Goal: Task Accomplishment & Management: Manage account settings

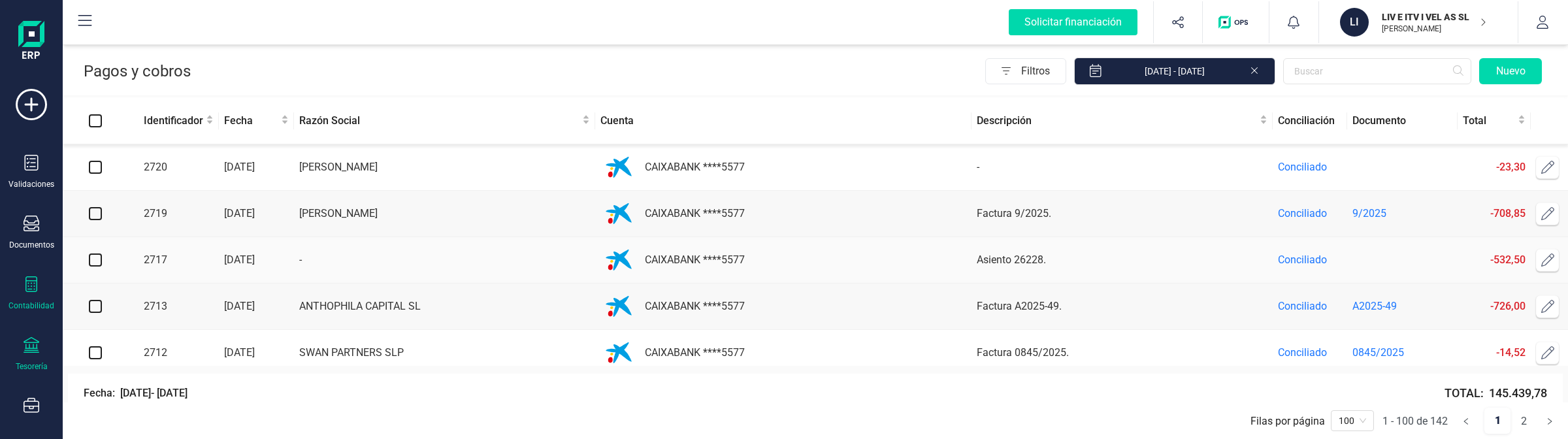
click at [44, 284] on div "Contabilidad" at bounding box center [31, 293] width 52 height 34
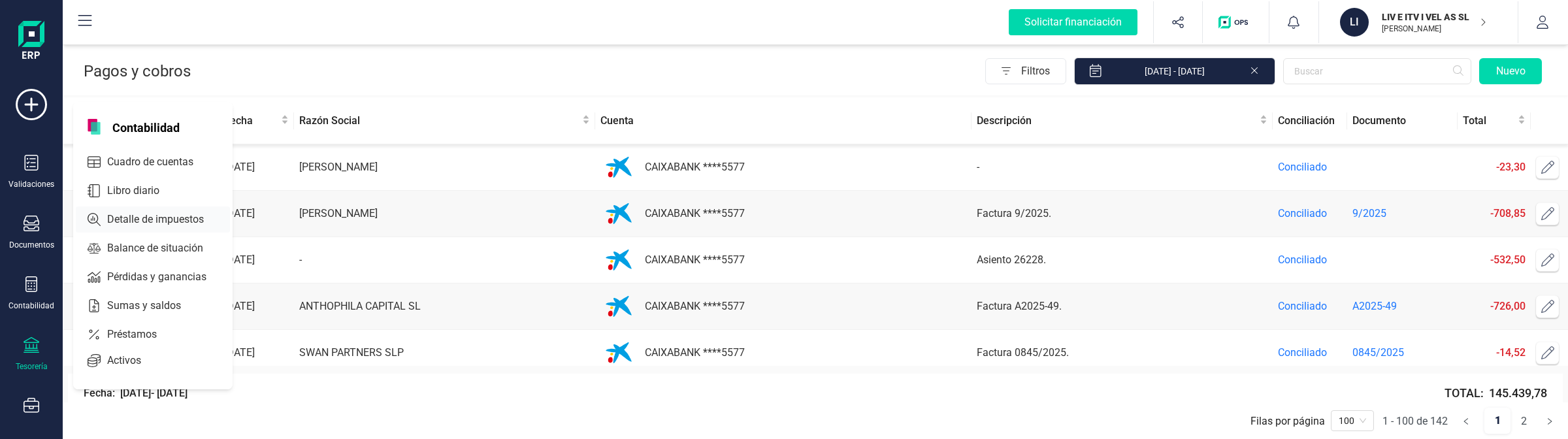
click at [174, 214] on span "Detalle de impuestos" at bounding box center [164, 220] width 125 height 15
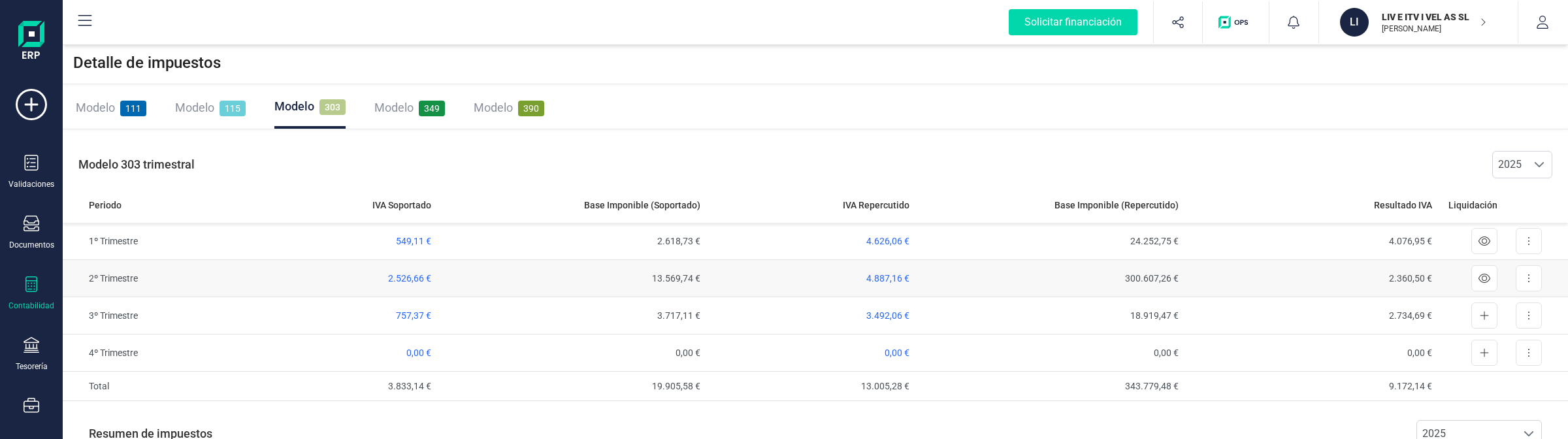
click at [403, 278] on span "2.526,66 €" at bounding box center [409, 278] width 43 height 11
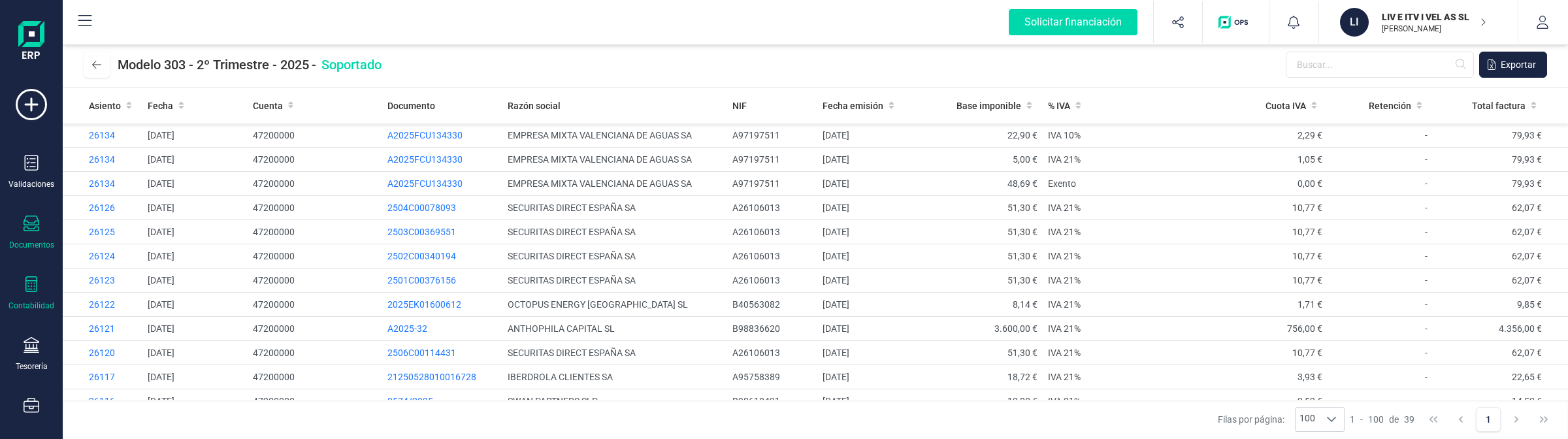
click at [34, 249] on div "Documentos" at bounding box center [31, 245] width 45 height 11
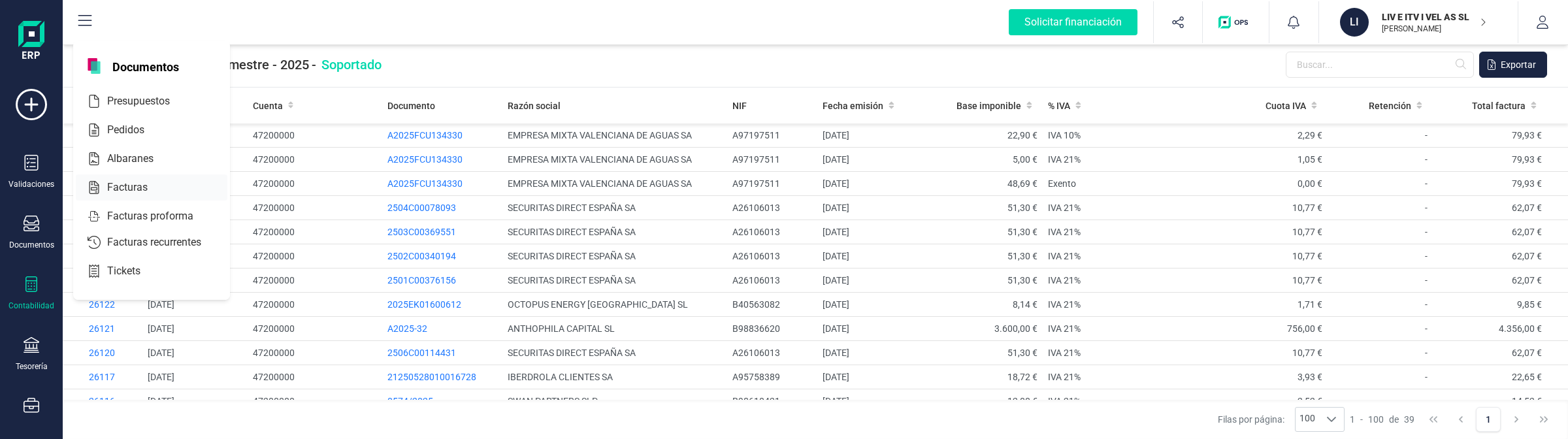
click at [109, 188] on span "Facturas" at bounding box center [136, 187] width 70 height 15
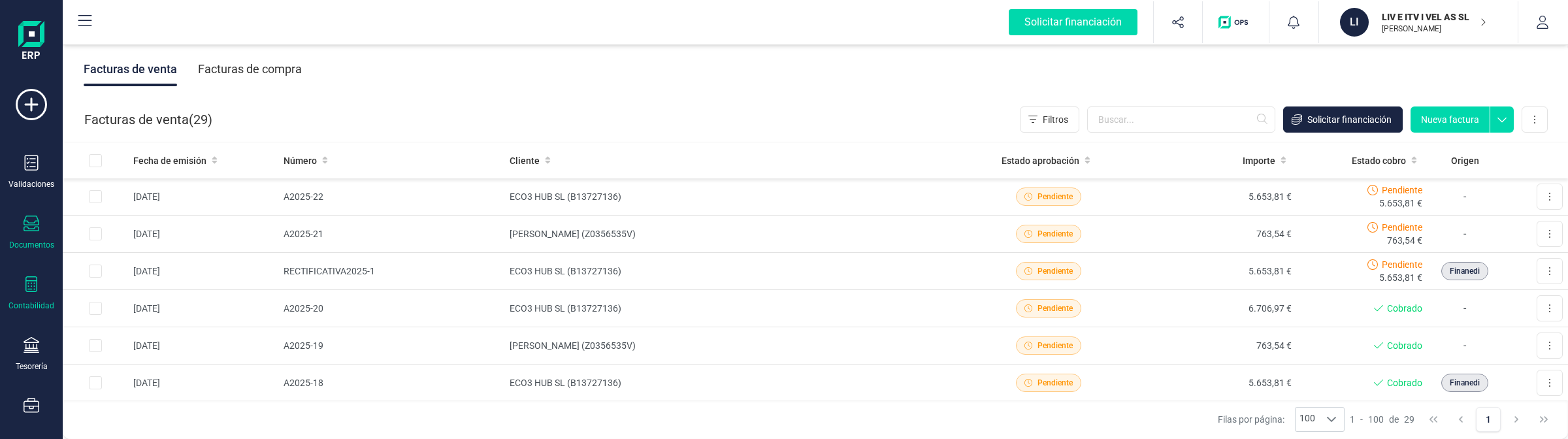
drag, startPoint x: 24, startPoint y: 262, endPoint x: 24, endPoint y: 279, distance: 17.0
click at [24, 262] on div "Validaciones Documentos Documentos Presupuestos Pedidos Albaranes Facturas Fact…" at bounding box center [31, 356] width 52 height 536
click at [31, 294] on div "Contabilidad" at bounding box center [31, 293] width 52 height 34
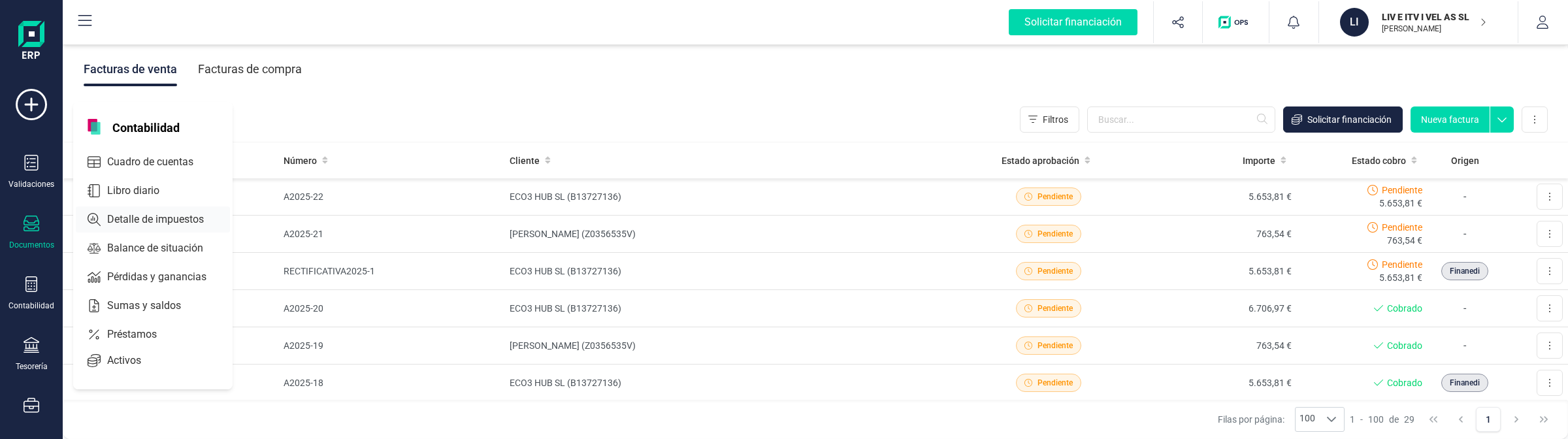
click at [123, 212] on span "Detalle de impuestos" at bounding box center [164, 220] width 125 height 15
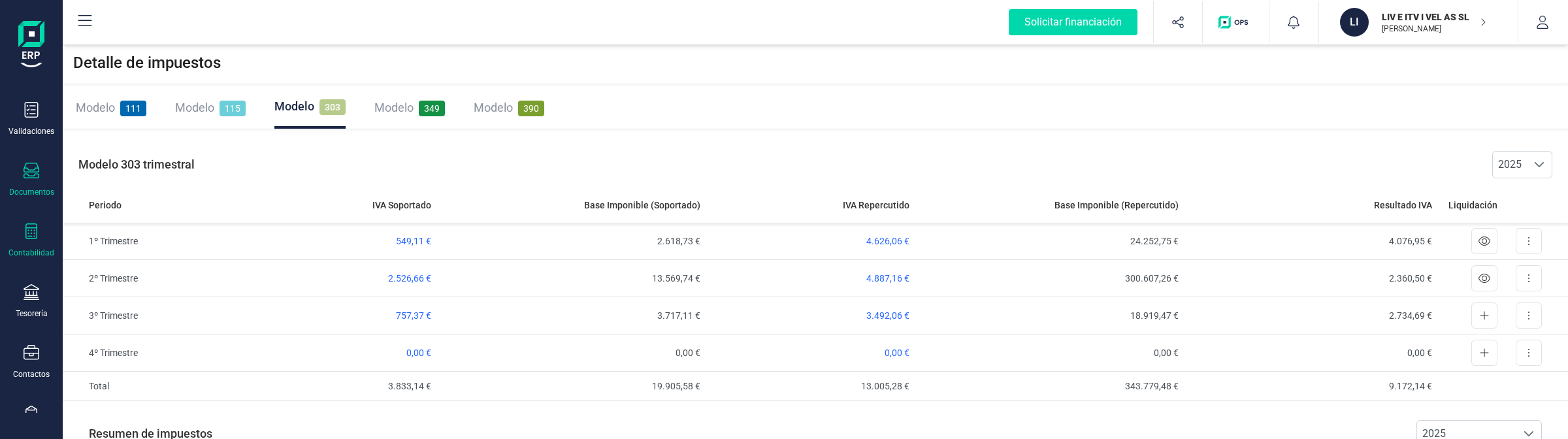
scroll to position [82, 0]
click at [34, 134] on icon at bounding box center [31, 141] width 15 height 15
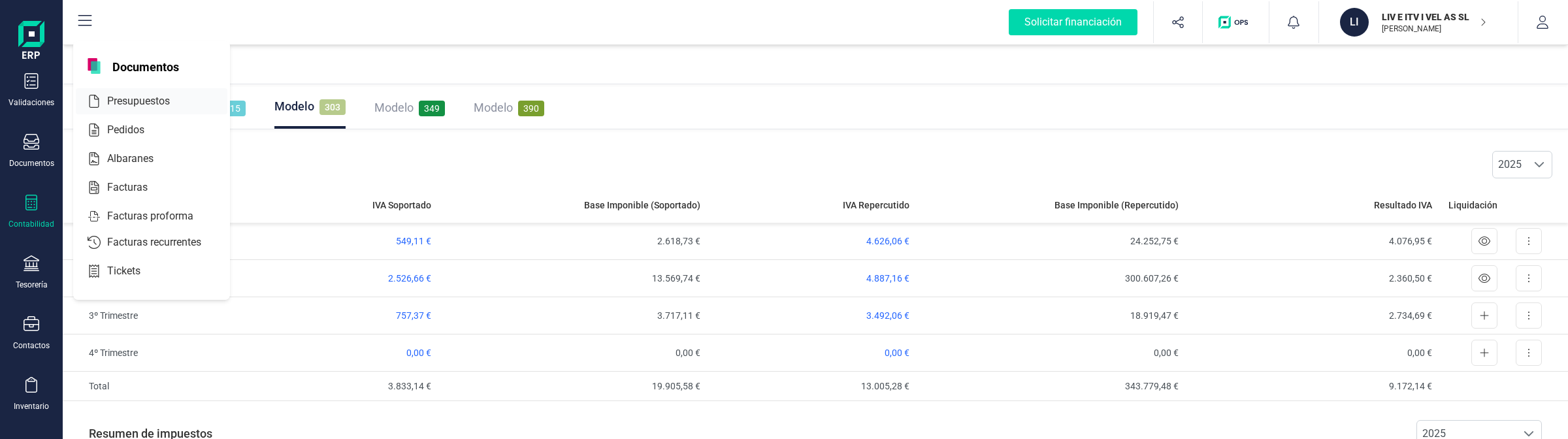
click at [106, 102] on span "Presupuestos" at bounding box center [148, 101] width 92 height 15
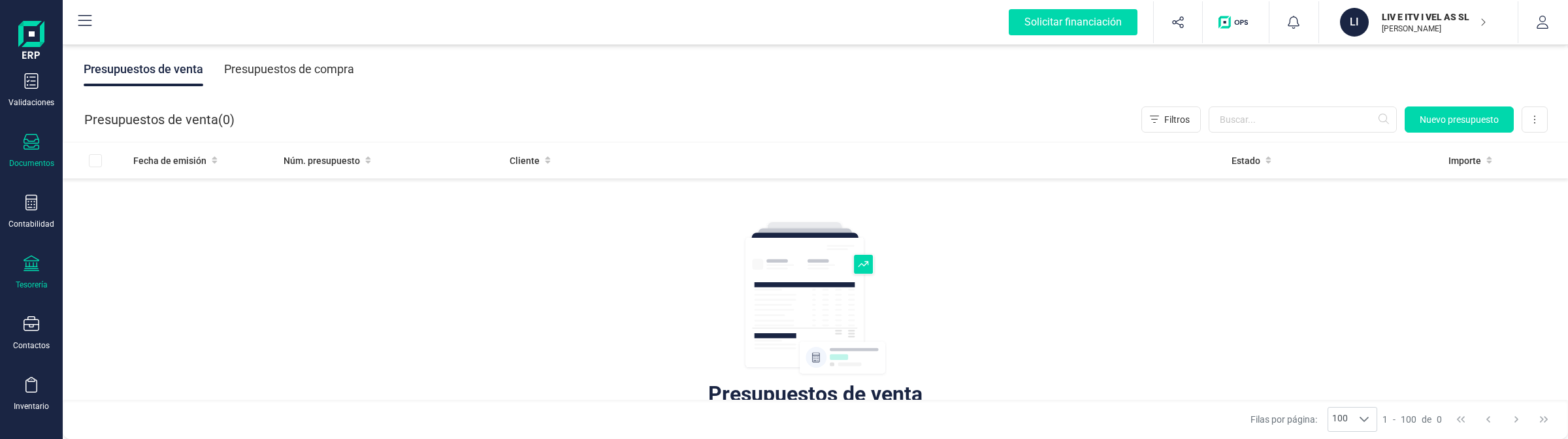
click at [34, 258] on icon at bounding box center [31, 263] width 15 height 15
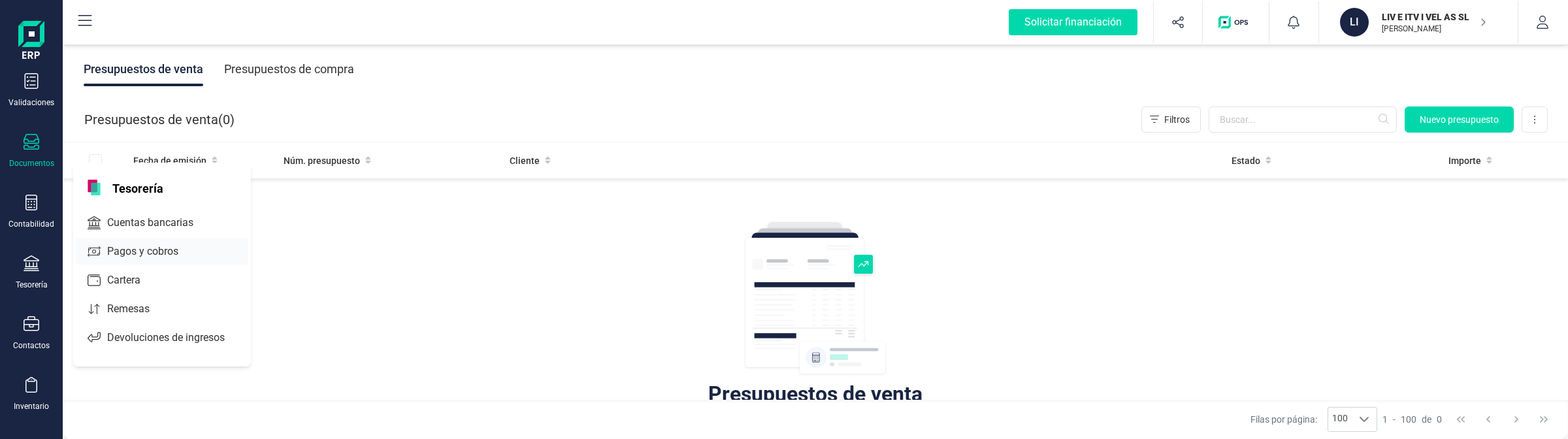
click at [119, 256] on span "Pagos y cobros" at bounding box center [151, 252] width 100 height 15
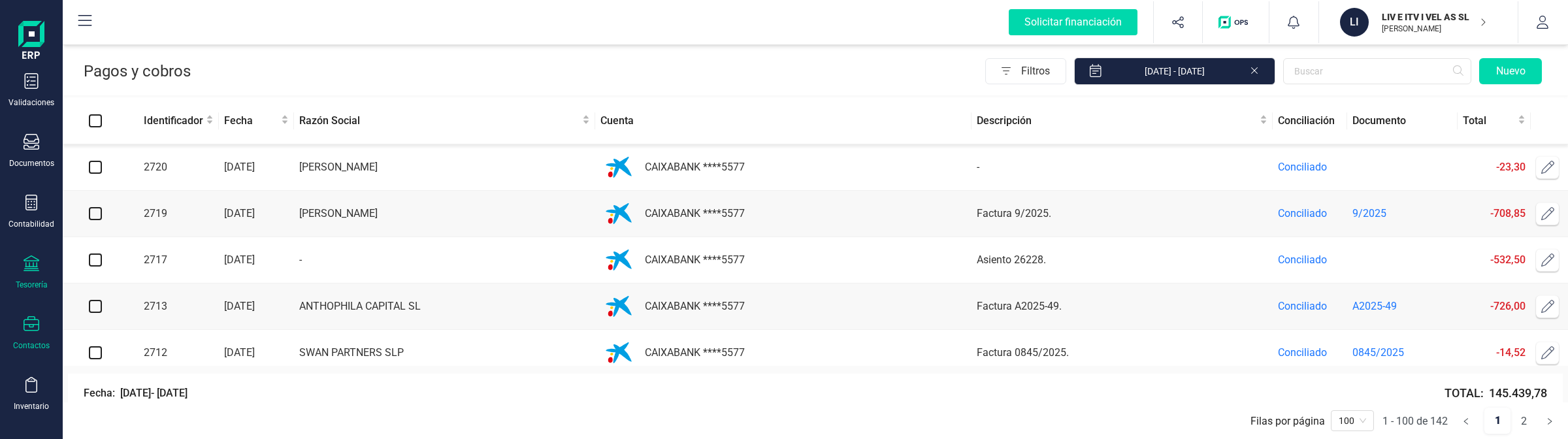
click at [21, 331] on div "Contactos" at bounding box center [31, 333] width 52 height 34
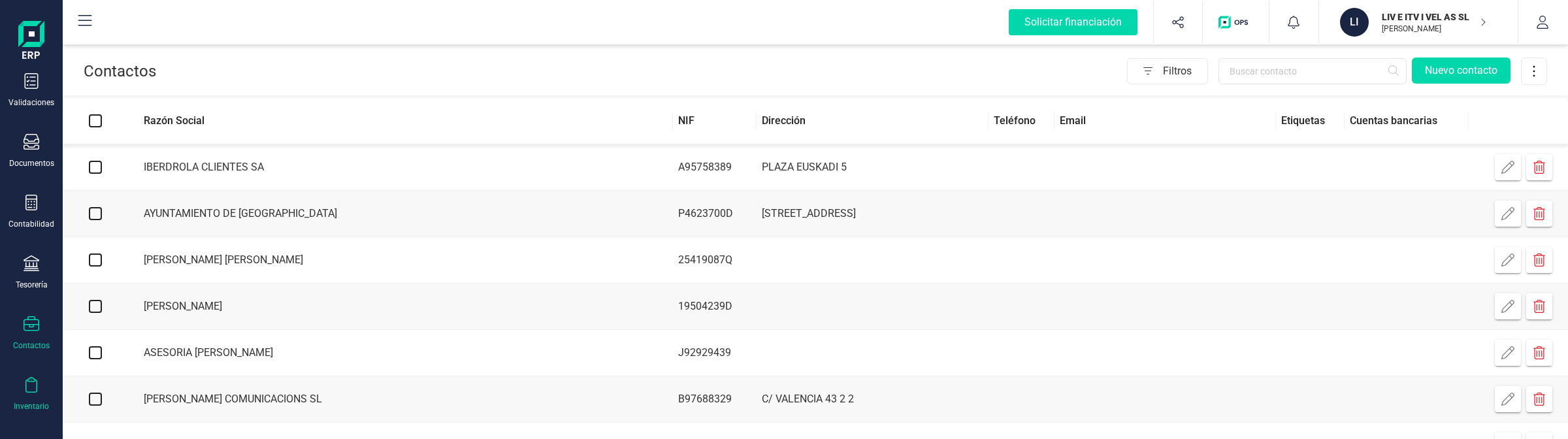
click at [37, 385] on icon at bounding box center [31, 385] width 11 height 15
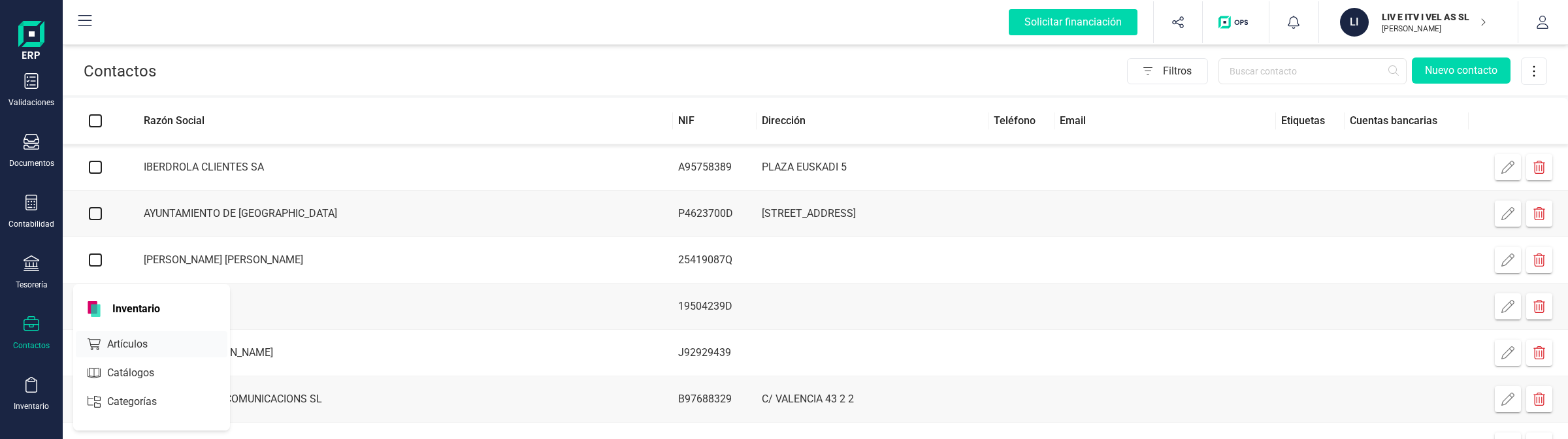
click at [109, 337] on span "Artículos" at bounding box center [136, 344] width 70 height 15
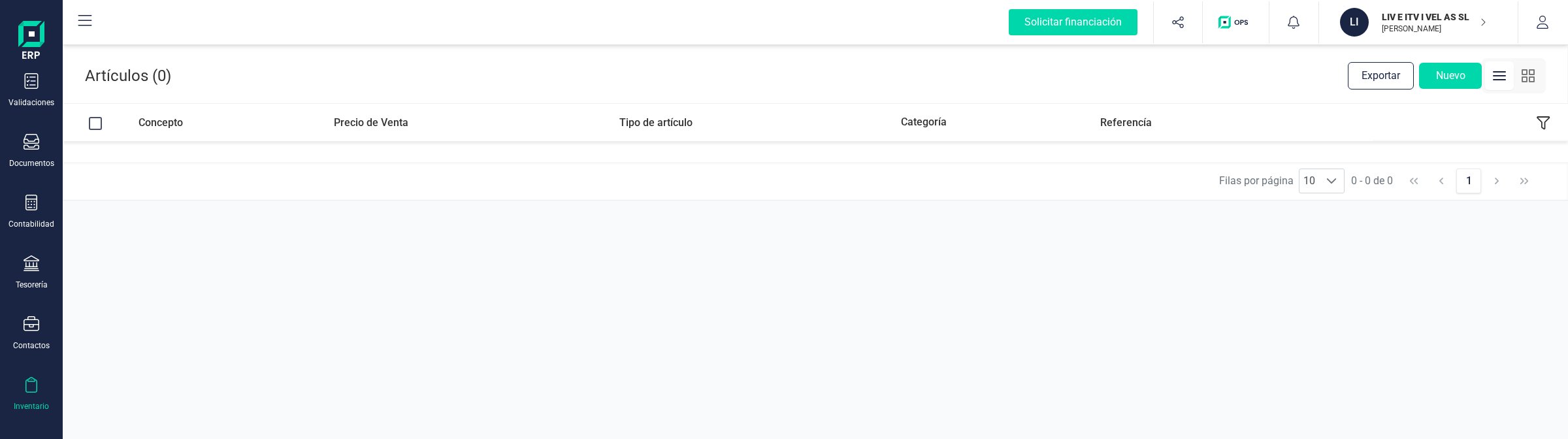
click at [24, 309] on div "Validaciones Documentos Documentos Presupuestos Pedidos Albaranes Facturas Fact…" at bounding box center [31, 275] width 52 height 536
click at [29, 322] on icon at bounding box center [31, 324] width 15 height 15
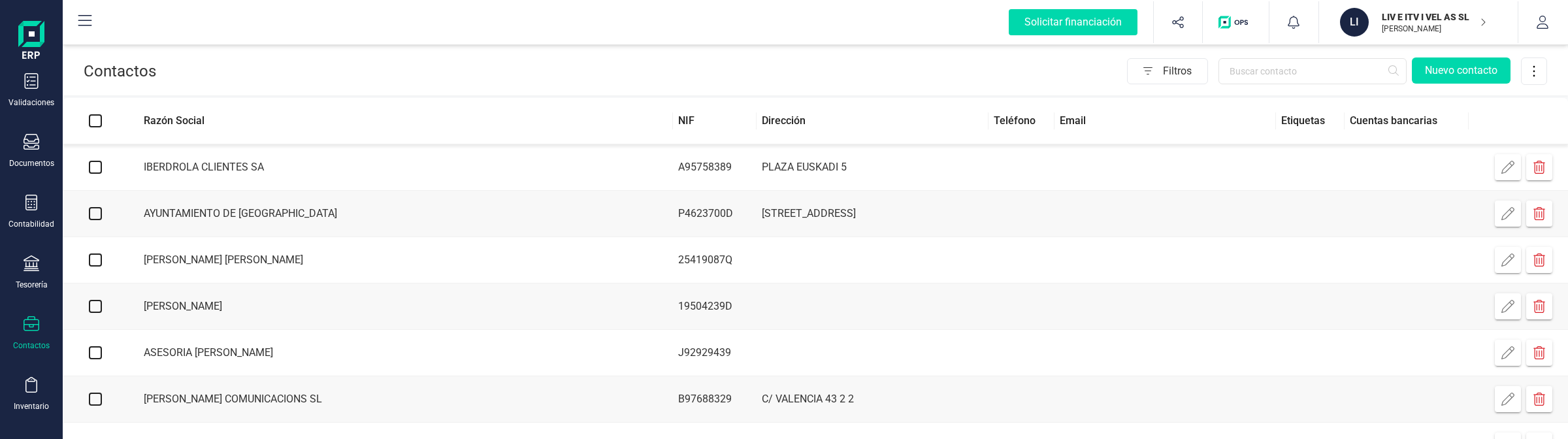
drag, startPoint x: 1389, startPoint y: 24, endPoint x: 1401, endPoint y: 83, distance: 60.2
click at [1390, 30] on p "[PERSON_NAME]" at bounding box center [1433, 29] width 105 height 11
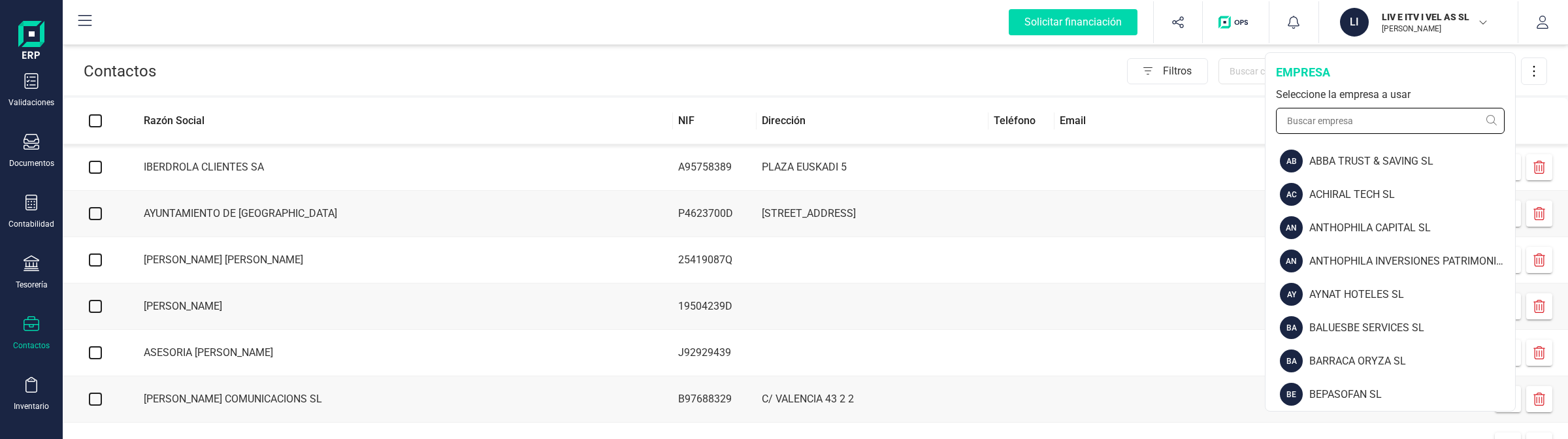
click at [1401, 122] on input "text" at bounding box center [1390, 121] width 229 height 26
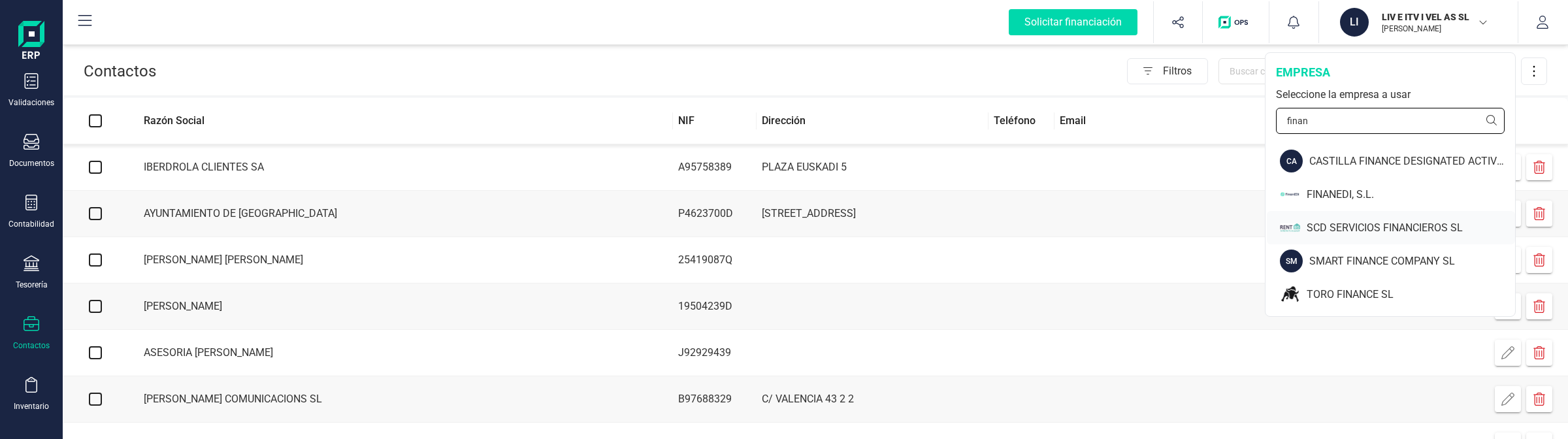
type input "finan"
click at [1352, 233] on div "SCD SERVICIOS FINANCIEROS SL" at bounding box center [1410, 228] width 208 height 15
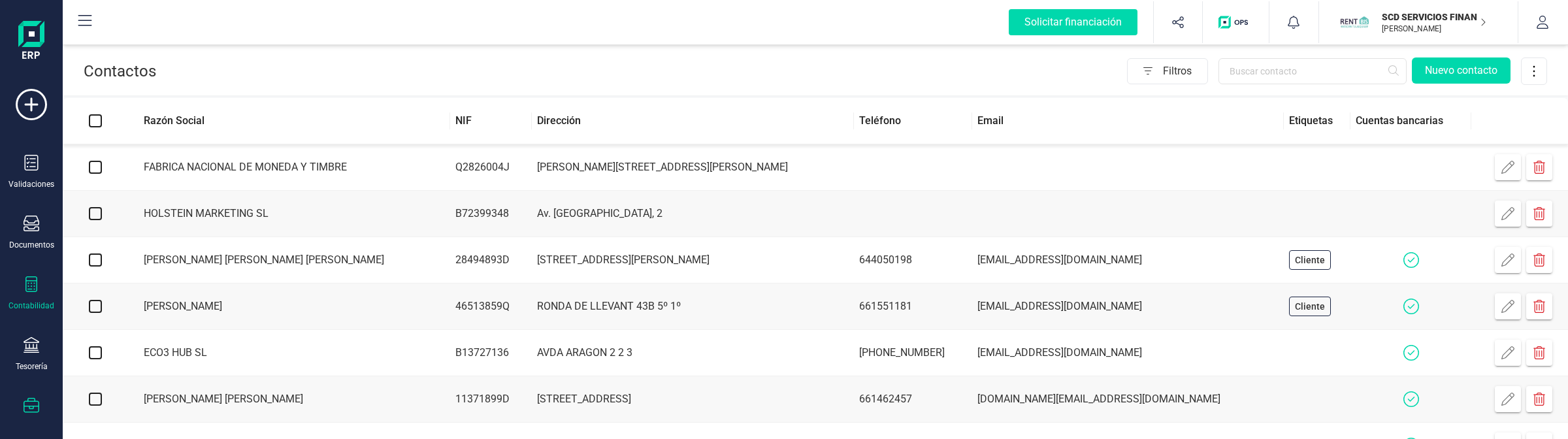
click at [33, 291] on icon at bounding box center [31, 284] width 11 height 15
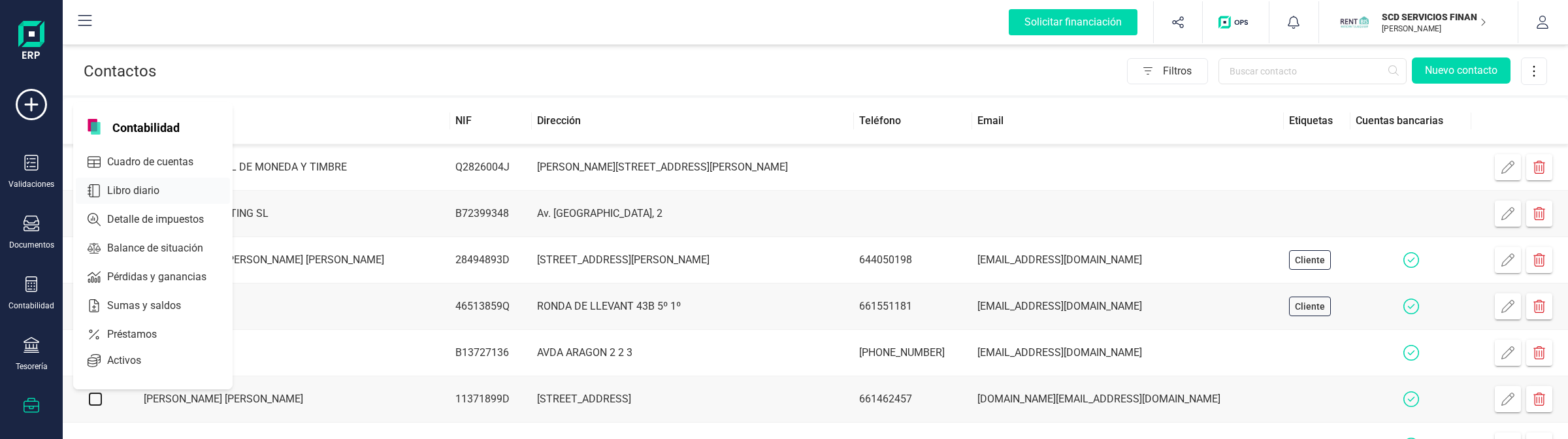
click at [119, 193] on span "Libro diario" at bounding box center [142, 190] width 81 height 15
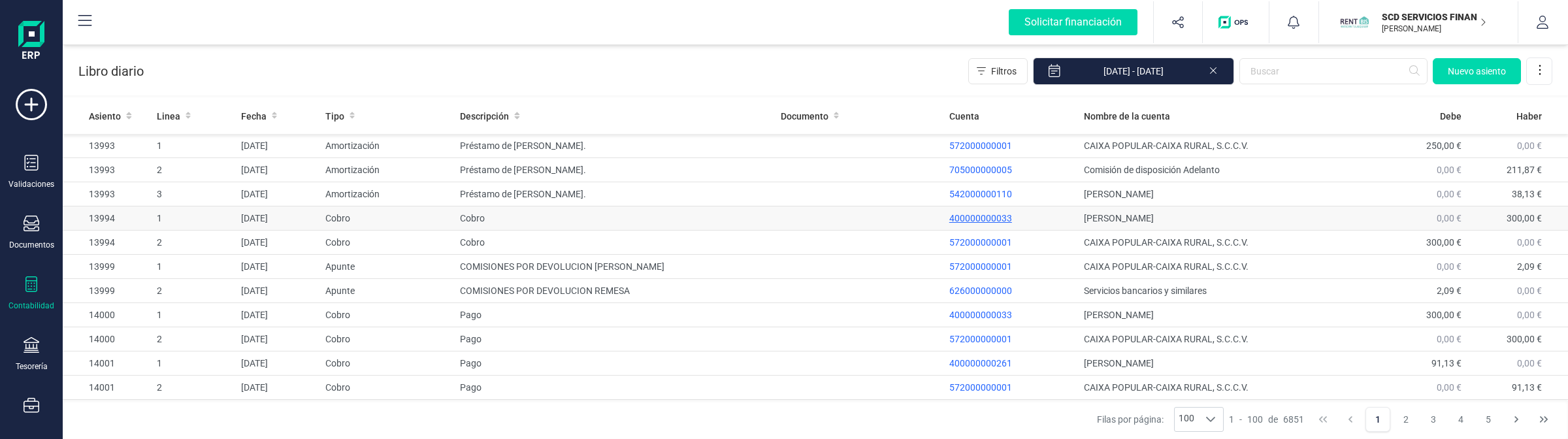
click at [975, 223] on p "400000000033" at bounding box center [1011, 218] width 125 height 13
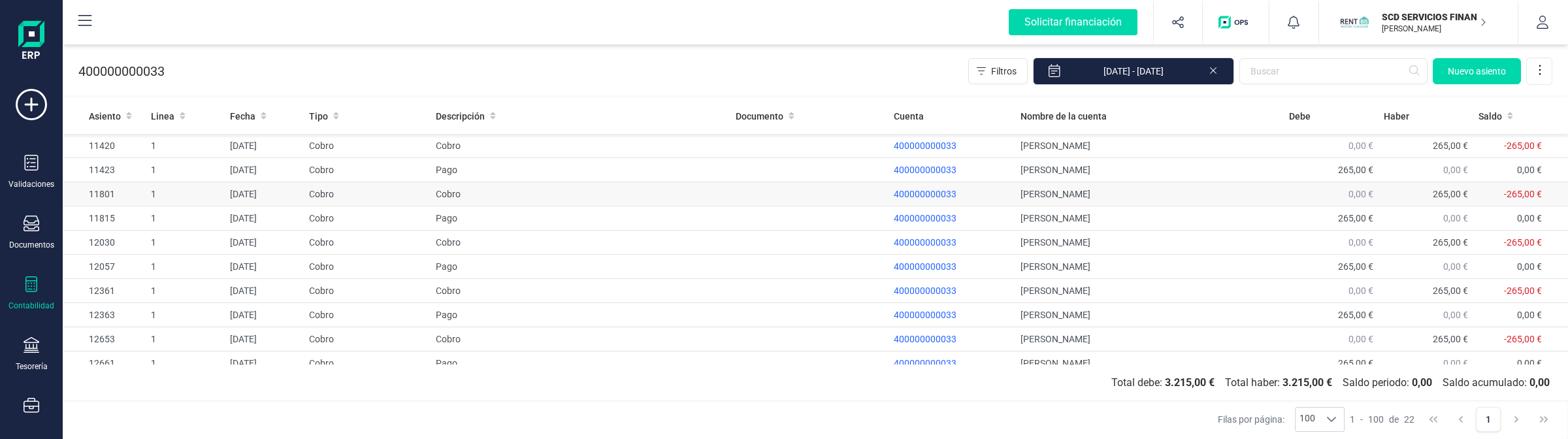
click at [919, 194] on span "400000000033" at bounding box center [925, 194] width 63 height 11
click at [860, 164] on td at bounding box center [809, 171] width 158 height 24
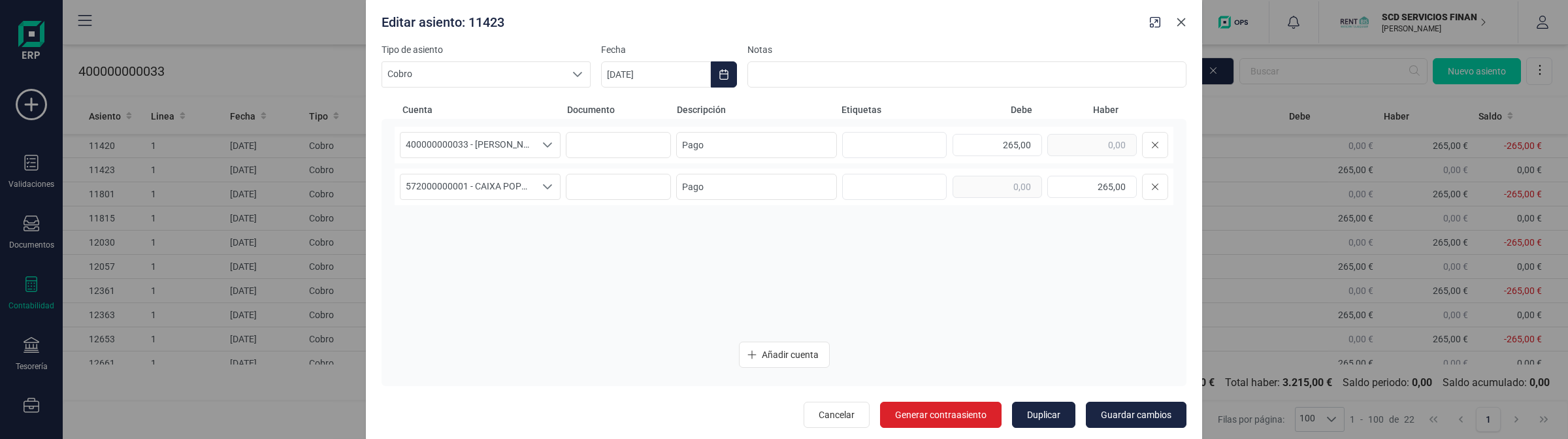
click at [1183, 21] on icon "button" at bounding box center [1181, 22] width 11 height 11
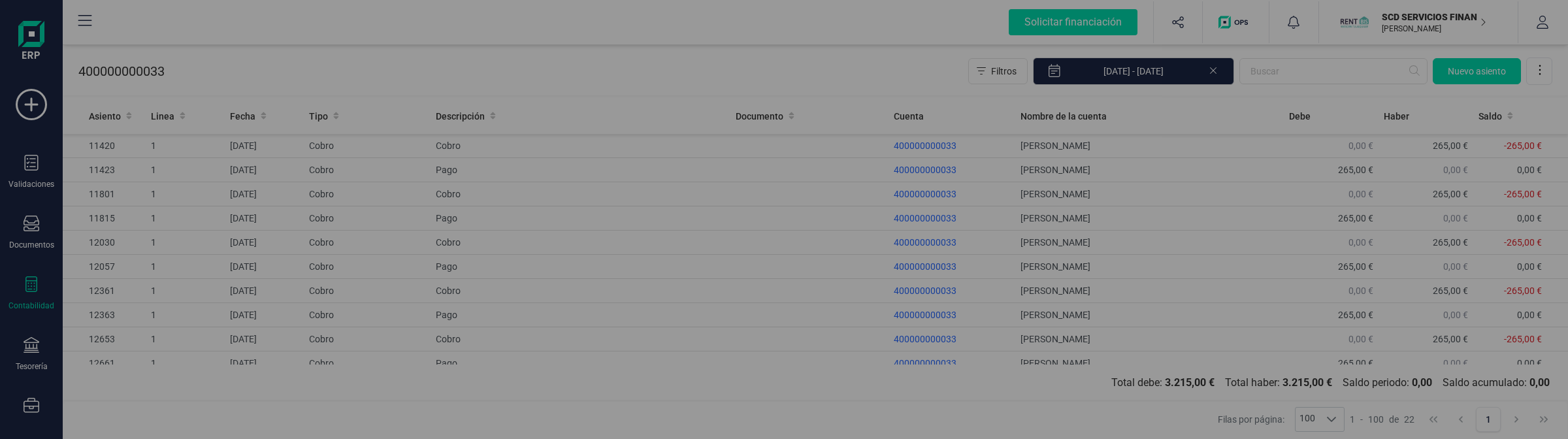
type input "17/09/2025"
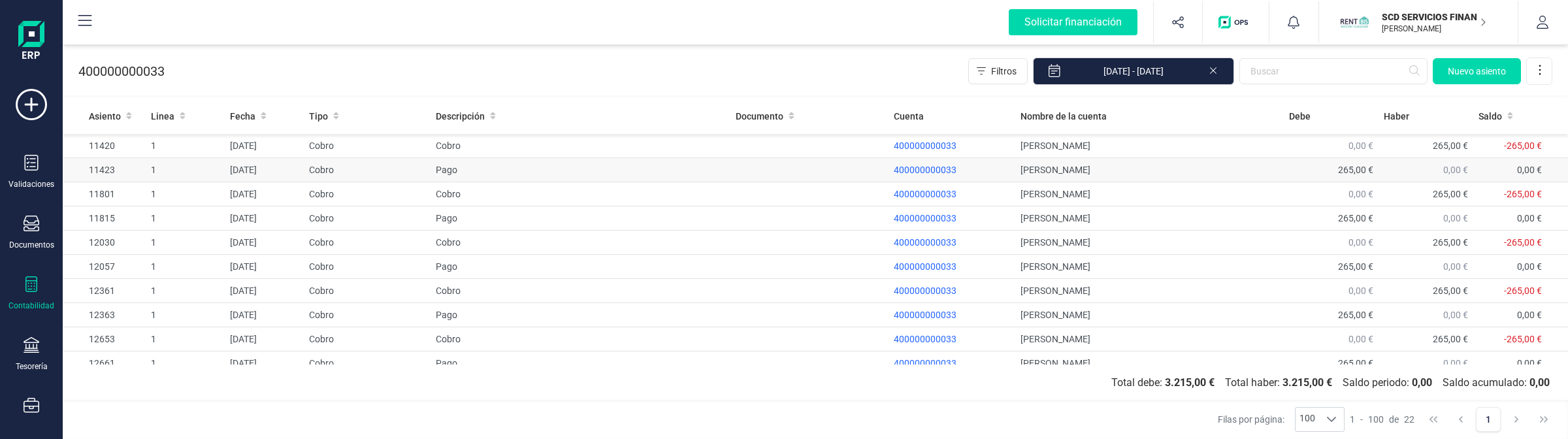
click at [785, 177] on td at bounding box center [809, 171] width 158 height 24
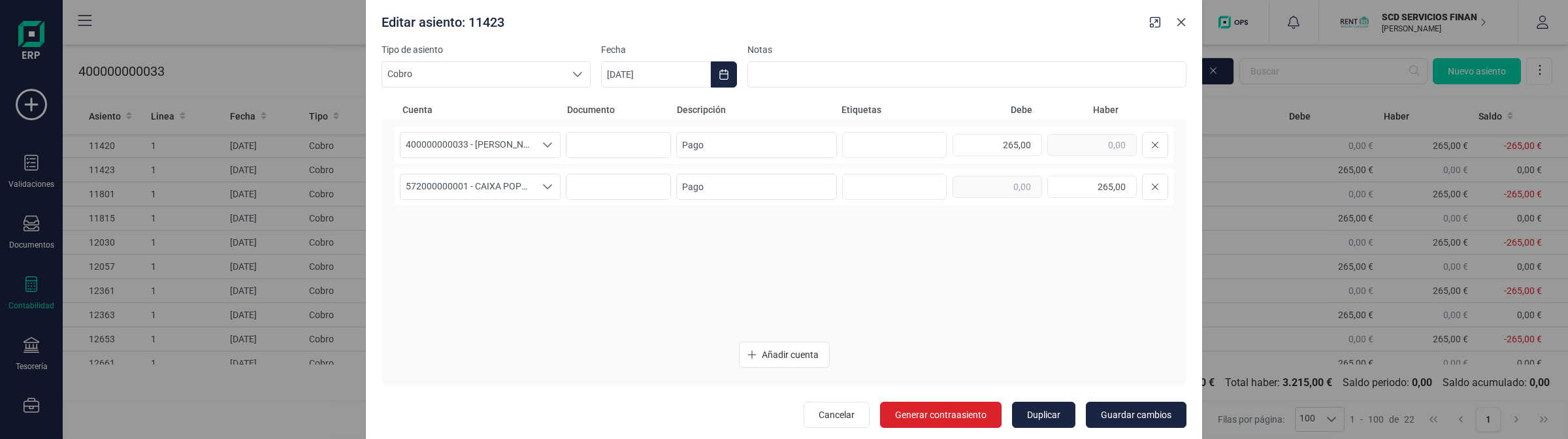
click at [1186, 24] on icon "button" at bounding box center [1181, 22] width 11 height 11
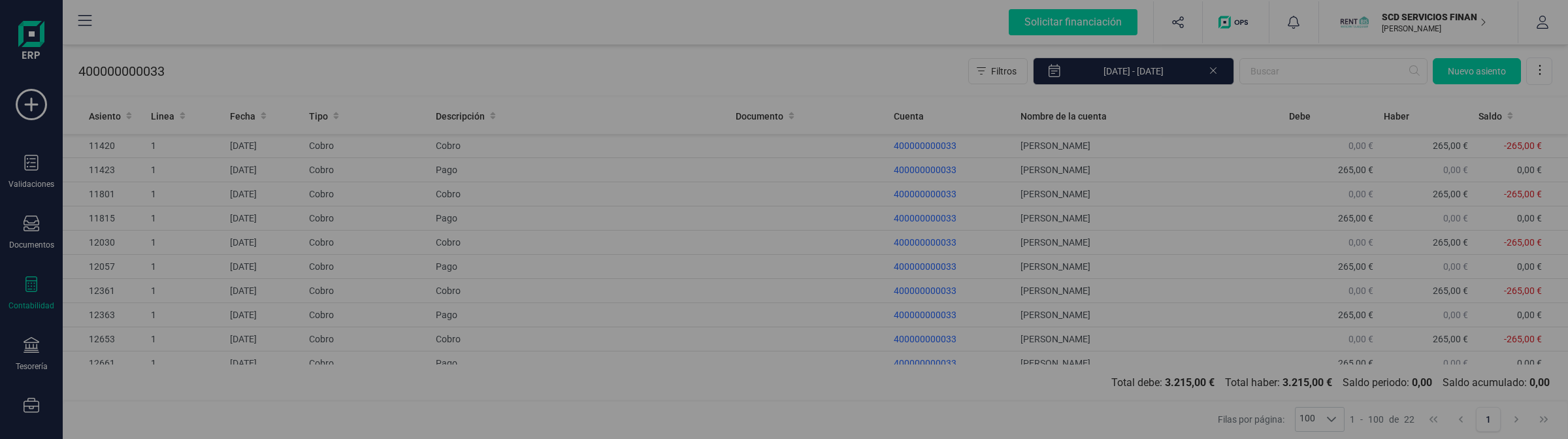
type input "17/09/2025"
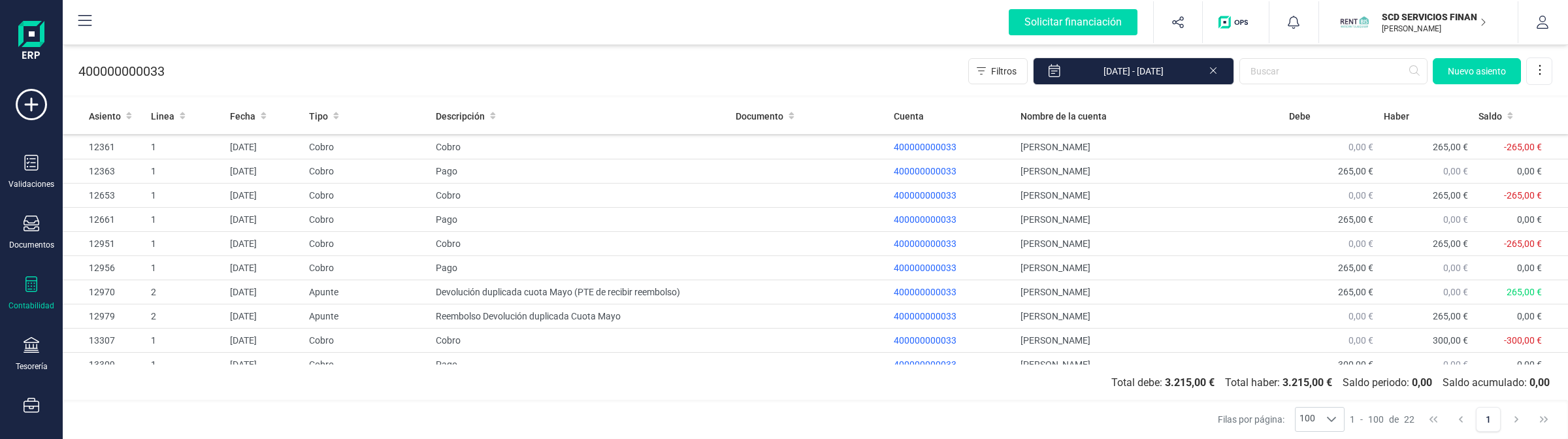
scroll to position [304, 0]
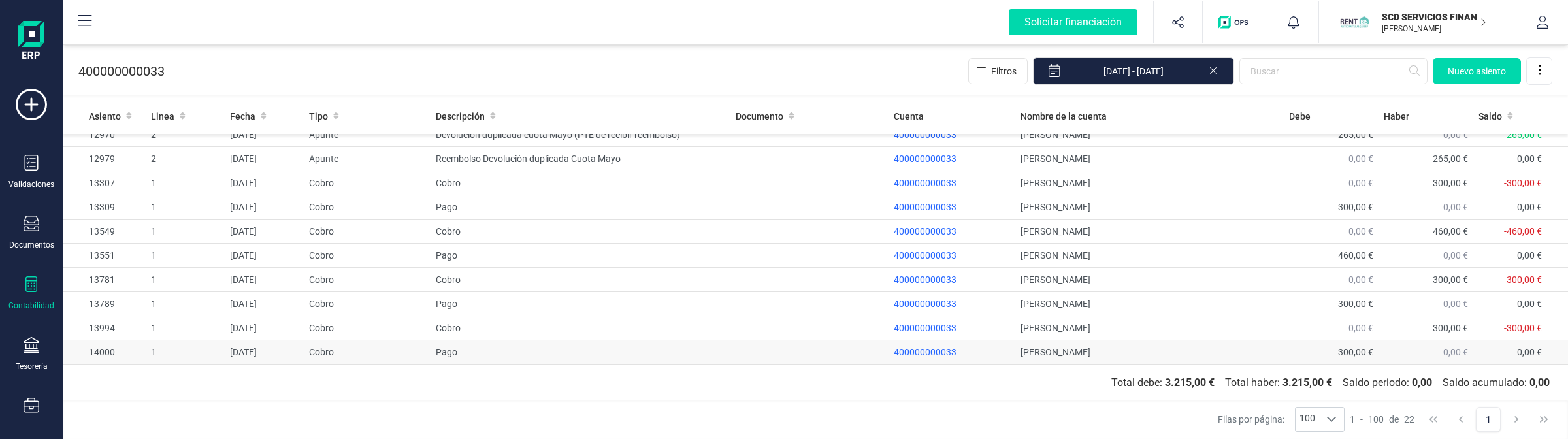
click at [586, 350] on td "Pago" at bounding box center [581, 353] width 300 height 24
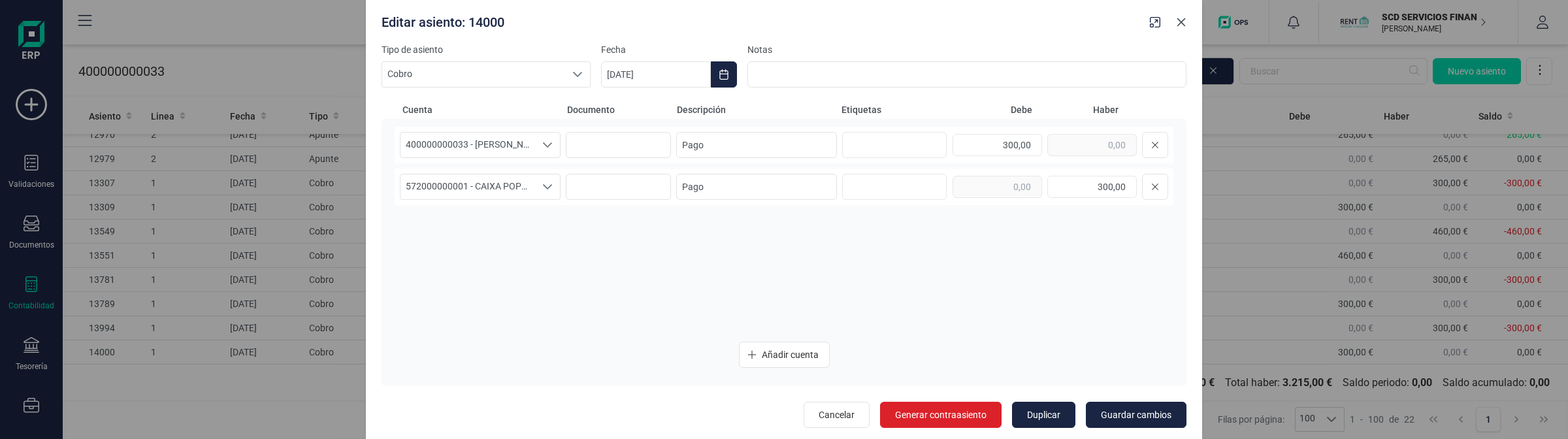
click at [1180, 20] on icon "button" at bounding box center [1181, 22] width 11 height 11
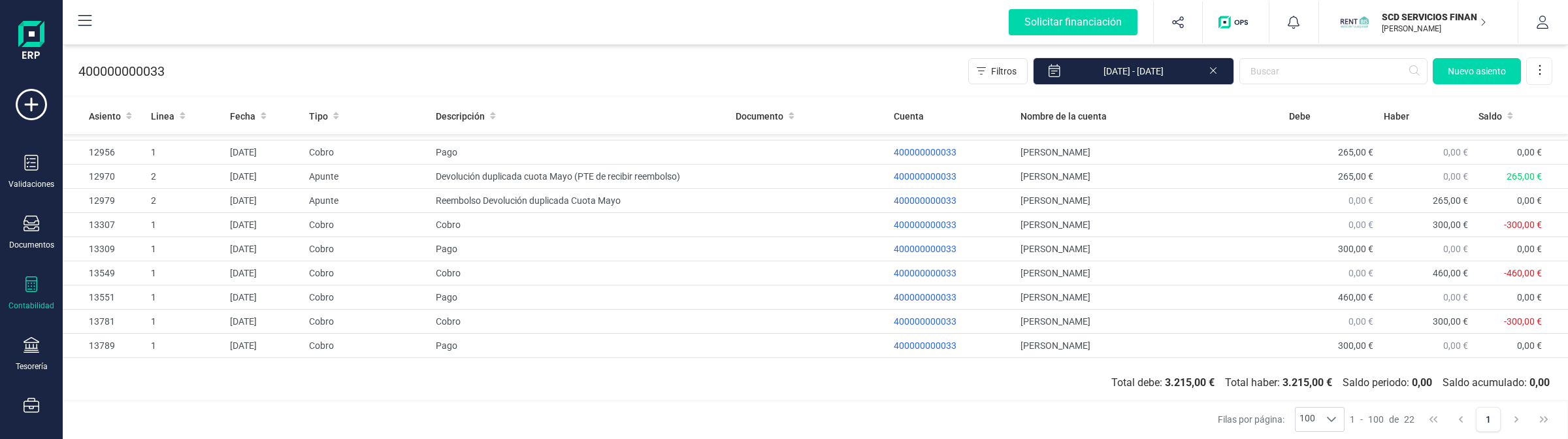
scroll to position [223, 0]
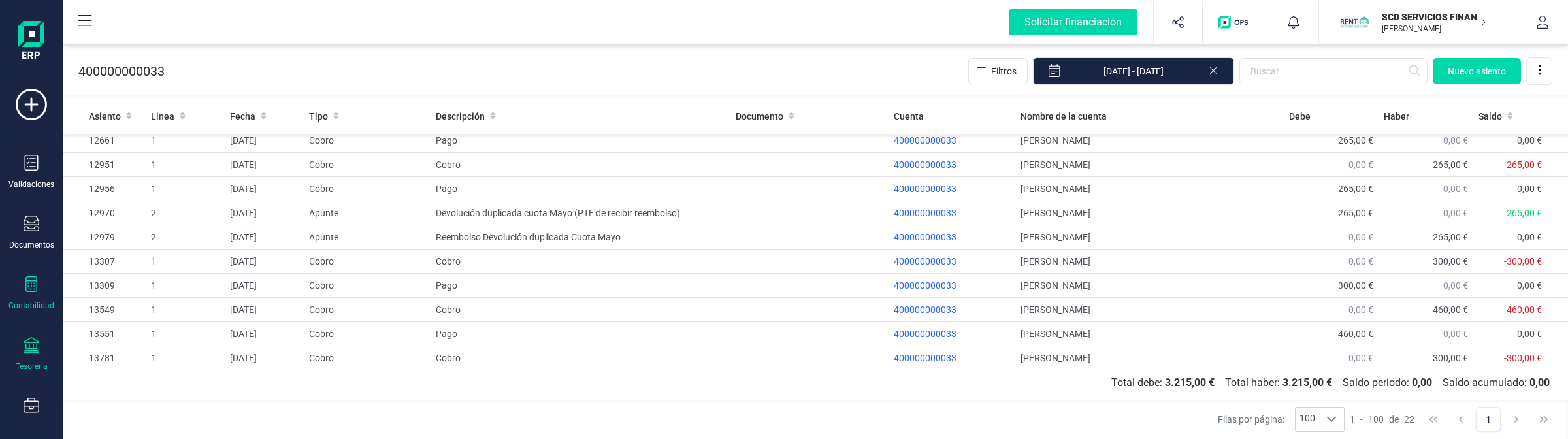
click at [34, 345] on icon at bounding box center [31, 345] width 15 height 15
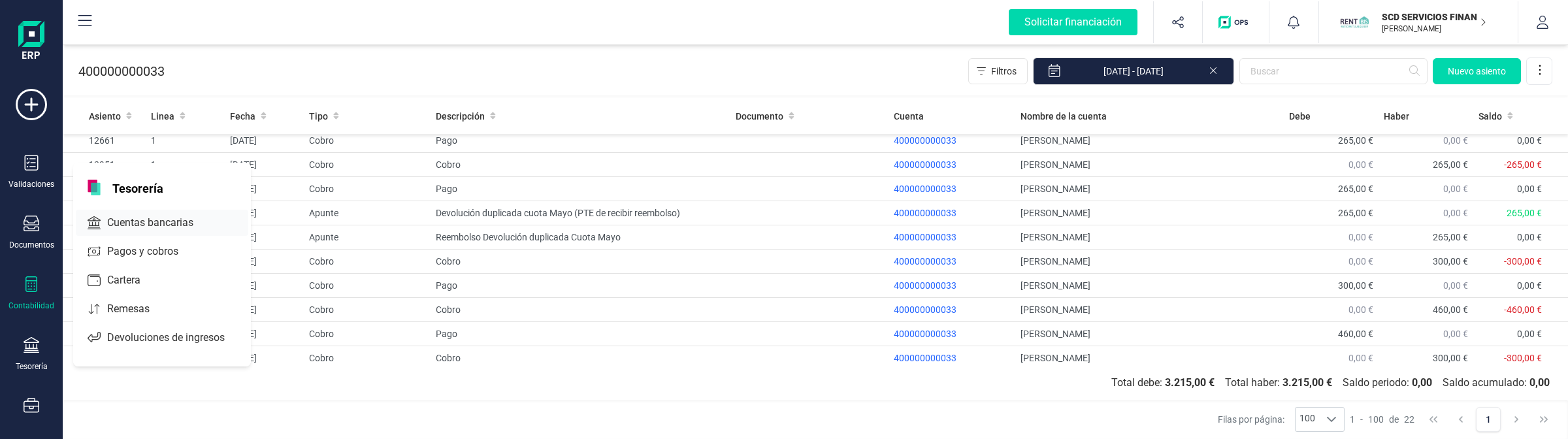
click at [132, 233] on div "Cuentas bancarias" at bounding box center [161, 223] width 172 height 26
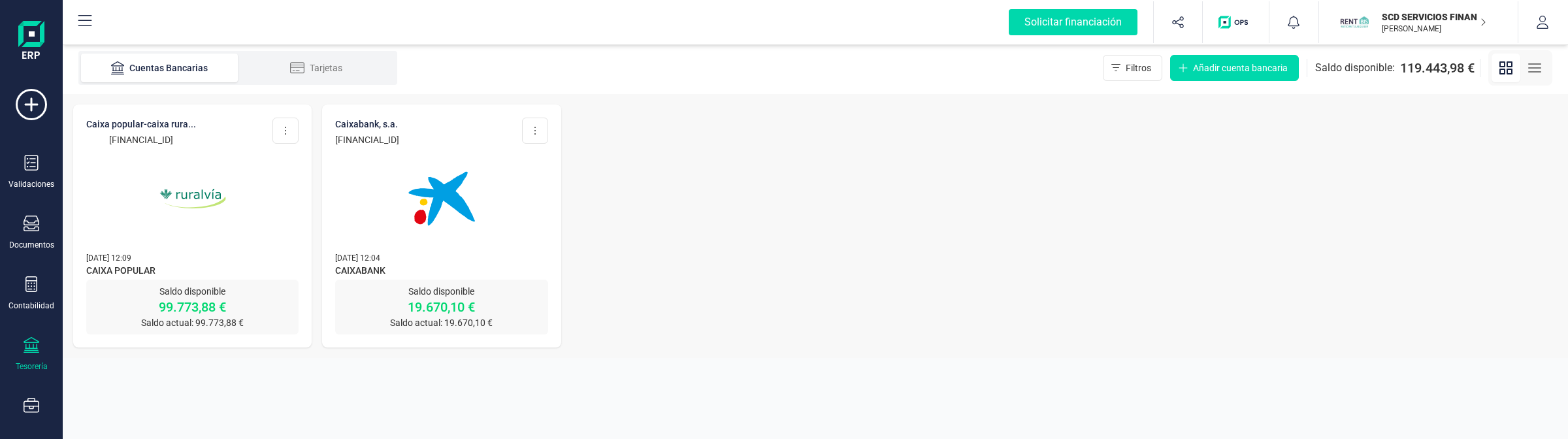
click at [486, 174] on img at bounding box center [441, 198] width 109 height 109
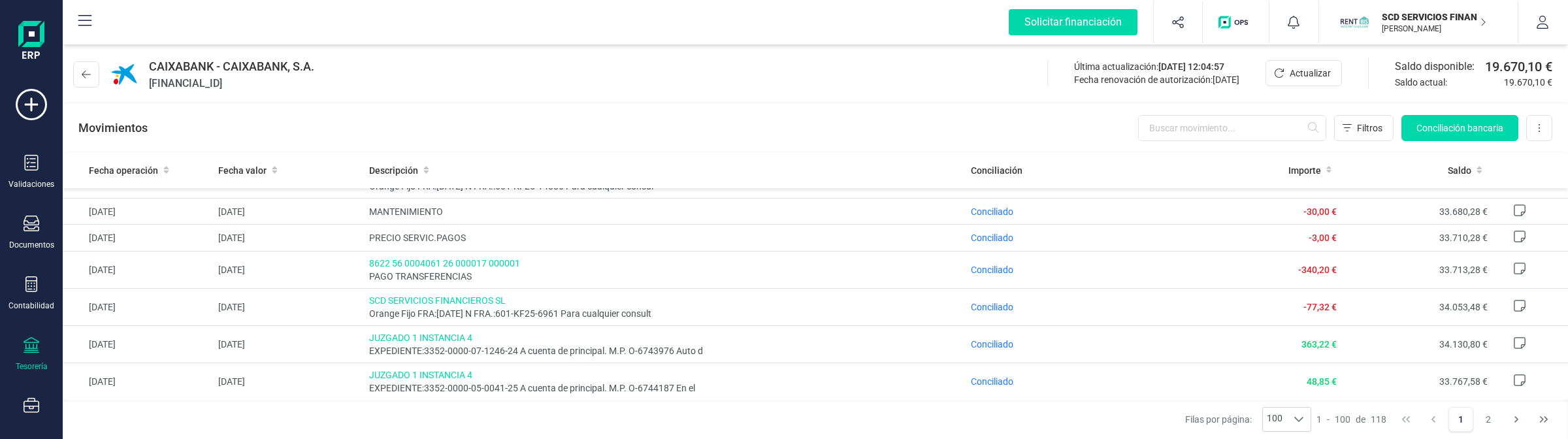
scroll to position [980, 0]
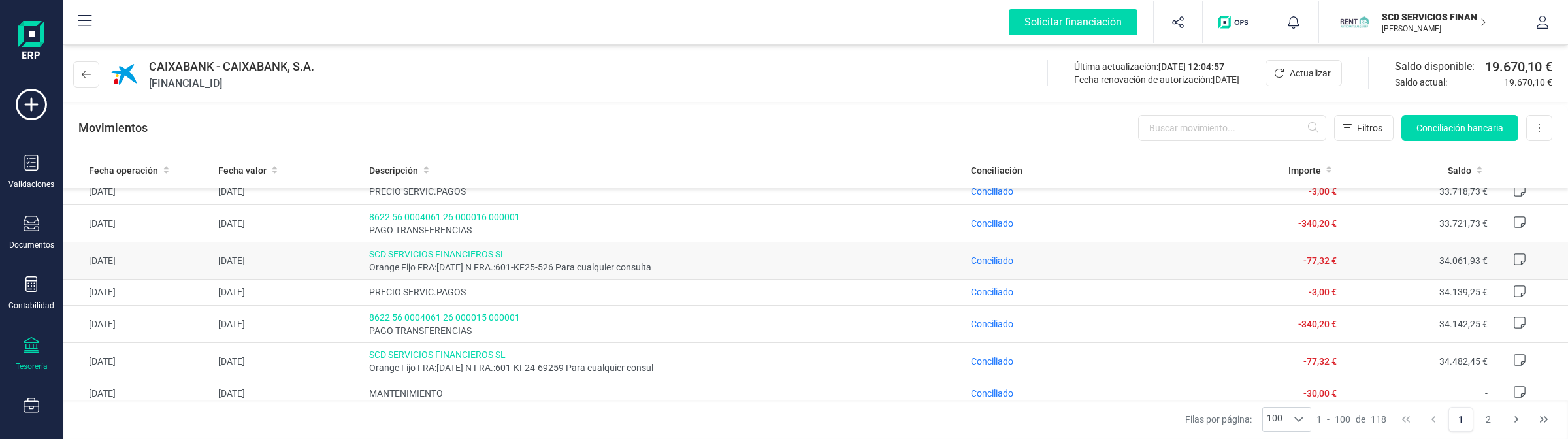
click at [993, 263] on span "Conciliado" at bounding box center [992, 261] width 43 height 11
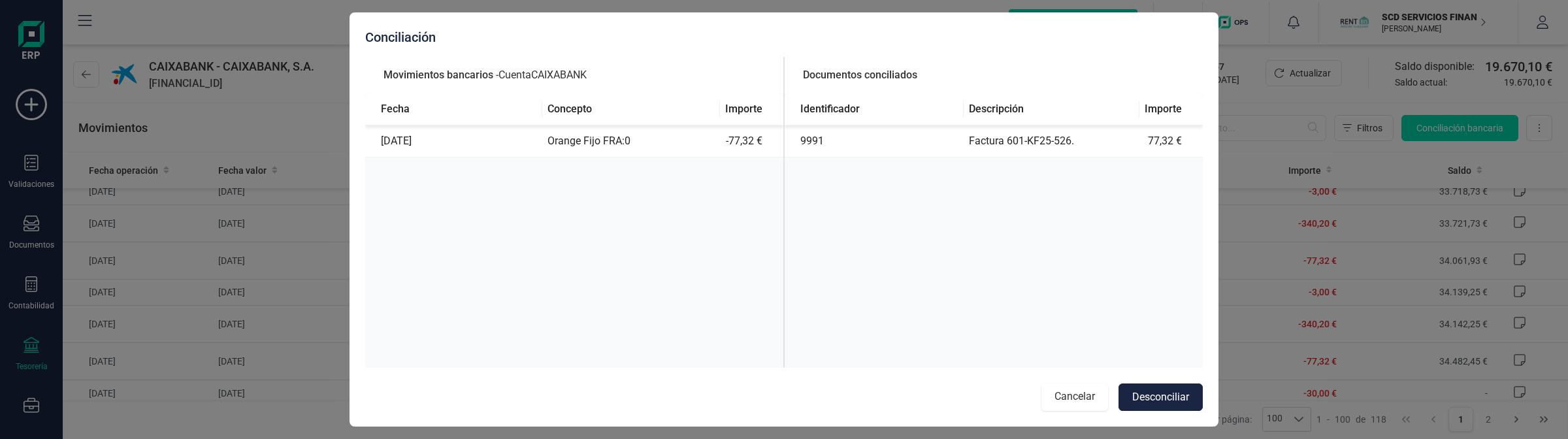
click at [1067, 385] on button "Cancelar" at bounding box center [1074, 397] width 67 height 28
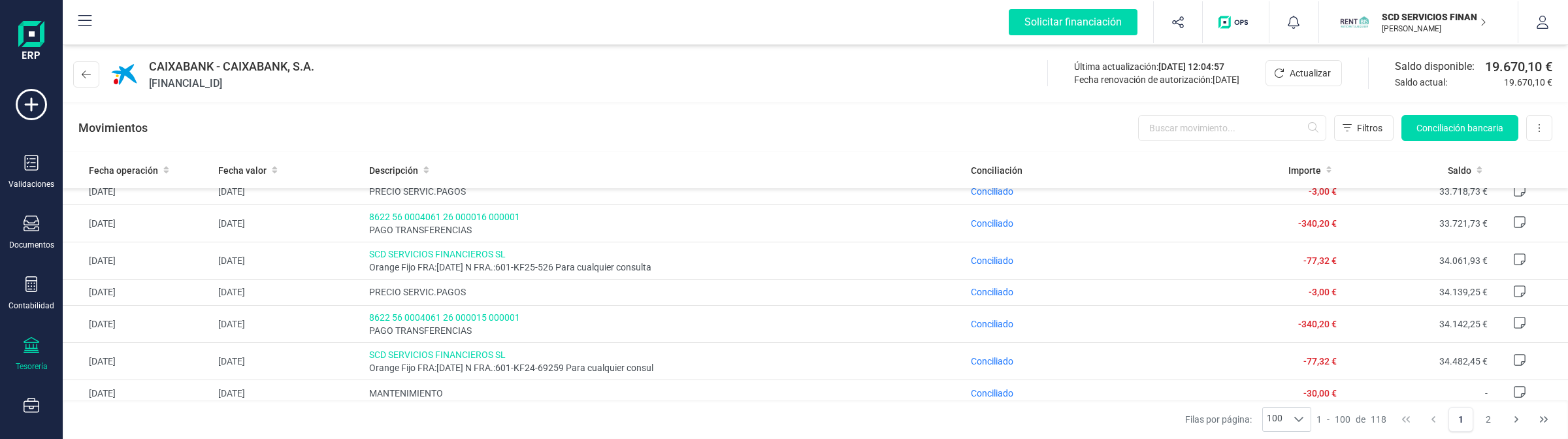
click at [1433, 142] on div "Movimientos Filtros Conciliación bancaria Descargar Excel Eliminar cuenta" at bounding box center [815, 128] width 1505 height 47
click at [1432, 135] on button "Conciliación bancaria" at bounding box center [1459, 128] width 117 height 26
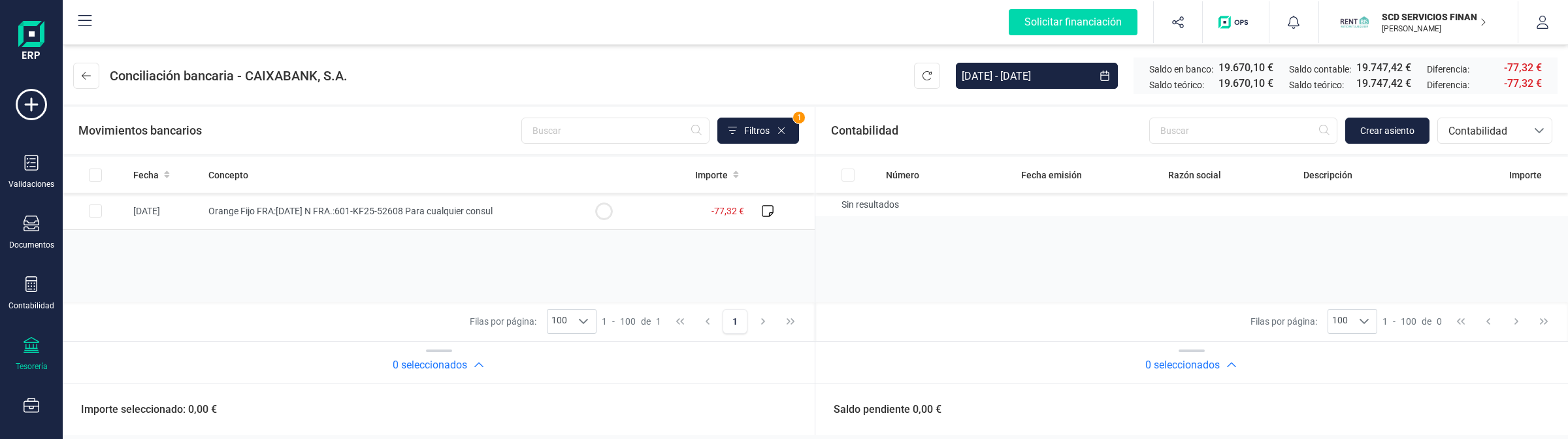
click at [31, 150] on div "Validaciones Documentos Documentos Presupuestos Pedidos Albaranes Facturas Fact…" at bounding box center [31, 356] width 52 height 536
click at [21, 167] on div "Validaciones" at bounding box center [31, 171] width 52 height 34
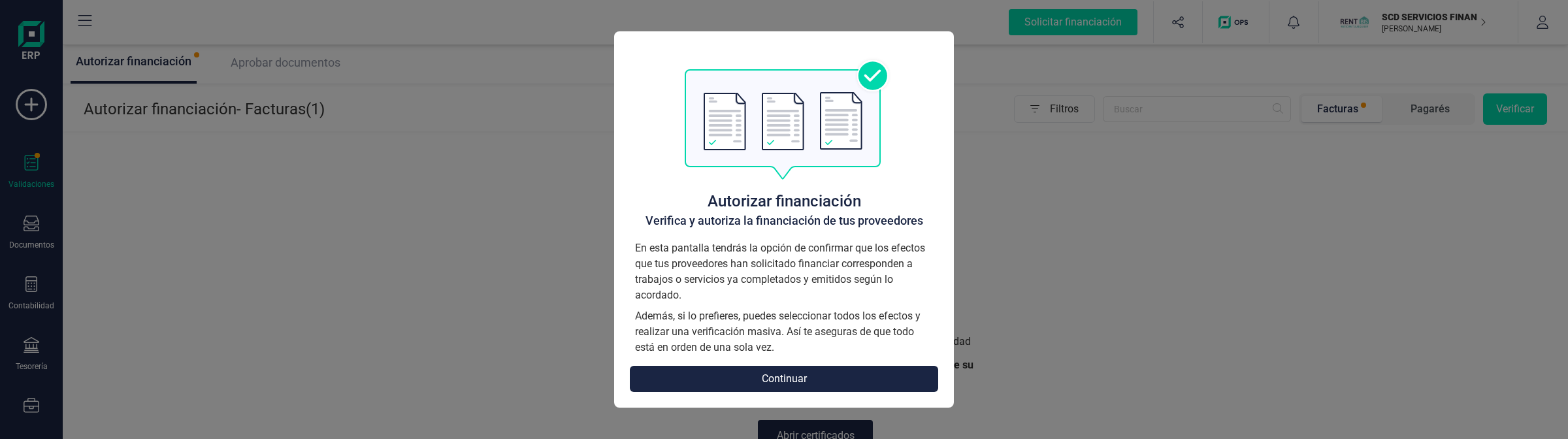
click at [895, 379] on button "Continuar" at bounding box center [783, 379] width 308 height 26
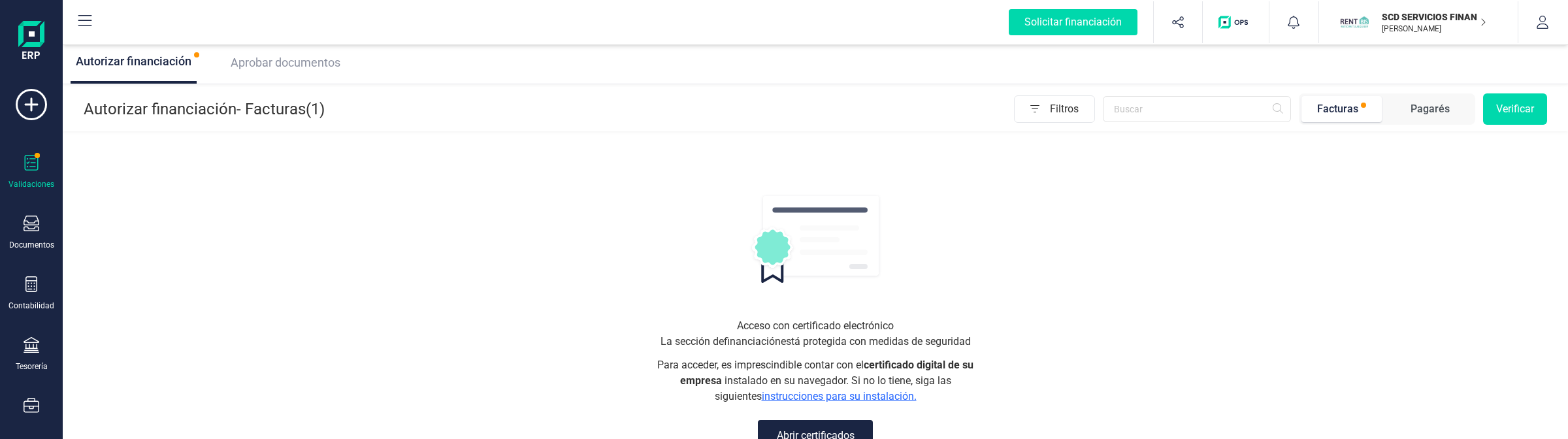
click at [281, 64] on span "Aprobar documentos" at bounding box center [285, 63] width 109 height 14
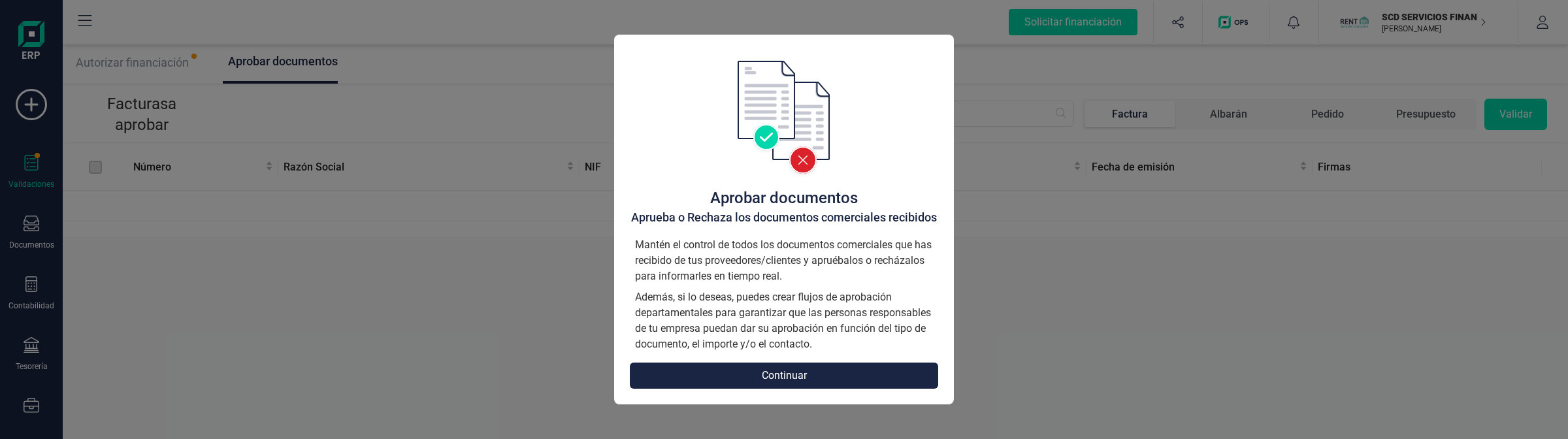
click at [803, 374] on button "Continuar" at bounding box center [783, 376] width 308 height 26
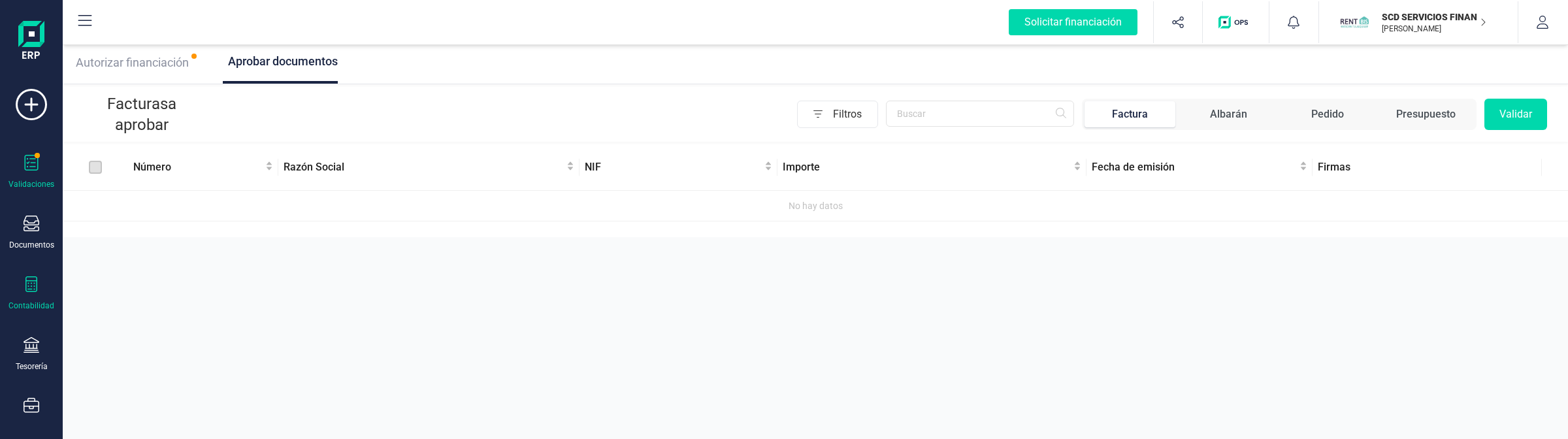
click at [41, 284] on div "Contabilidad" at bounding box center [31, 293] width 52 height 34
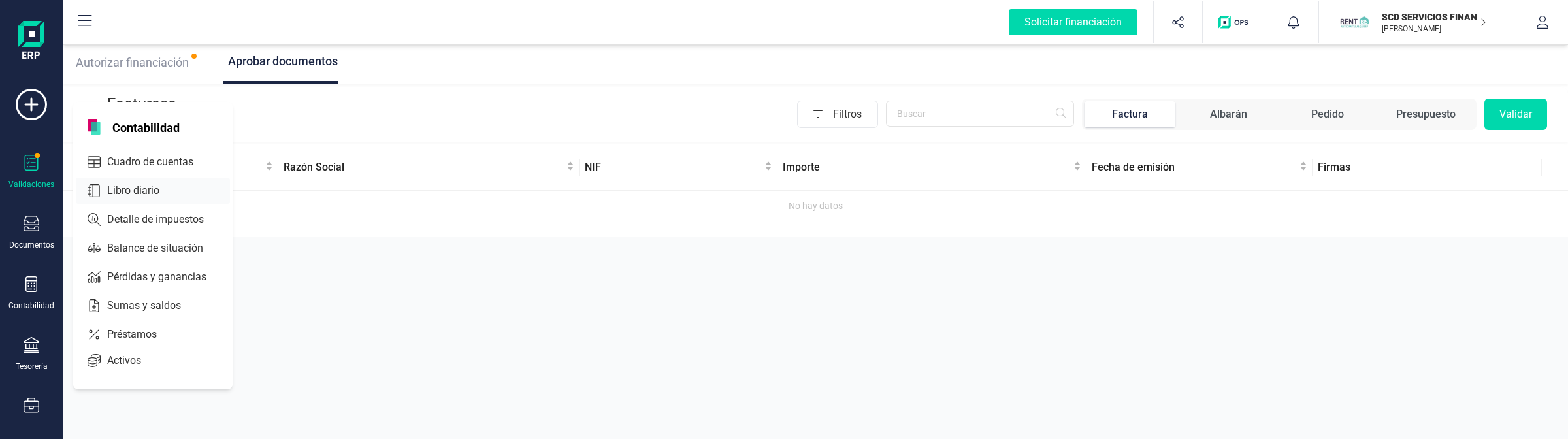
click at [125, 194] on span "Libro diario" at bounding box center [142, 190] width 81 height 15
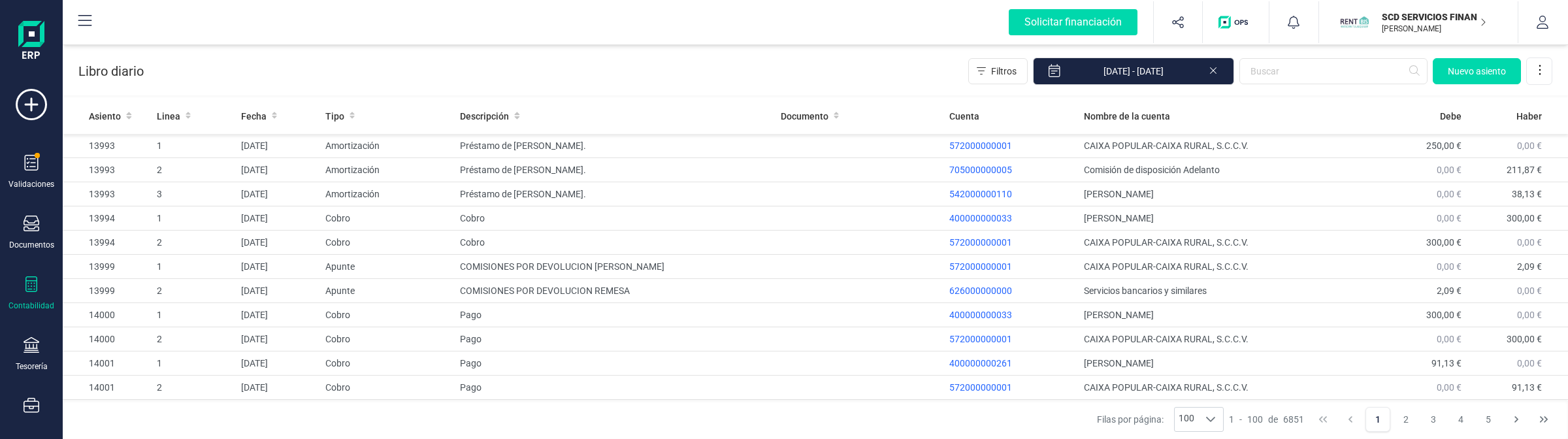
click at [1214, 66] on icon at bounding box center [1213, 69] width 11 height 13
click at [427, 177] on td "Amortización" at bounding box center [387, 171] width 135 height 24
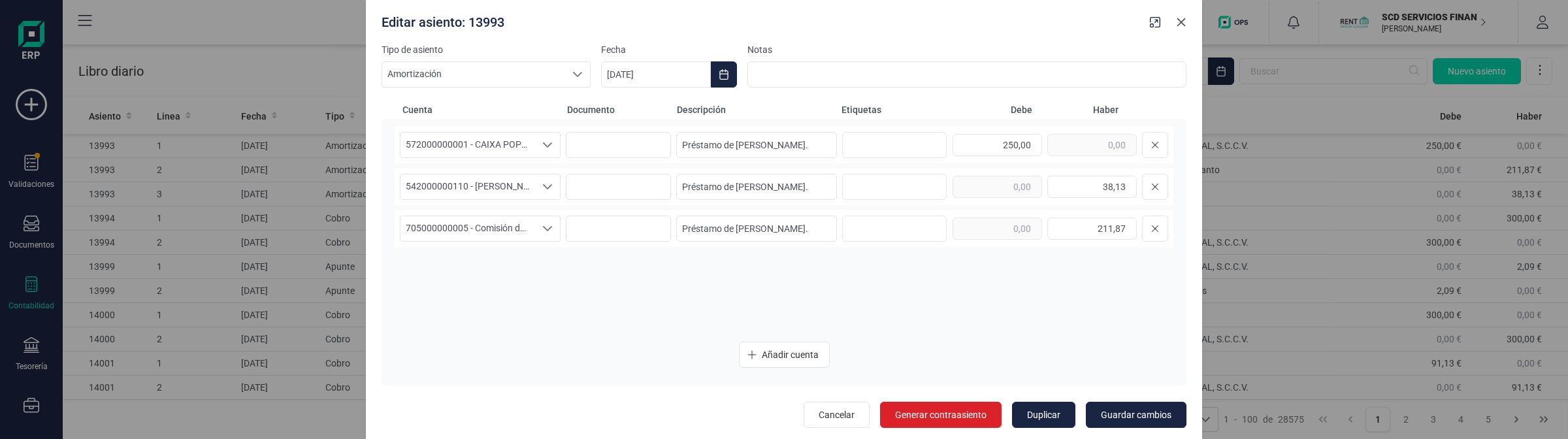
click at [1181, 20] on icon "button" at bounding box center [1181, 22] width 11 height 11
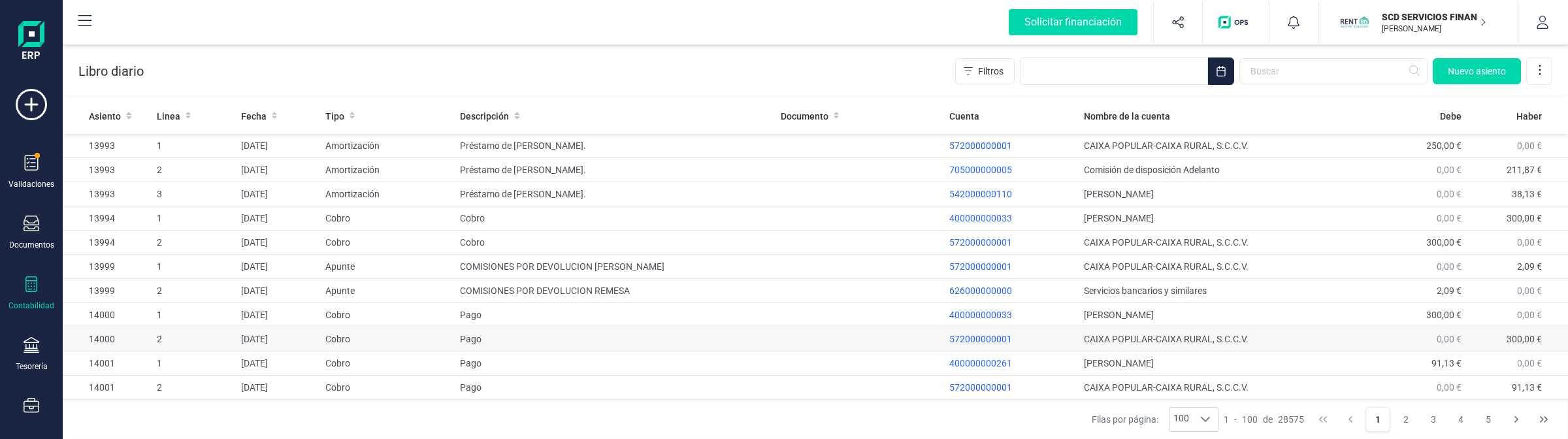
click at [637, 338] on td "Pago" at bounding box center [614, 340] width 320 height 24
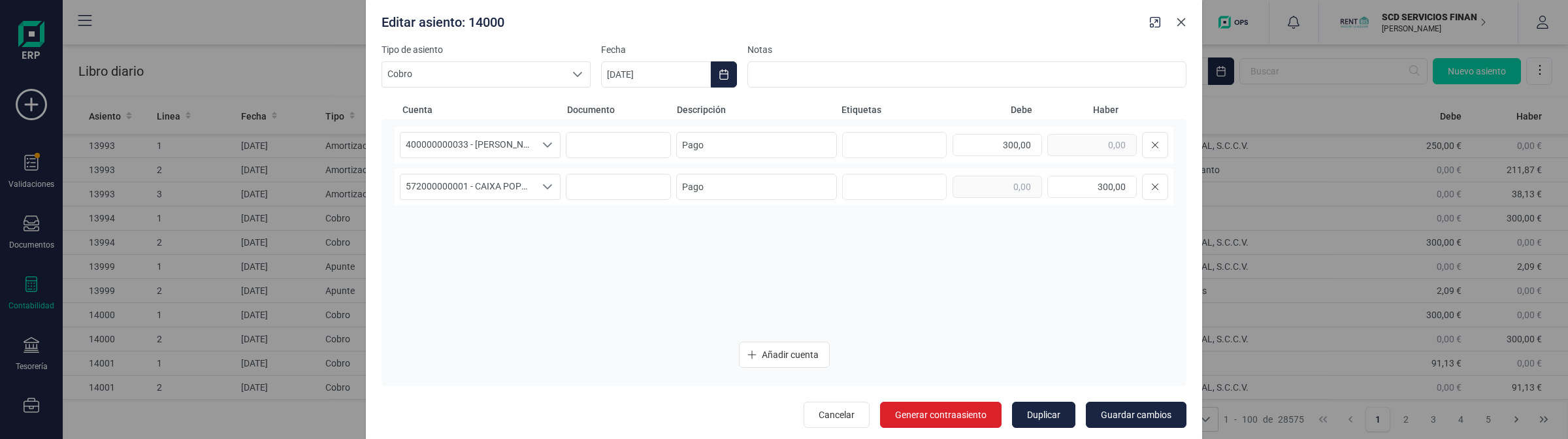
click at [1178, 24] on icon "button" at bounding box center [1181, 21] width 8 height 8
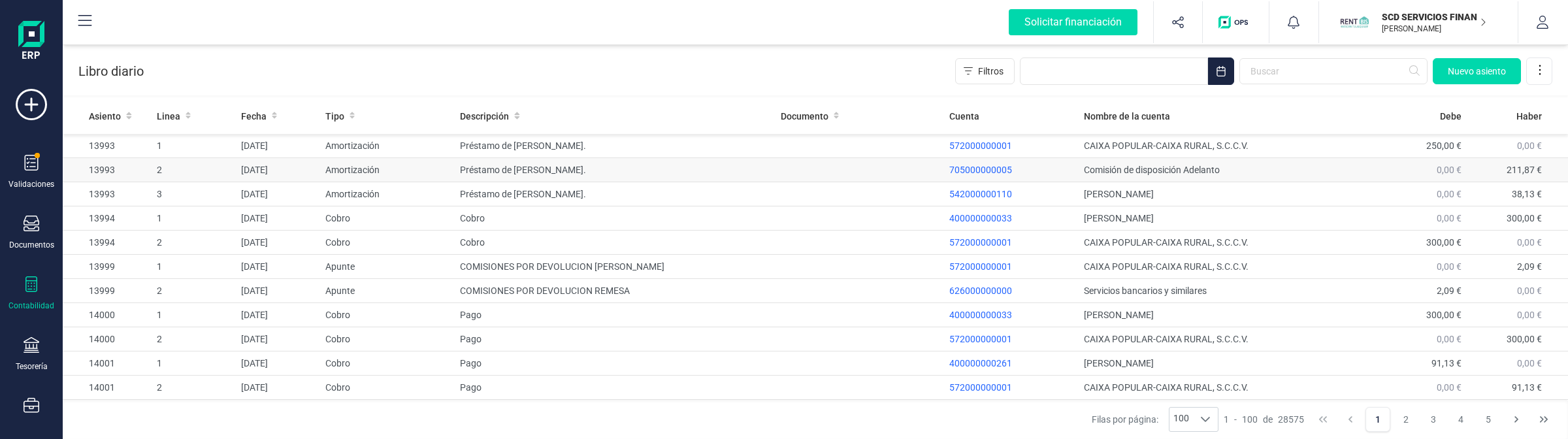
click at [808, 171] on td at bounding box center [860, 171] width 168 height 24
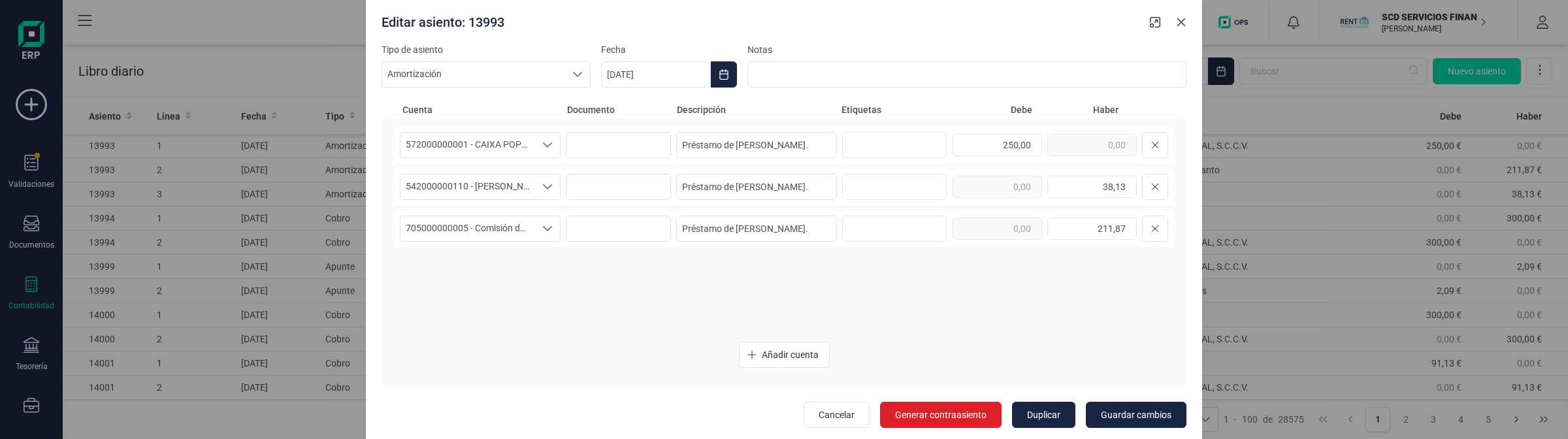
click at [1183, 27] on icon "button" at bounding box center [1181, 22] width 11 height 11
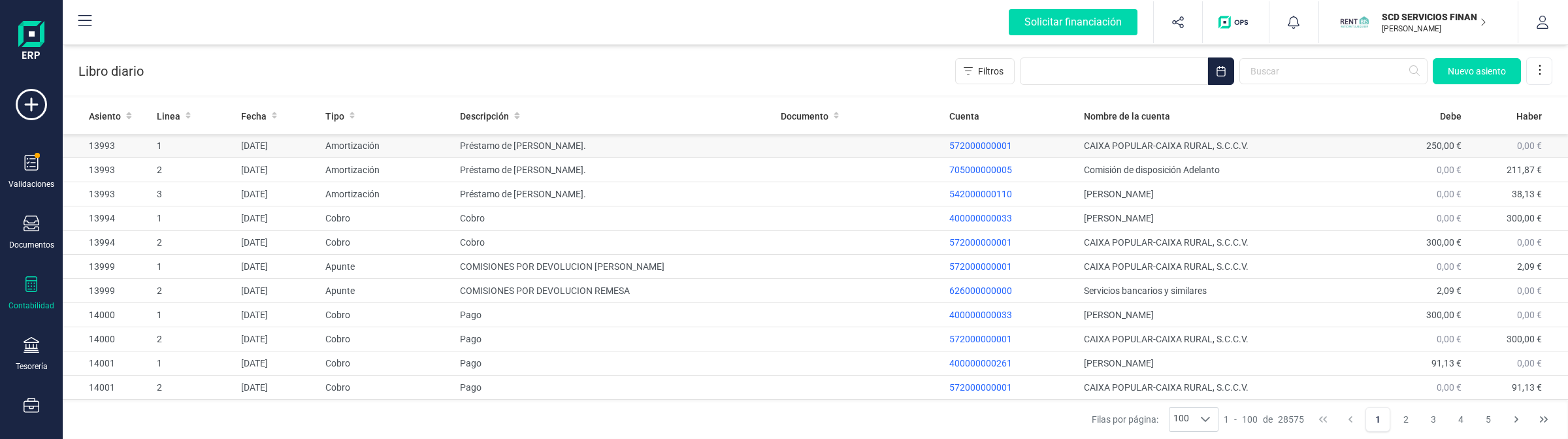
click at [669, 145] on td "Préstamo de FLOR MONDELO LOSADA." at bounding box center [614, 146] width 320 height 24
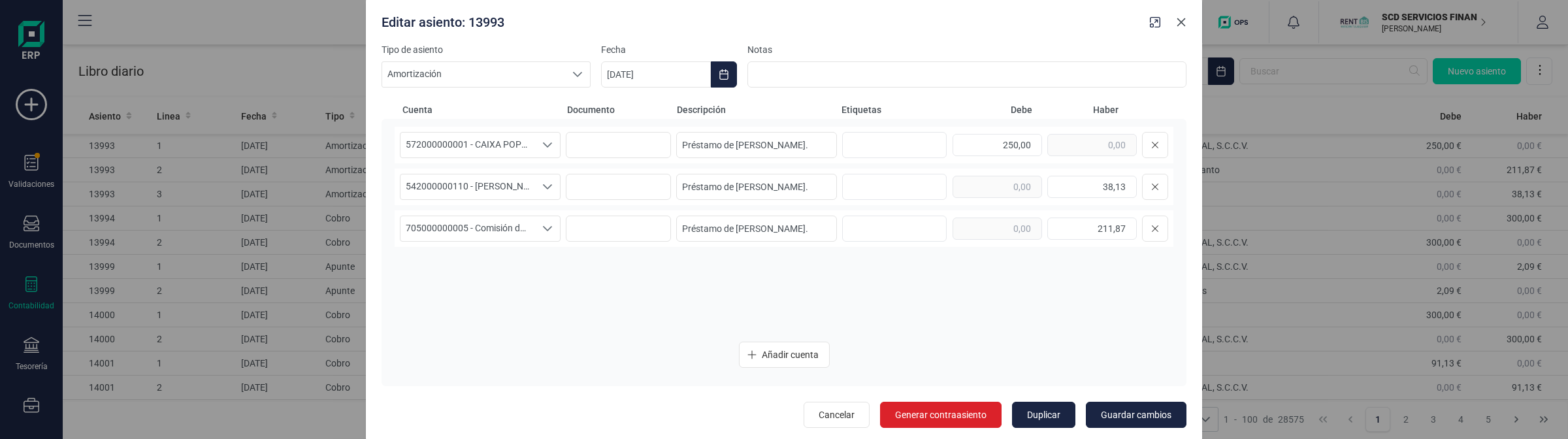
click at [1183, 28] on button "button" at bounding box center [1180, 21] width 21 height 21
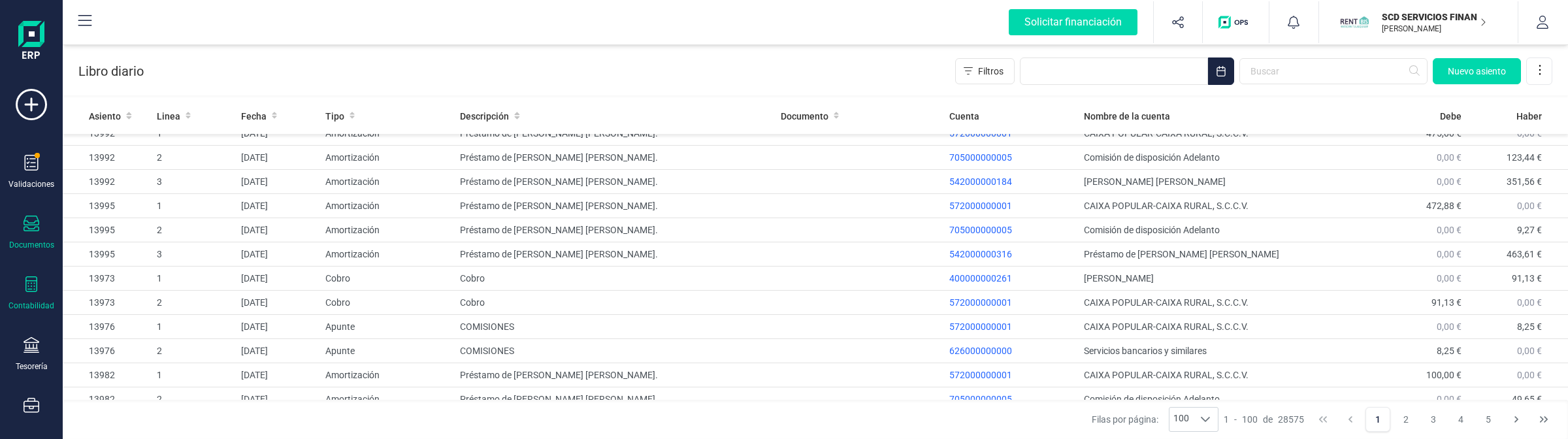
click at [31, 236] on div "Documentos" at bounding box center [31, 233] width 52 height 34
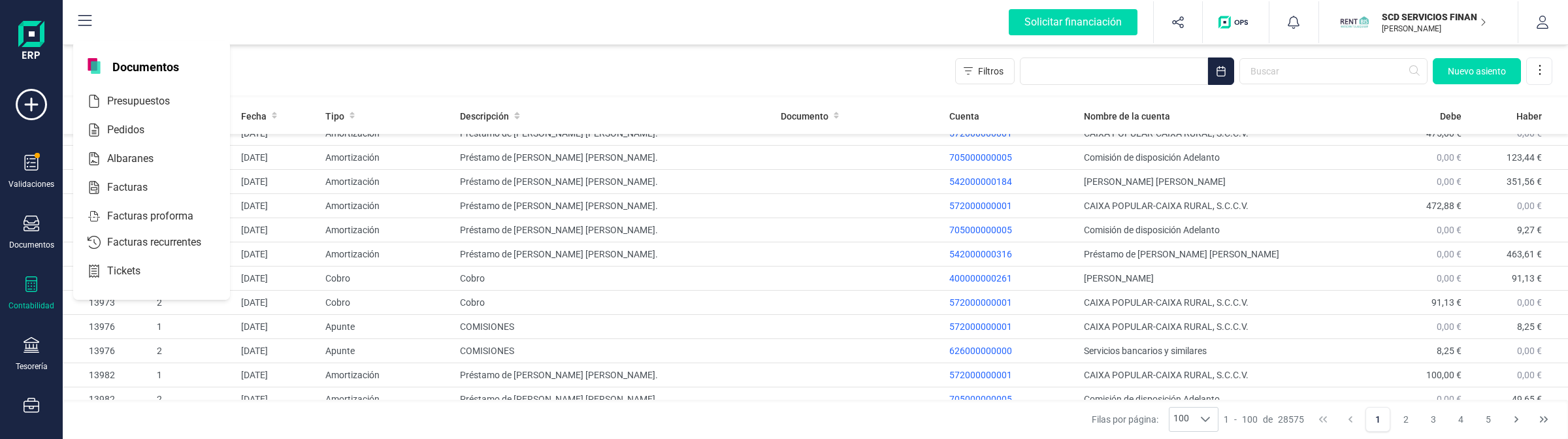
click at [38, 279] on icon at bounding box center [31, 284] width 15 height 15
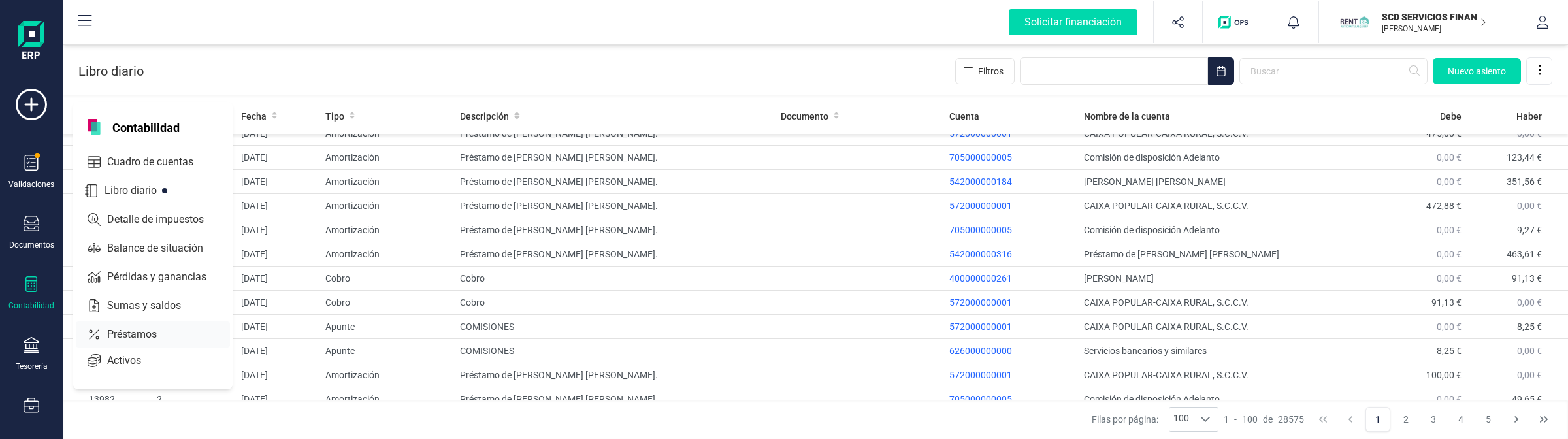
click at [119, 327] on span "Préstamos" at bounding box center [141, 334] width 78 height 15
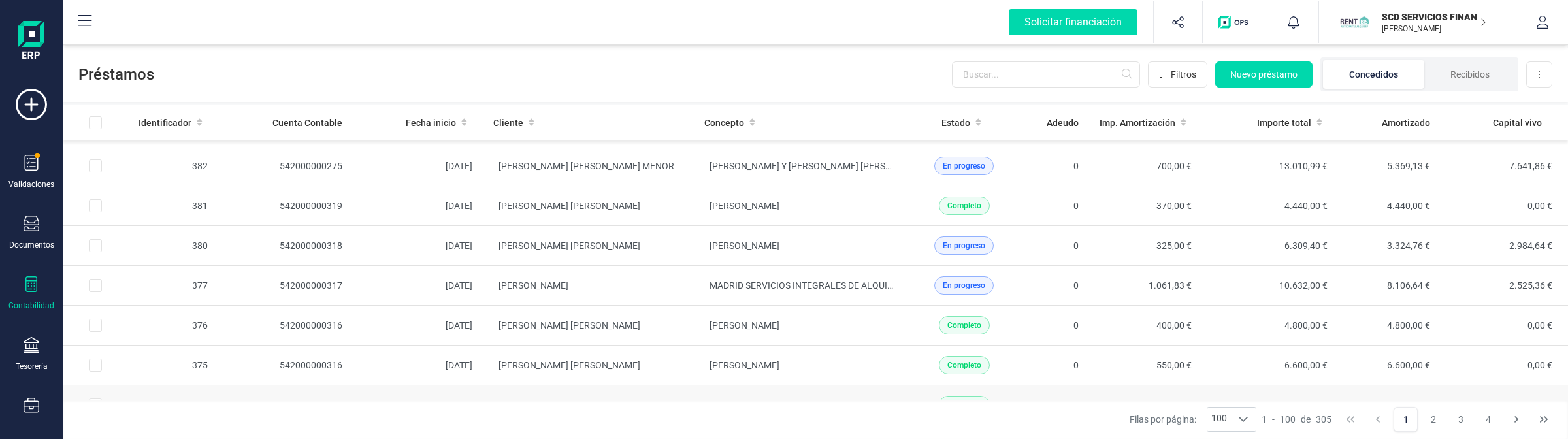
scroll to position [980, 0]
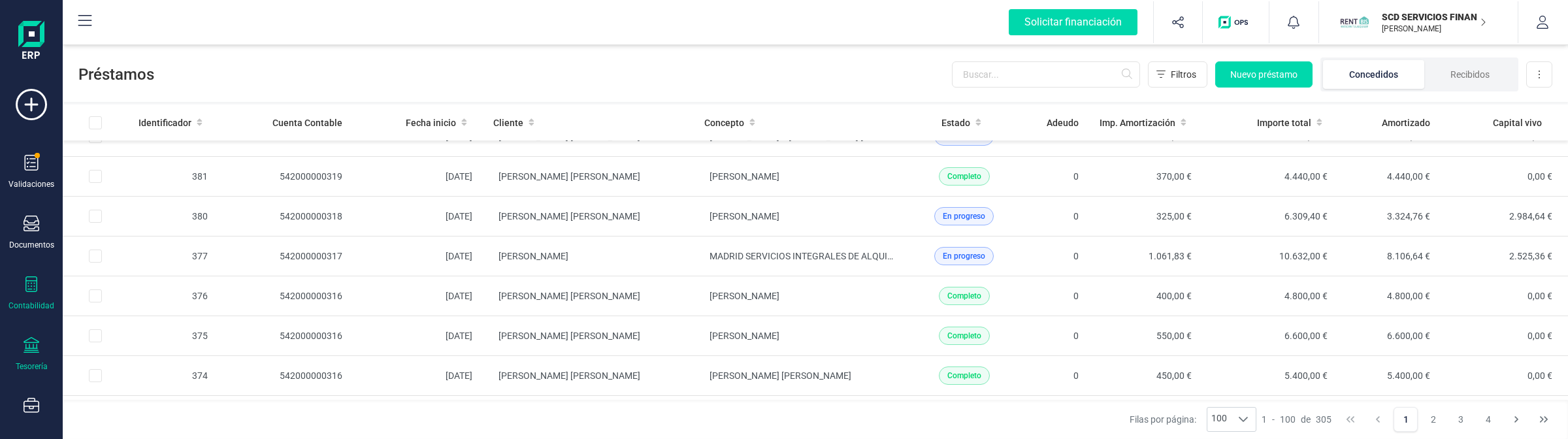
click at [44, 340] on div "Tesorería" at bounding box center [31, 354] width 52 height 34
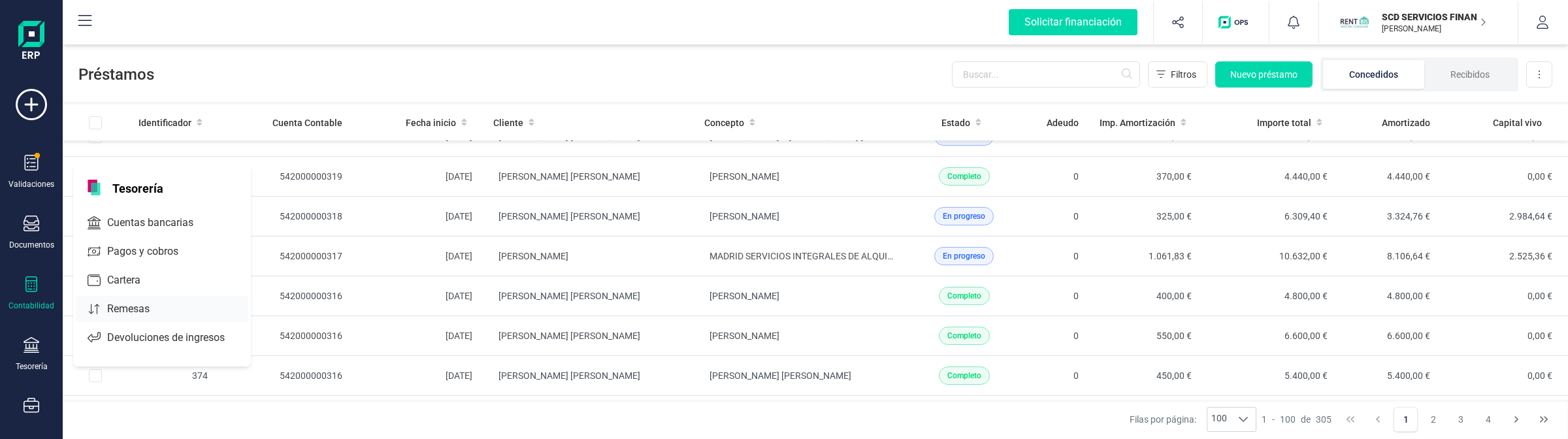
click at [119, 302] on span "Remesas" at bounding box center [137, 309] width 71 height 15
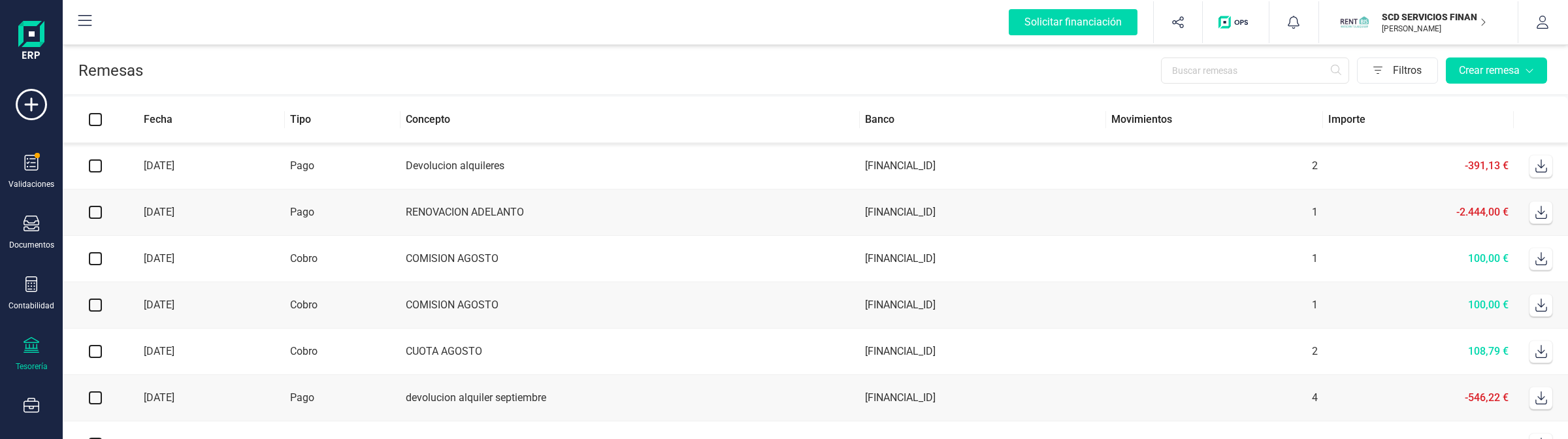
click at [28, 345] on icon at bounding box center [31, 345] width 15 height 15
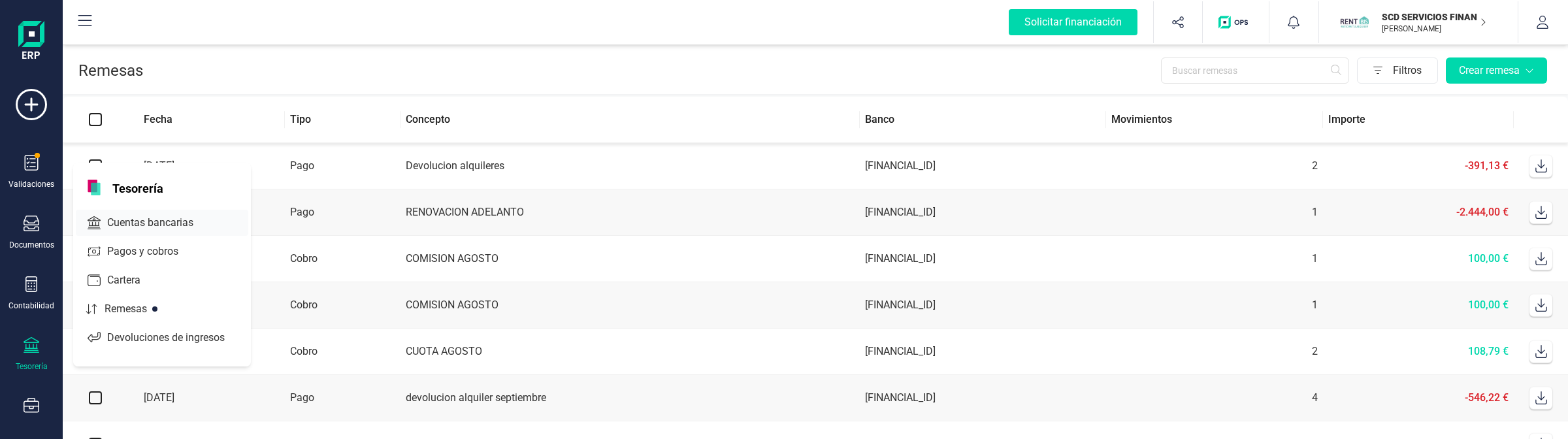
click at [109, 210] on div "Cuentas bancarias" at bounding box center [161, 223] width 172 height 26
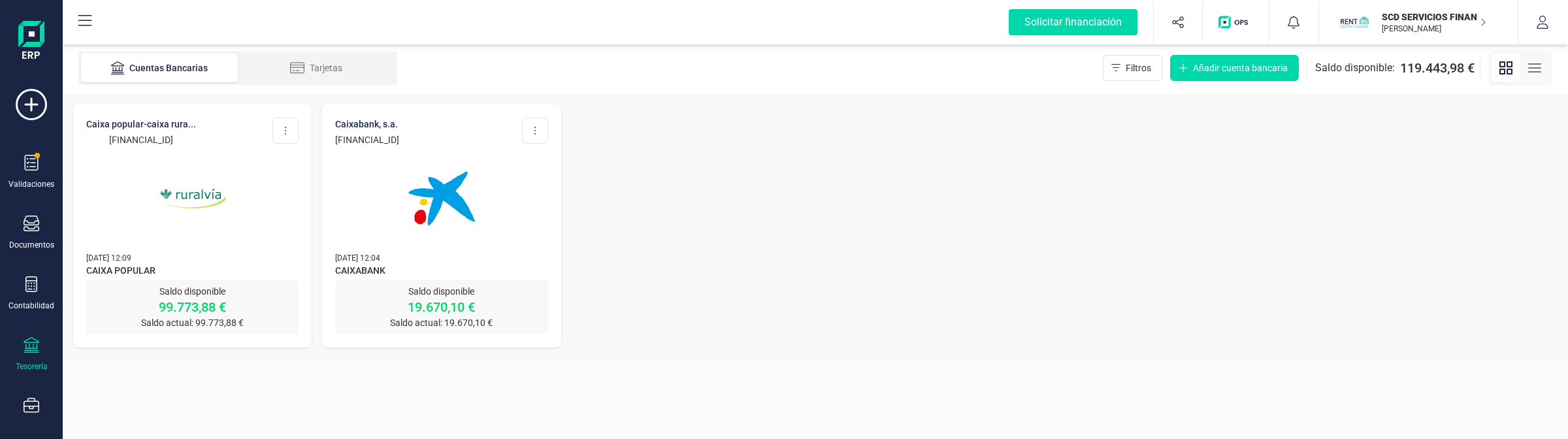
click at [239, 235] on img at bounding box center [192, 198] width 109 height 109
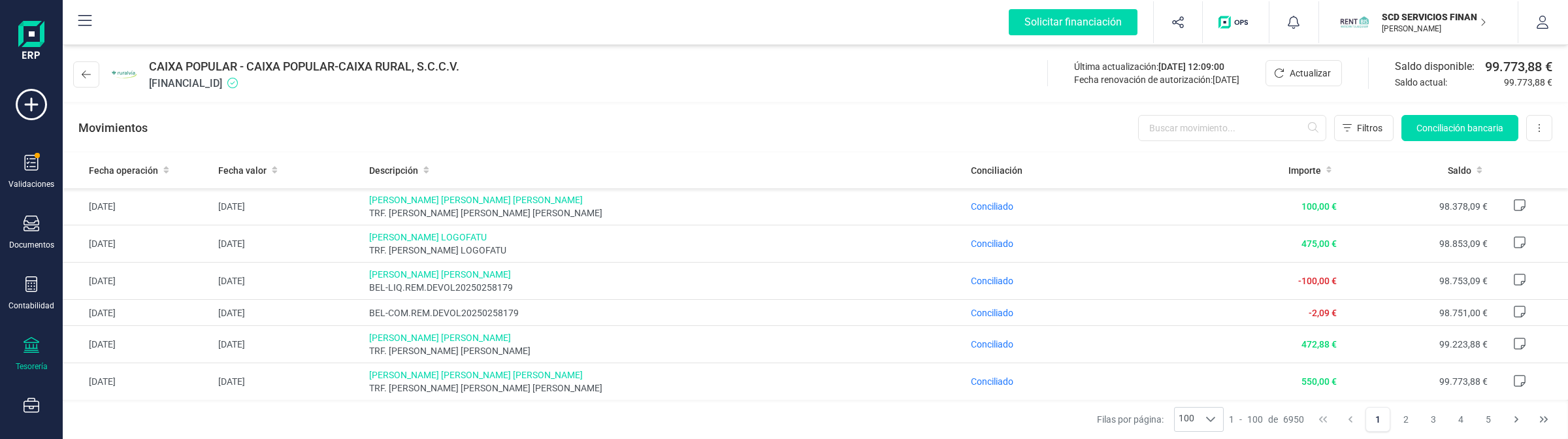
click at [2, 291] on div "Solicitar financiación Validaciones Documentos Documentos Presupuestos Pedidos …" at bounding box center [31, 220] width 63 height 439
click at [15, 288] on div "Contabilidad" at bounding box center [31, 293] width 52 height 34
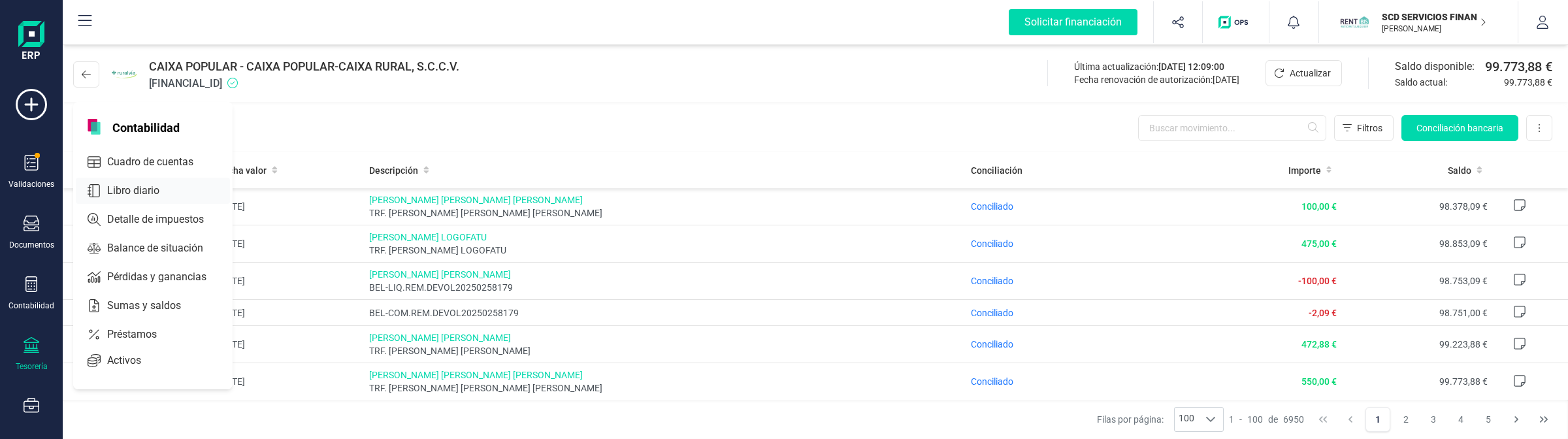
click at [95, 188] on icon at bounding box center [93, 190] width 13 height 13
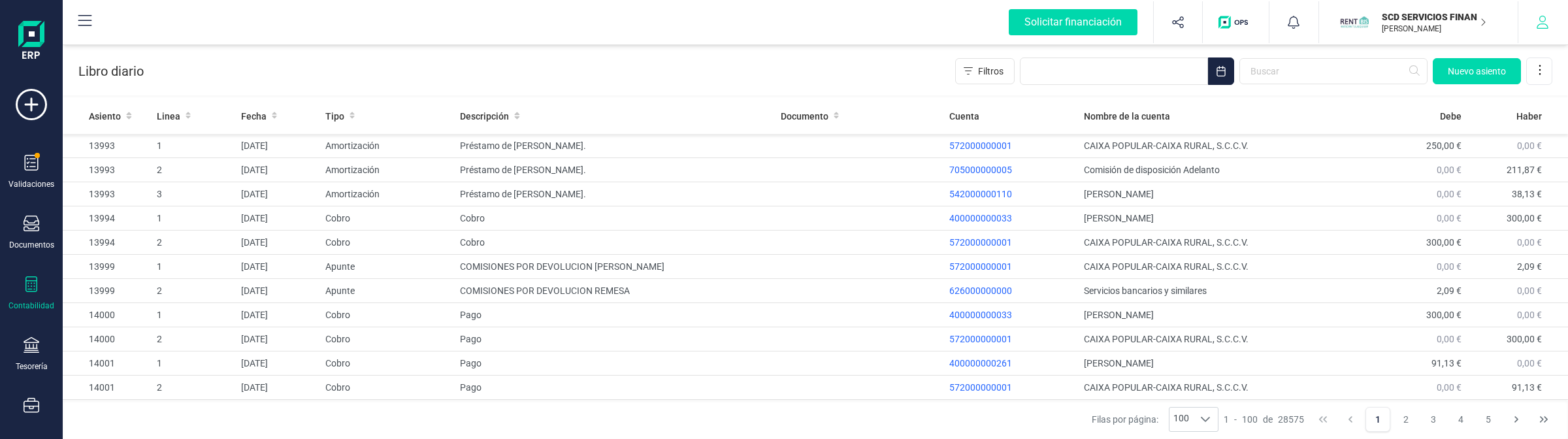
click at [1542, 23] on icon "button" at bounding box center [1542, 21] width 13 height 13
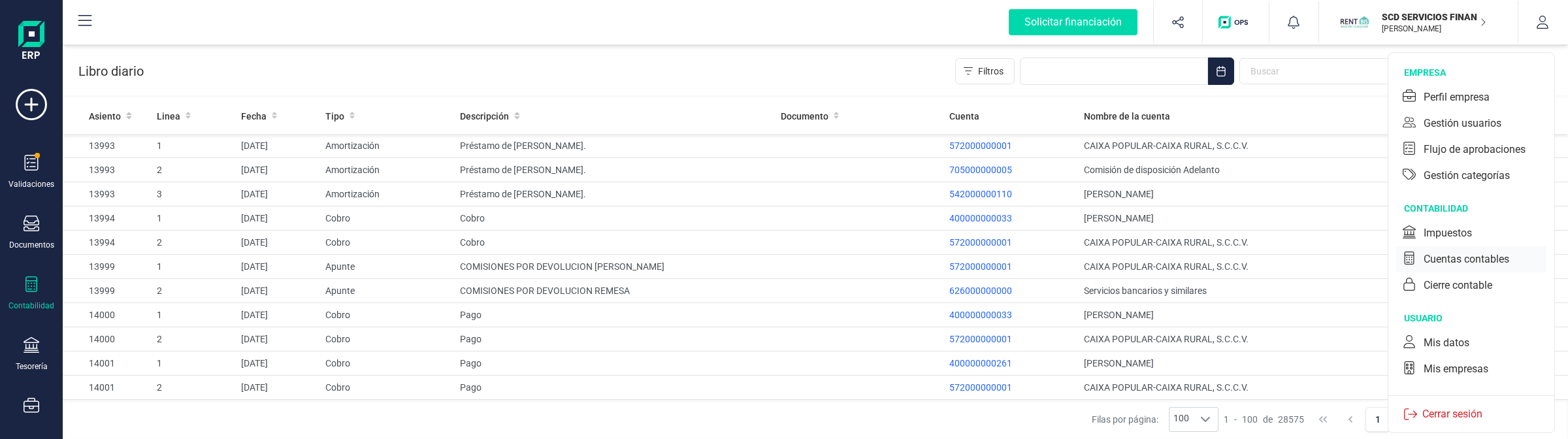
click at [1459, 255] on div "Cuentas contables" at bounding box center [1466, 259] width 86 height 15
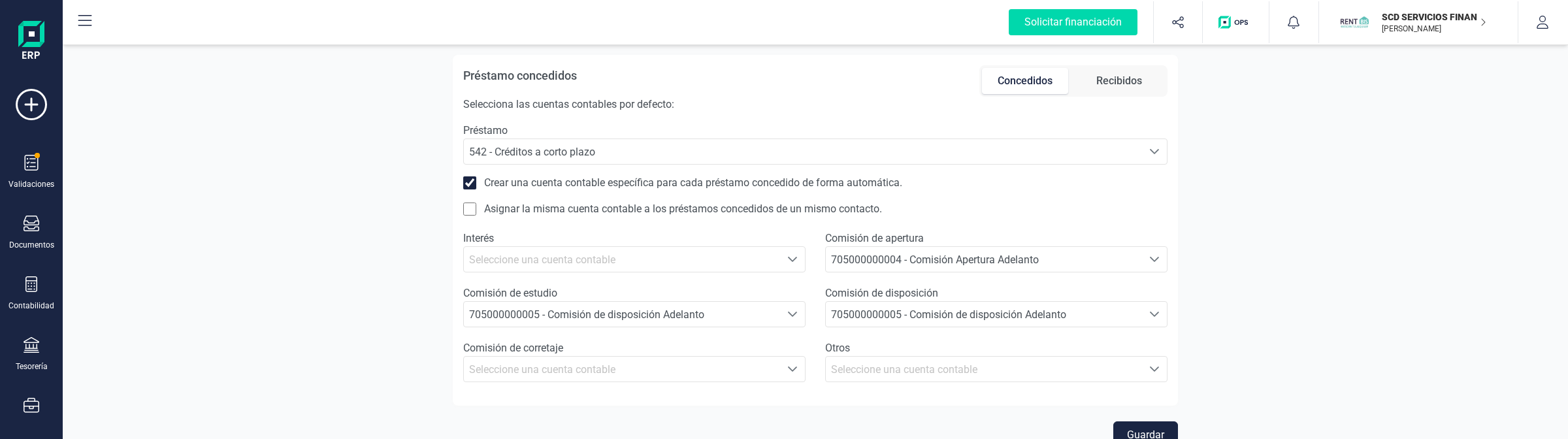
scroll to position [816, 0]
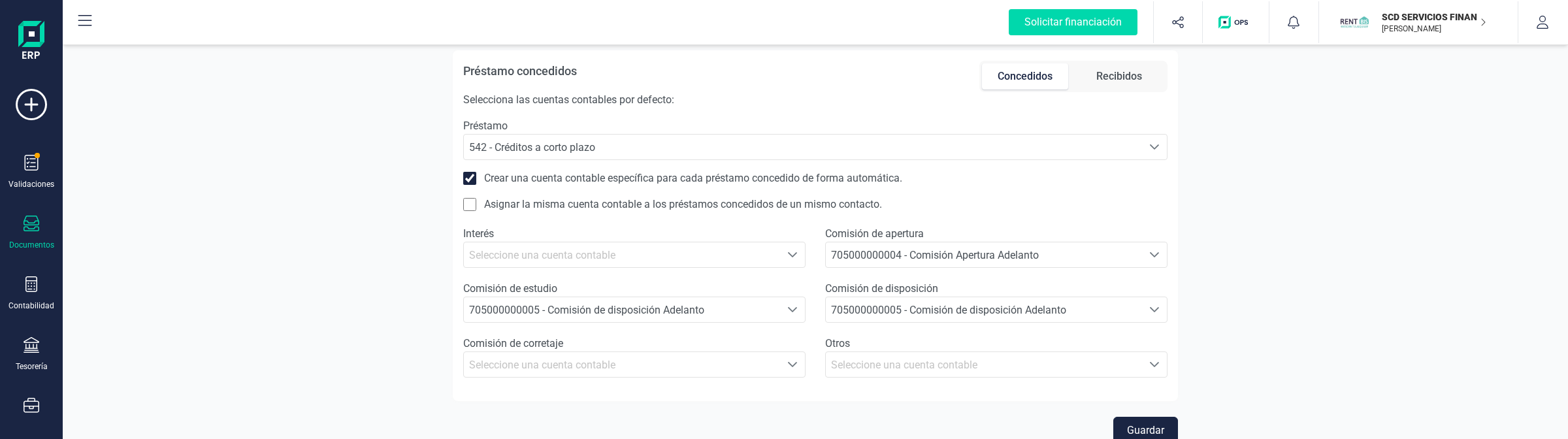
click at [36, 219] on icon at bounding box center [31, 223] width 15 height 15
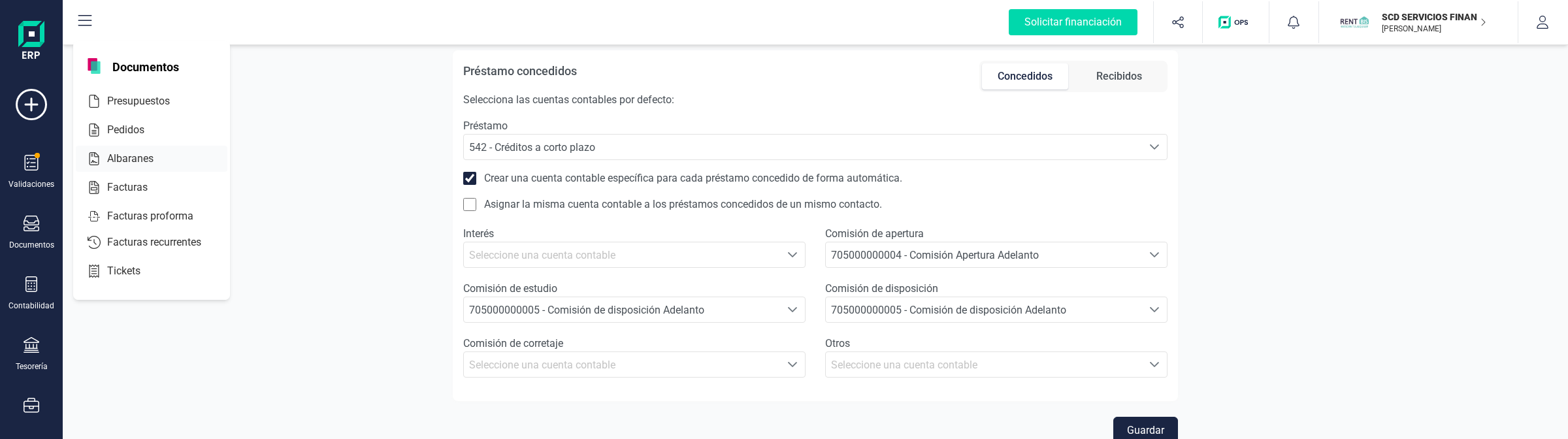
click at [122, 154] on span "Albaranes" at bounding box center [139, 158] width 75 height 15
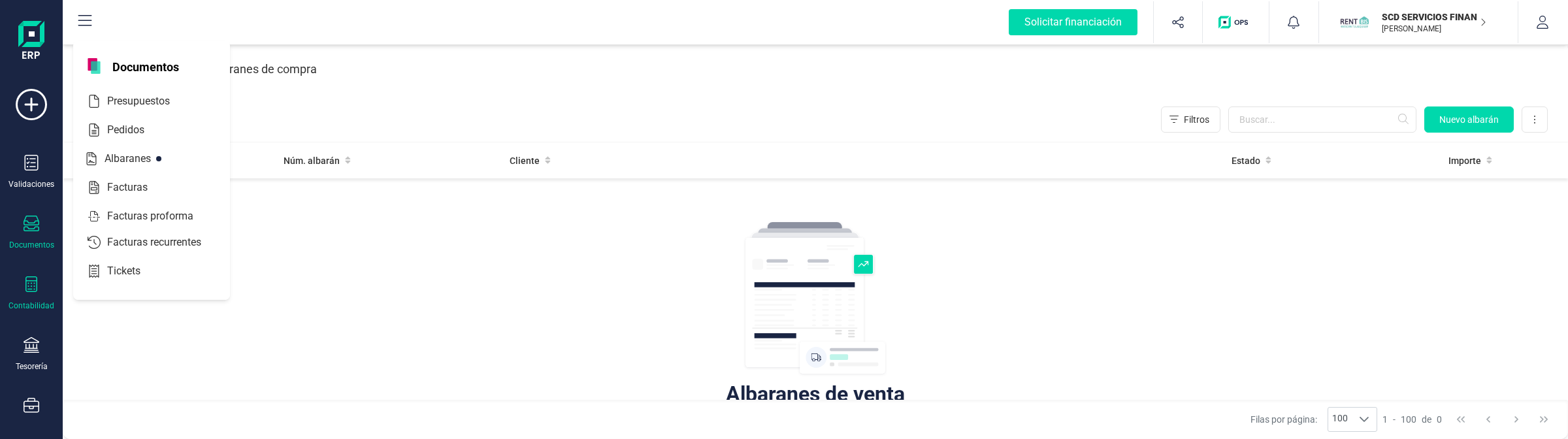
click at [40, 286] on div "Contabilidad" at bounding box center [31, 293] width 52 height 34
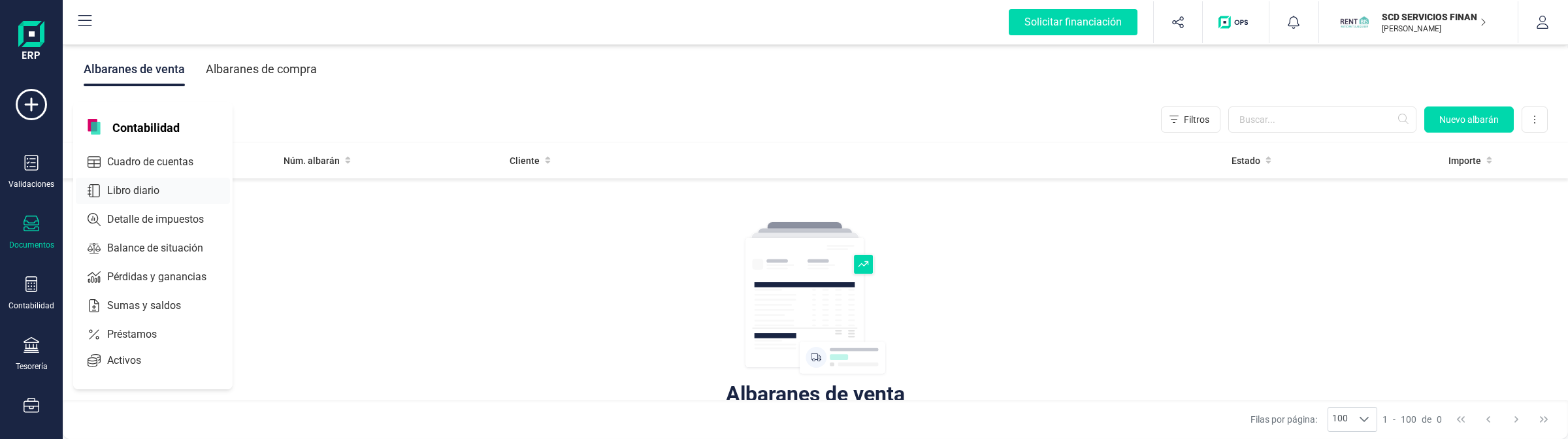
click at [109, 193] on span "Libro diario" at bounding box center [142, 190] width 81 height 15
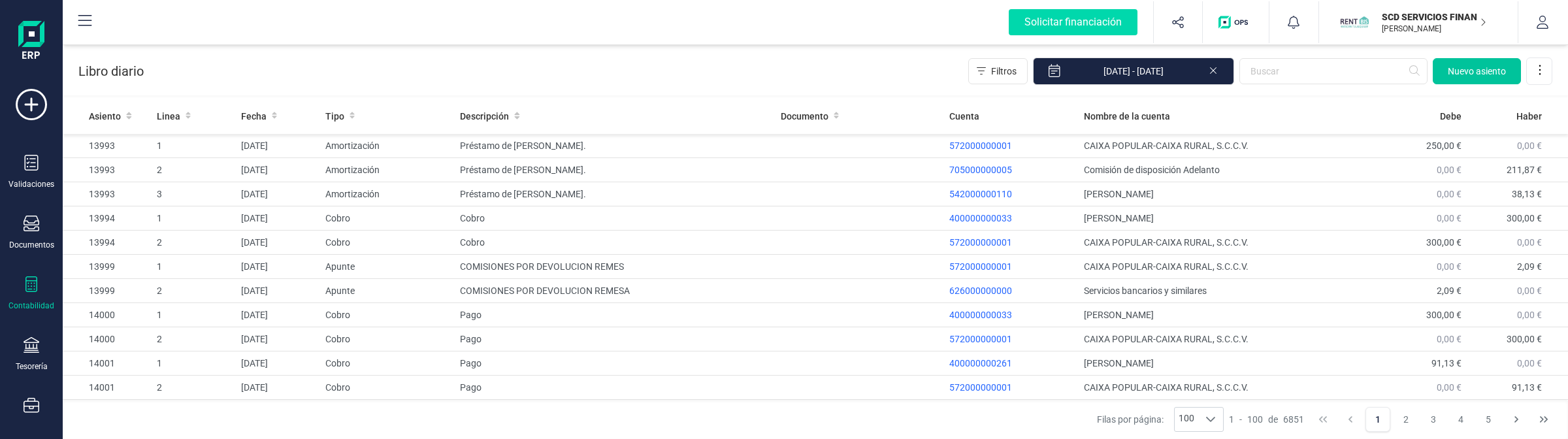
click at [1443, 70] on button "Nuevo asiento" at bounding box center [1476, 71] width 88 height 26
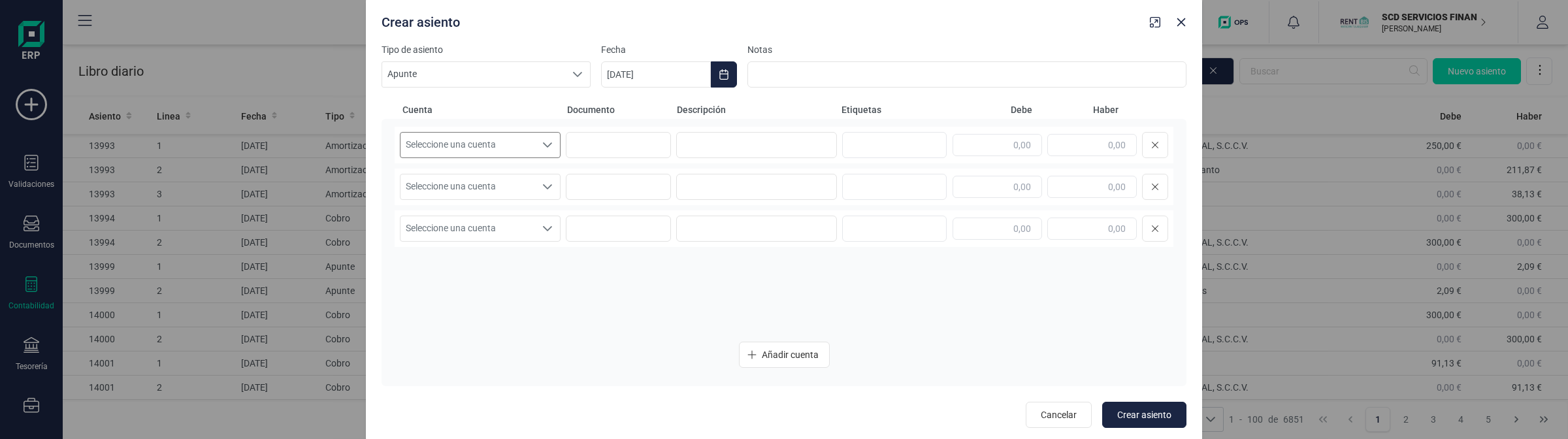
click at [516, 145] on span "Seleccione una cuenta" at bounding box center [467, 145] width 135 height 24
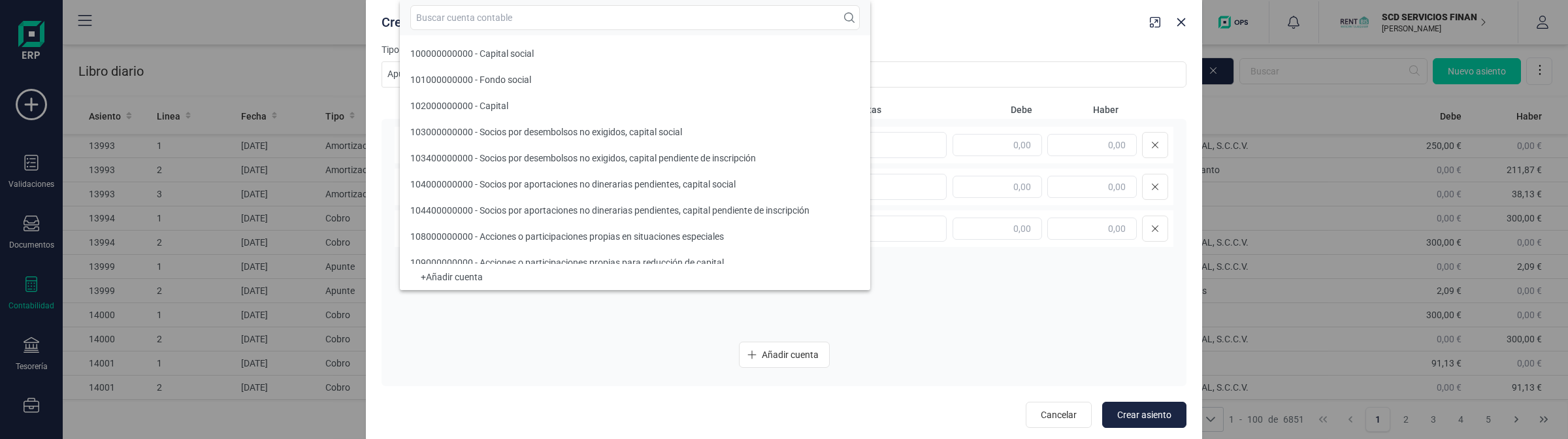
scroll to position [662, 0]
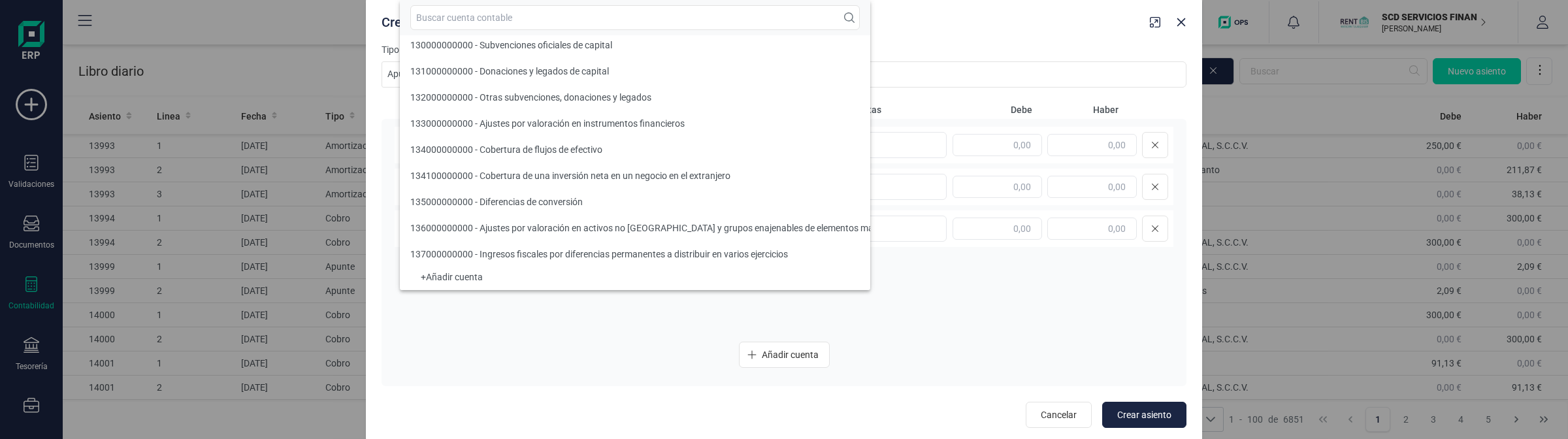
click at [1013, 340] on div "Seleccione una cuenta Seleccione una cuenta Seleccione una cuenta Seleccione un…" at bounding box center [784, 252] width 805 height 267
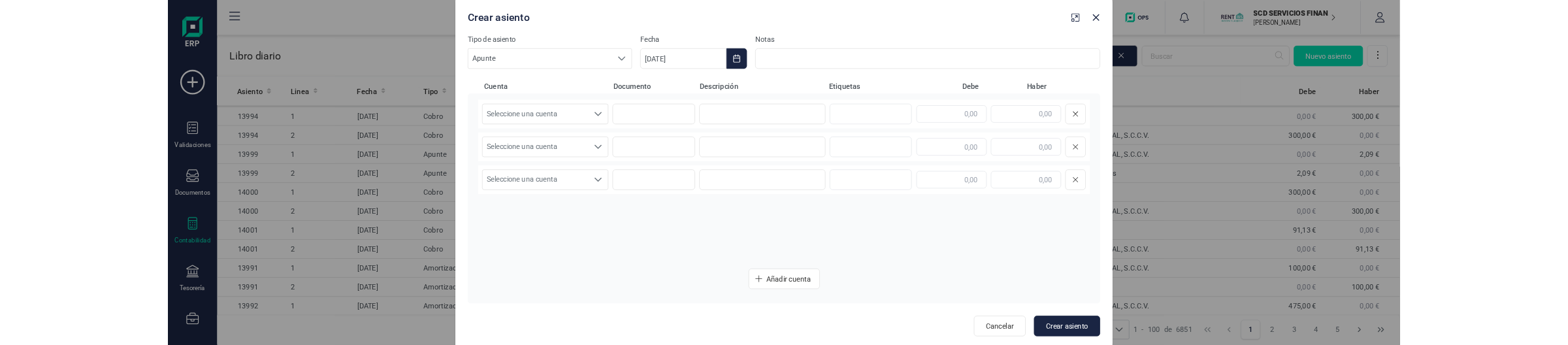
scroll to position [327, 0]
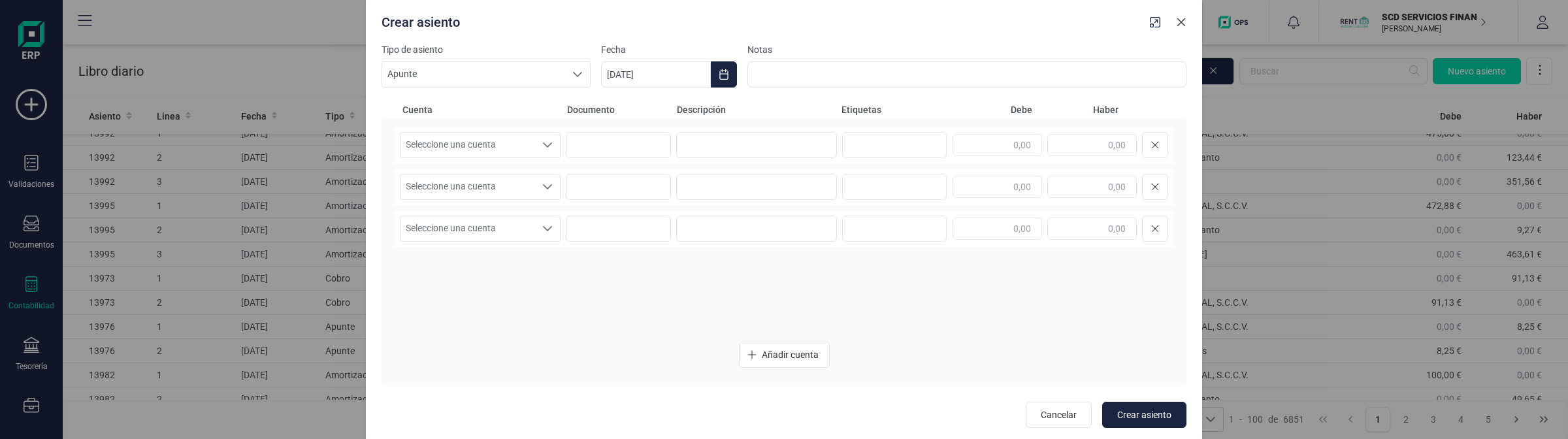
click at [1186, 24] on button "button" at bounding box center [1180, 21] width 21 height 21
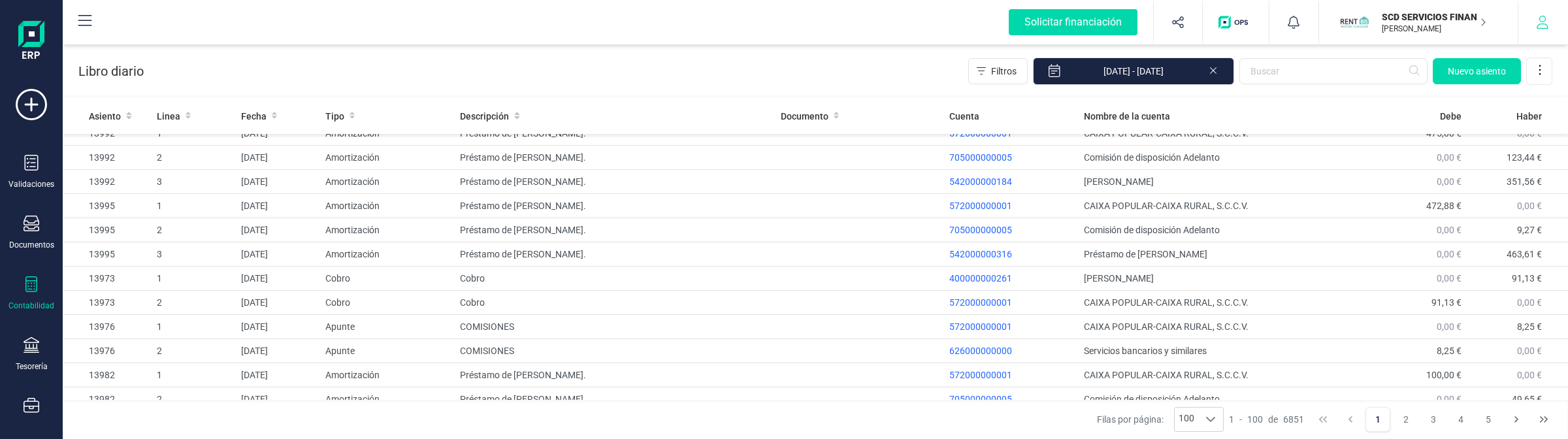
click at [1531, 33] on button "button" at bounding box center [1543, 22] width 49 height 42
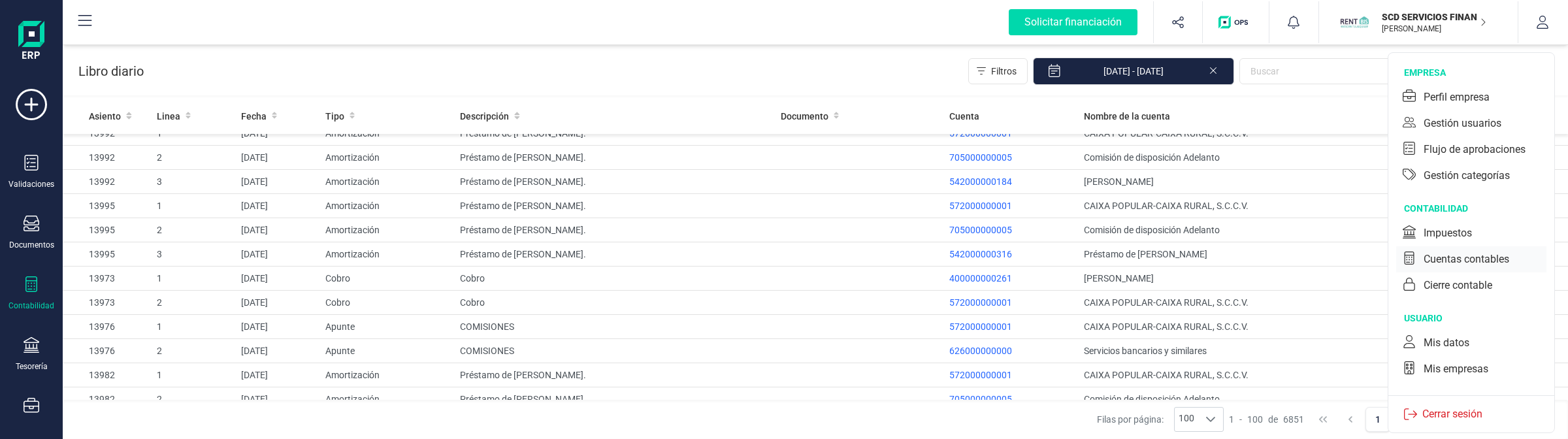
click at [1454, 255] on div "Cuentas contables" at bounding box center [1466, 259] width 86 height 15
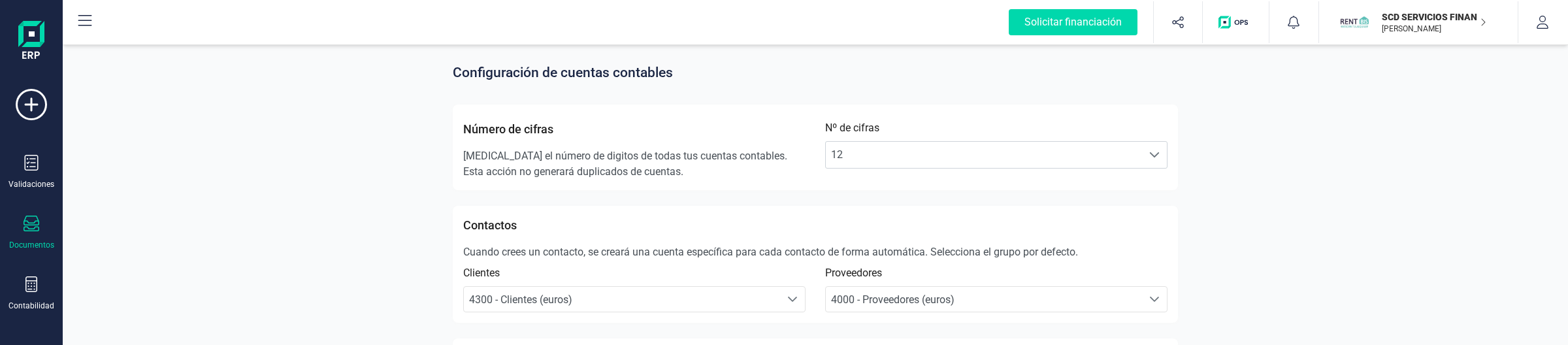
click at [21, 229] on div "Documentos" at bounding box center [31, 233] width 52 height 34
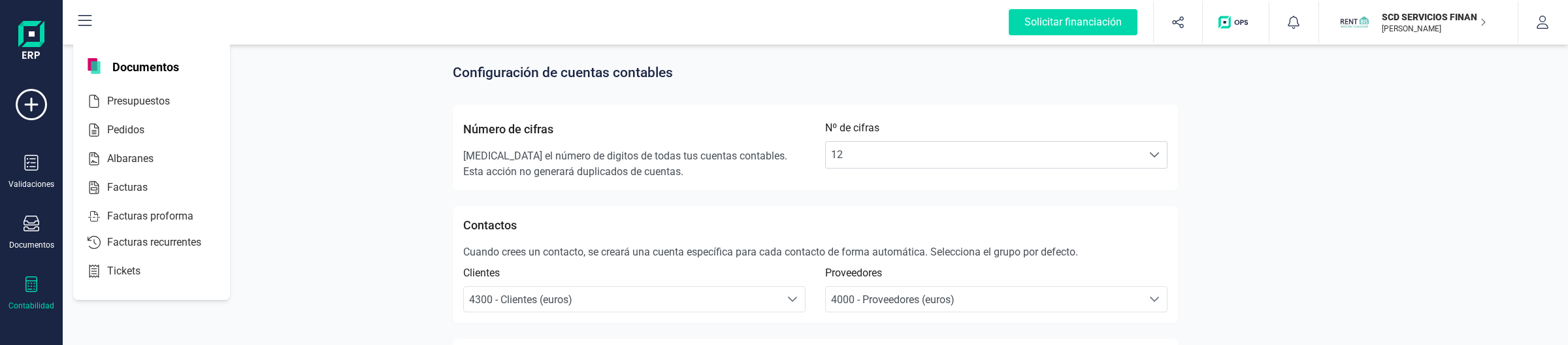
click at [18, 283] on div "Contabilidad" at bounding box center [31, 293] width 52 height 34
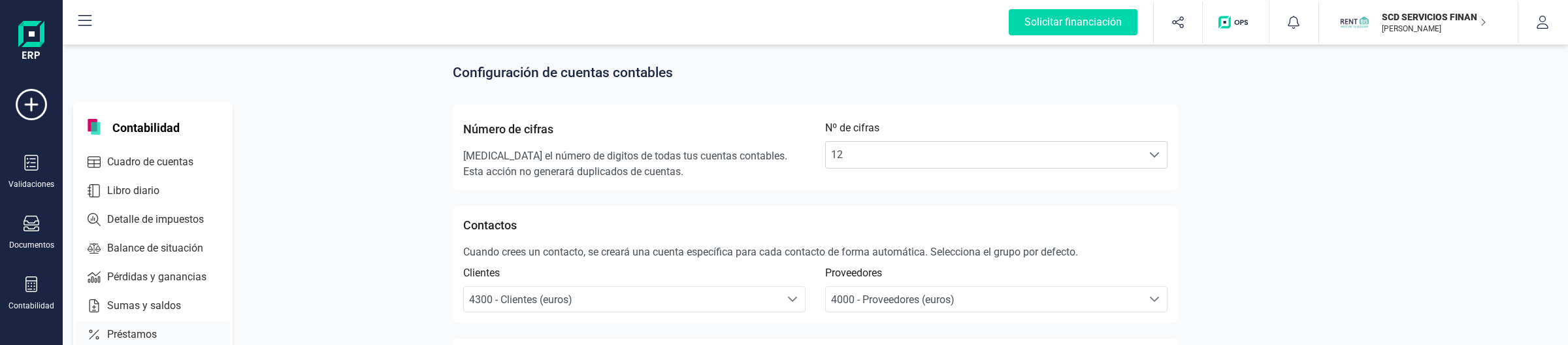
click at [115, 338] on span "Préstamos" at bounding box center [141, 334] width 78 height 15
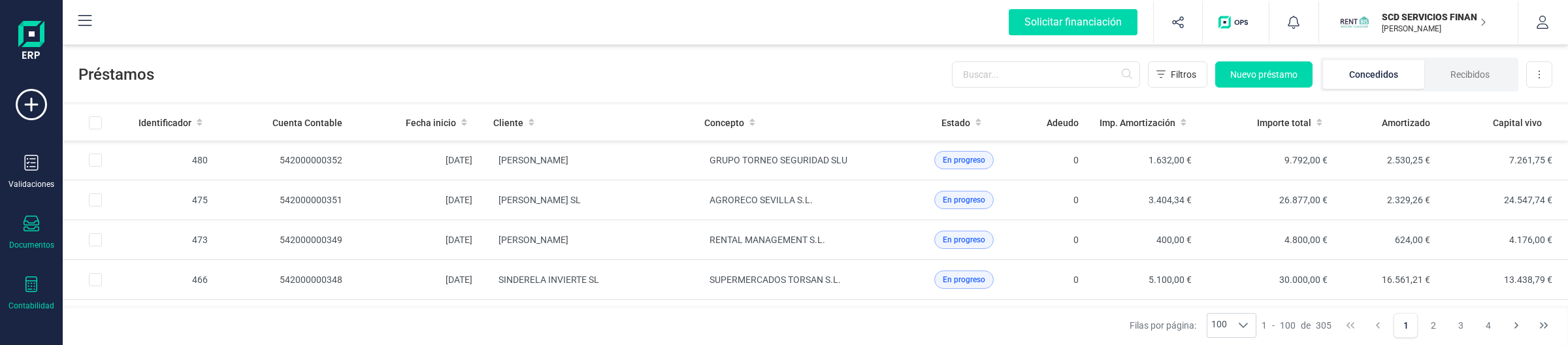
click at [37, 229] on icon at bounding box center [31, 223] width 15 height 15
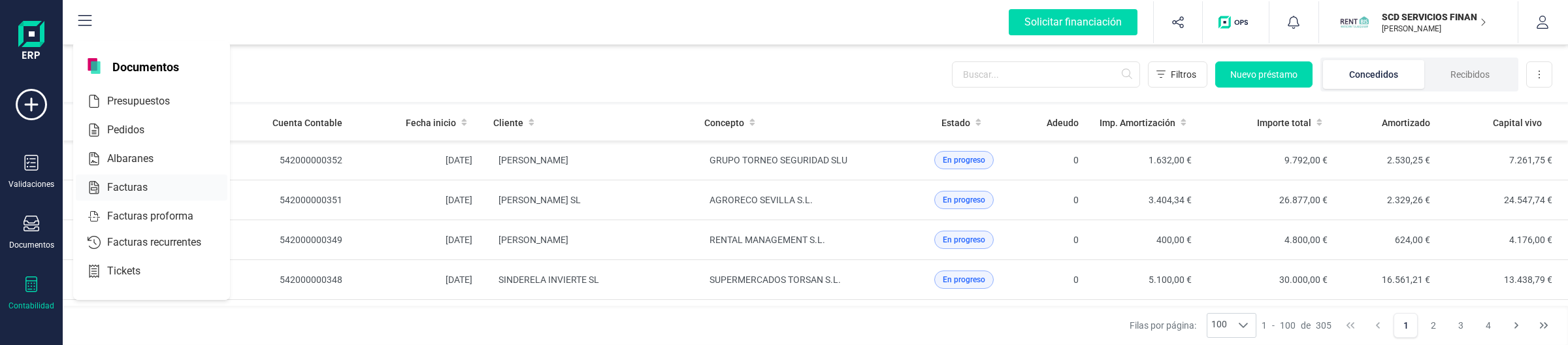
click at [128, 197] on div "Facturas" at bounding box center [151, 187] width 151 height 26
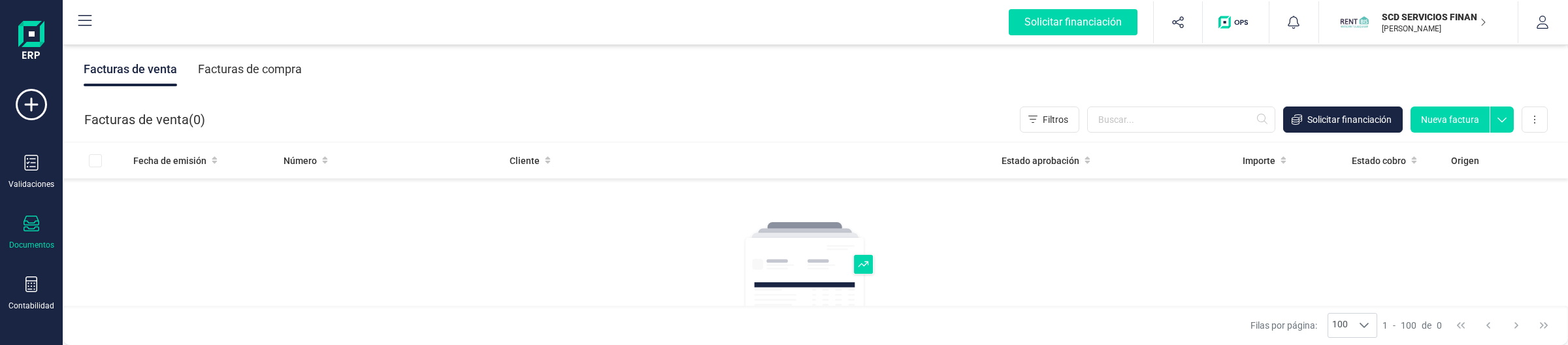
click at [43, 217] on div "Documentos" at bounding box center [31, 233] width 52 height 34
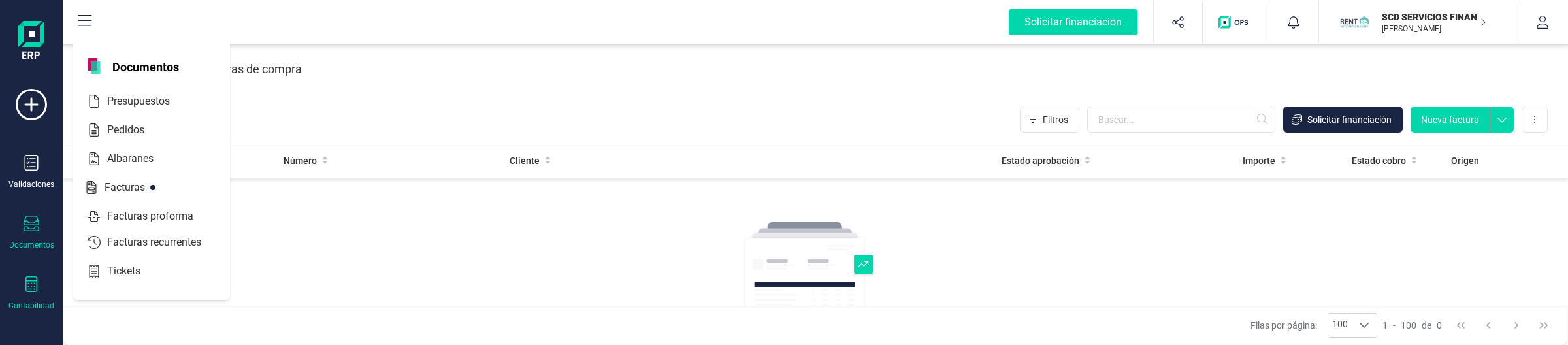
drag, startPoint x: 34, startPoint y: 302, endPoint x: 41, endPoint y: 296, distance: 9.2
click at [37, 301] on div "Contabilidad" at bounding box center [31, 306] width 46 height 11
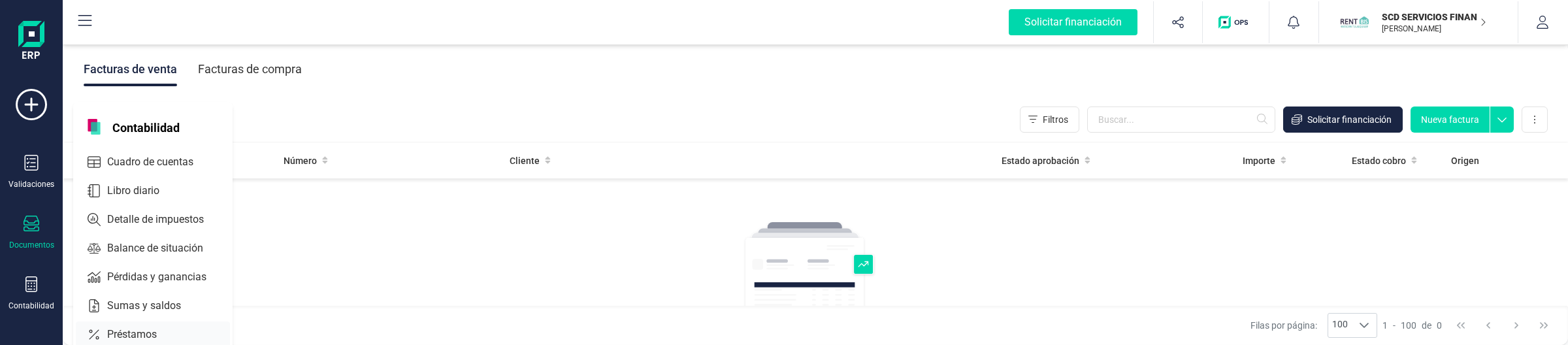
click at [128, 321] on div "Préstamos" at bounding box center [153, 334] width 155 height 26
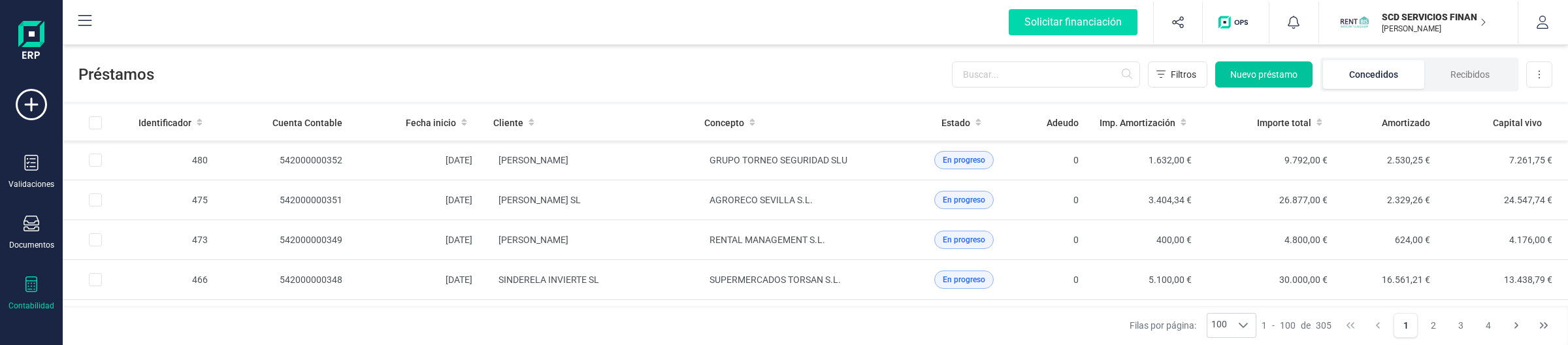
click at [1258, 73] on span "Nuevo préstamo" at bounding box center [1264, 74] width 67 height 13
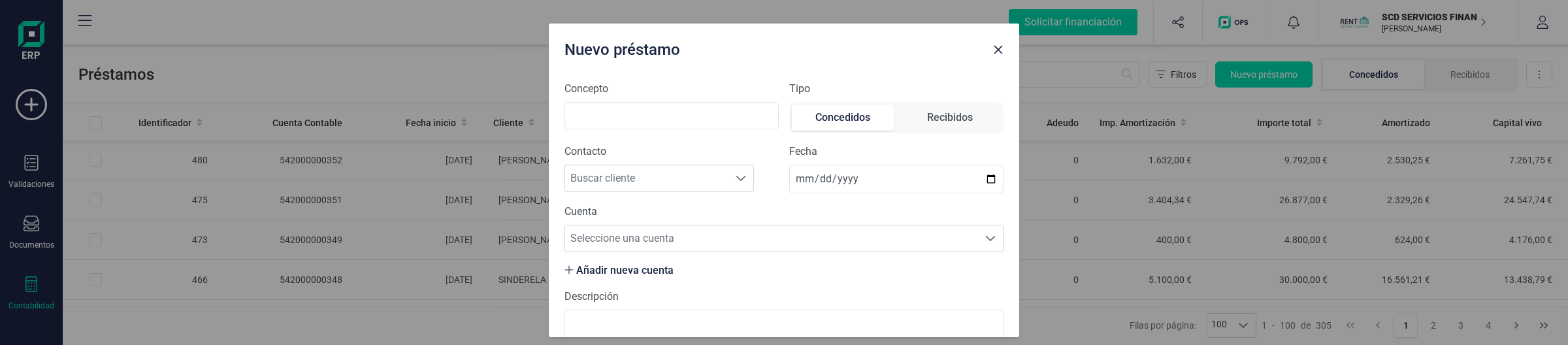
click at [998, 50] on icon "button" at bounding box center [998, 50] width 8 height 8
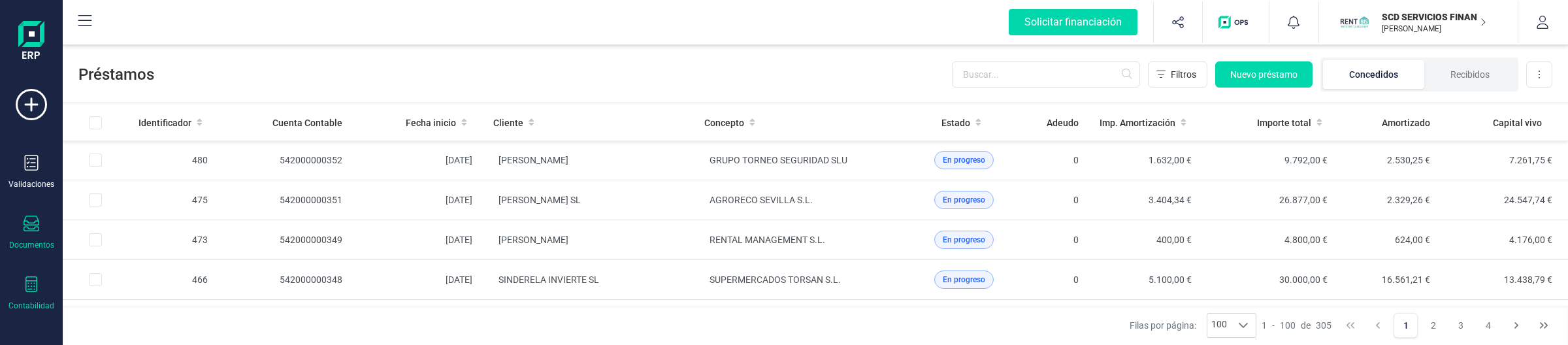
click at [21, 227] on div "Documentos" at bounding box center [31, 233] width 52 height 34
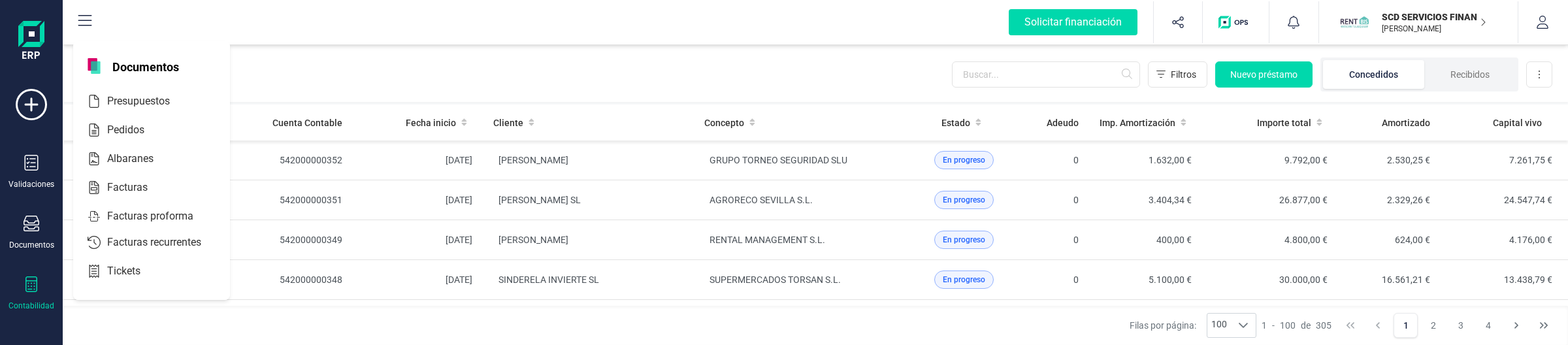
scroll to position [82, 0]
drag, startPoint x: 30, startPoint y: 265, endPoint x: 82, endPoint y: 217, distance: 70.8
click at [31, 263] on icon at bounding box center [31, 263] width 15 height 15
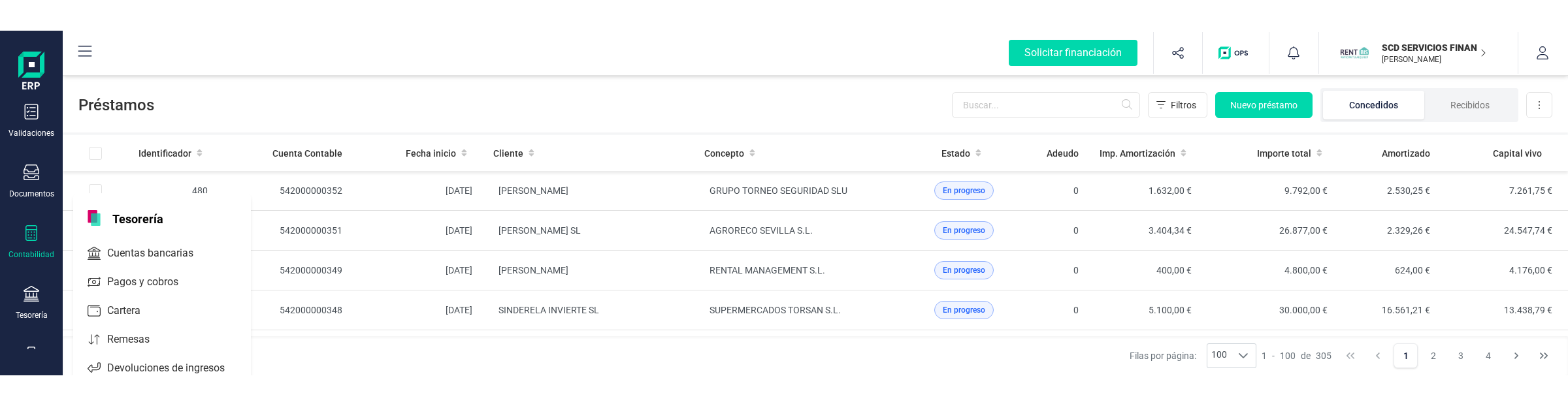
scroll to position [163, 0]
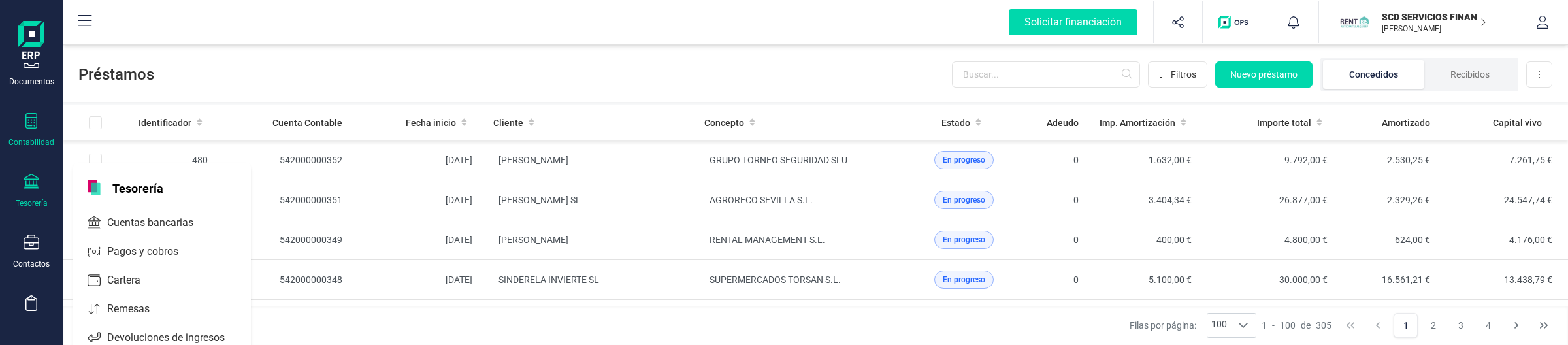
click at [37, 201] on div "Tesorería" at bounding box center [31, 203] width 32 height 11
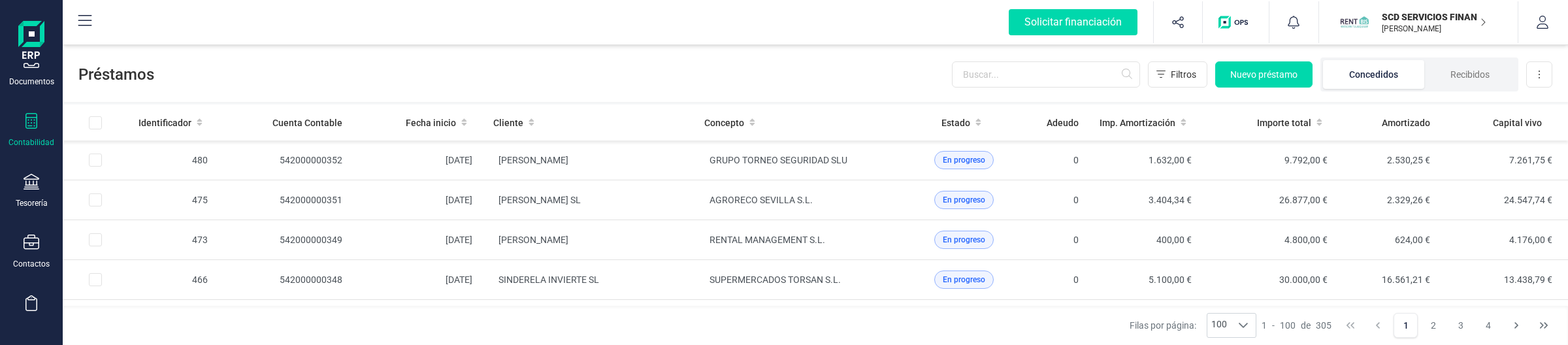
click at [33, 147] on div "Validaciones Documentos Documentos Presupuestos Pedidos Albaranes Facturas Fact…" at bounding box center [31, 194] width 52 height 536
click at [27, 135] on div "Contabilidad" at bounding box center [31, 130] width 52 height 34
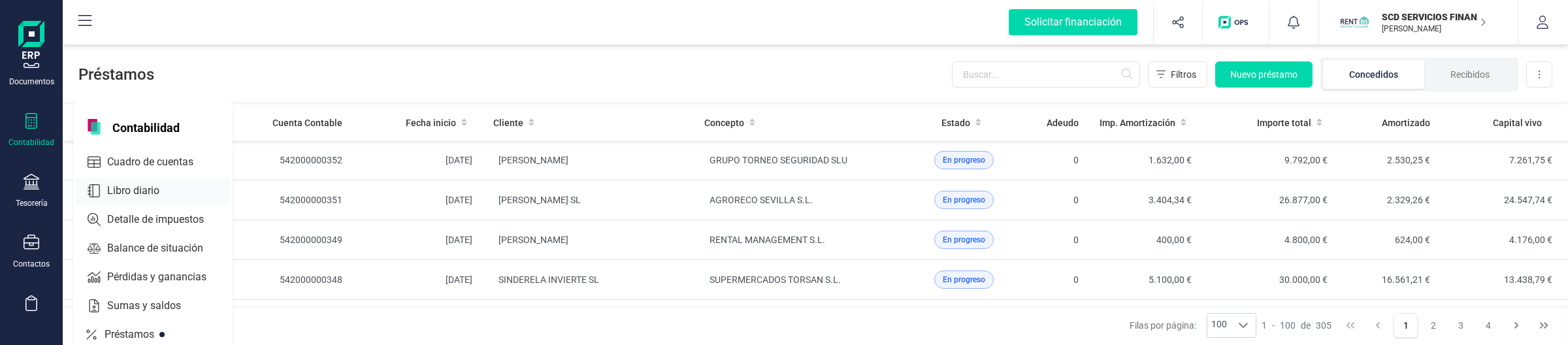
click at [92, 188] on icon at bounding box center [93, 190] width 13 height 13
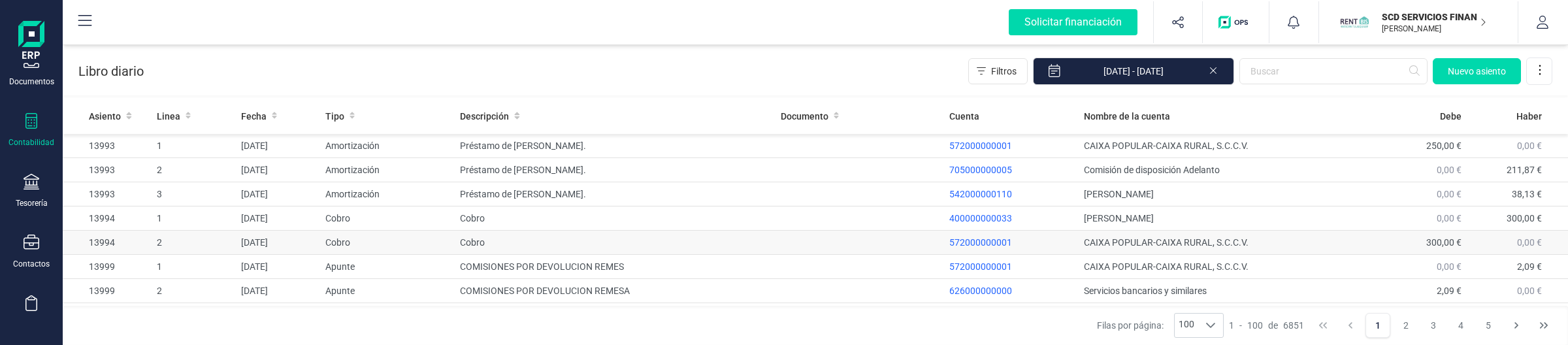
click at [688, 247] on td "Cobro" at bounding box center [614, 242] width 320 height 24
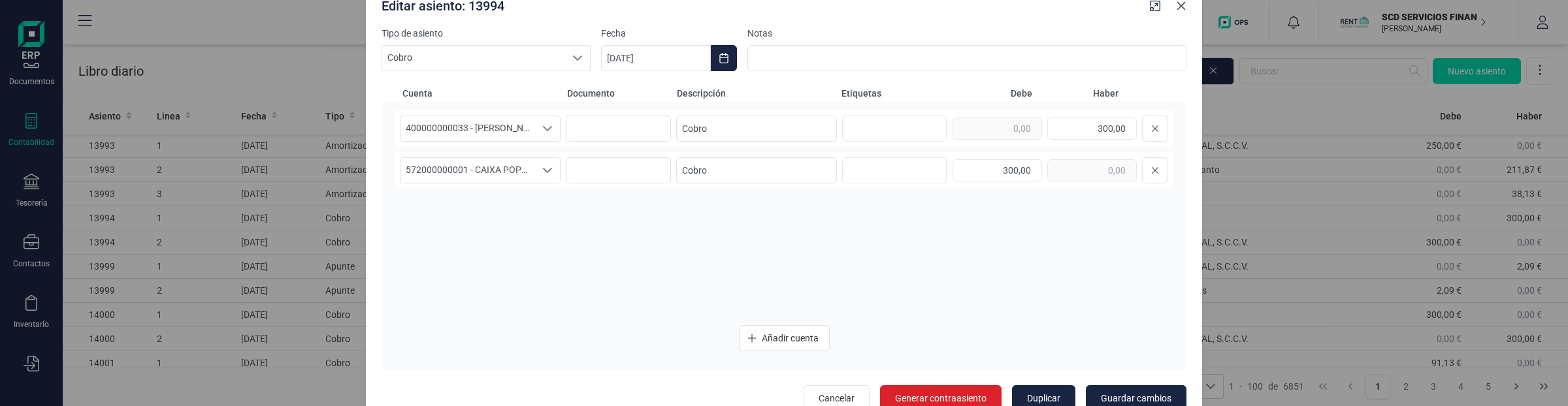
click at [1177, 5] on icon "button" at bounding box center [1181, 6] width 11 height 11
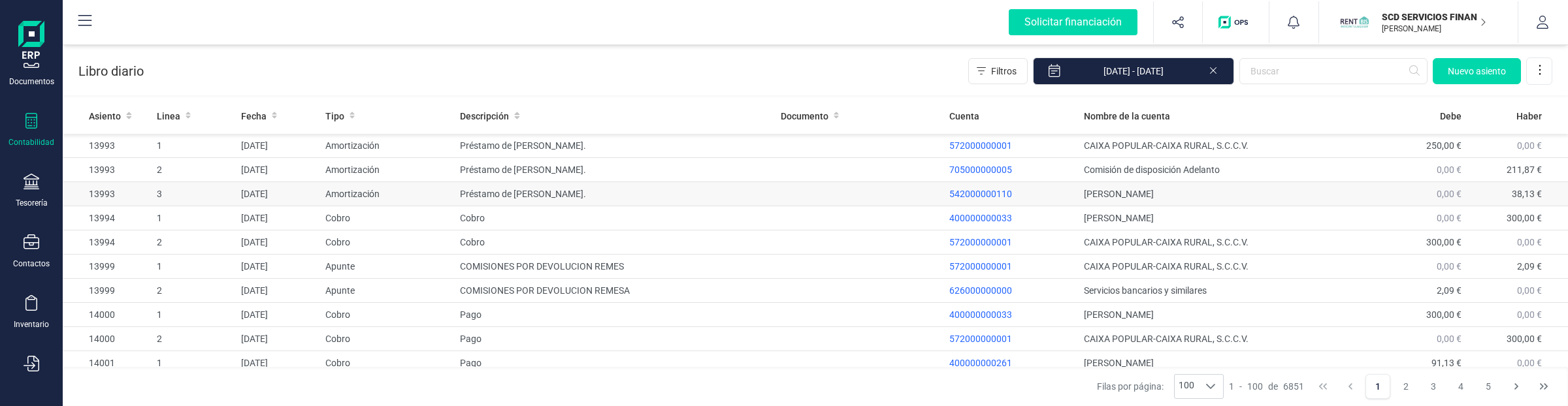
click at [758, 193] on td "Préstamo de FLOR MONDELO LOSADA." at bounding box center [614, 194] width 320 height 24
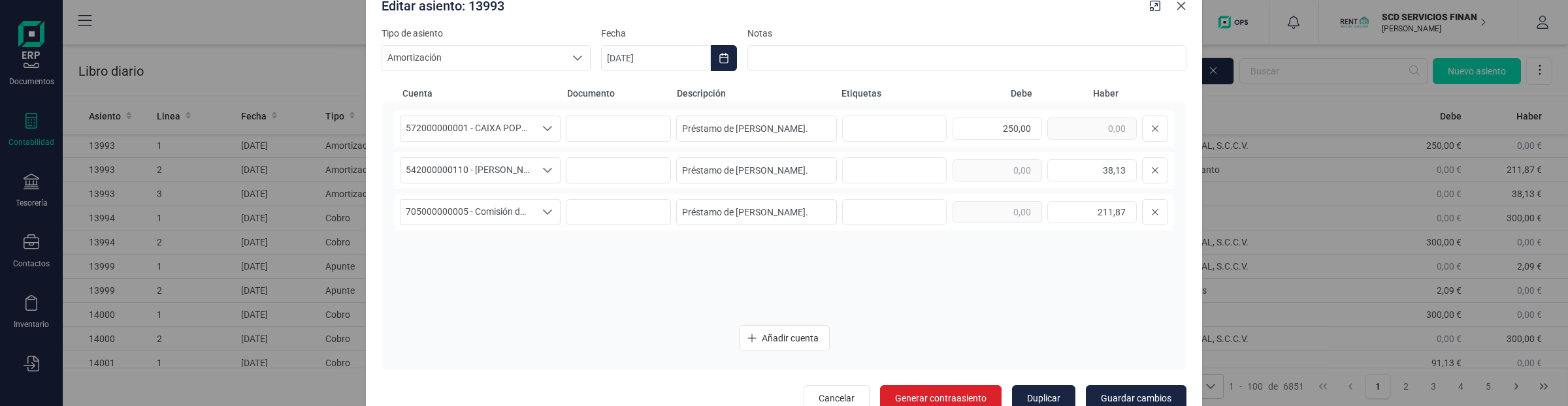
click at [1179, 11] on icon "button" at bounding box center [1181, 6] width 11 height 11
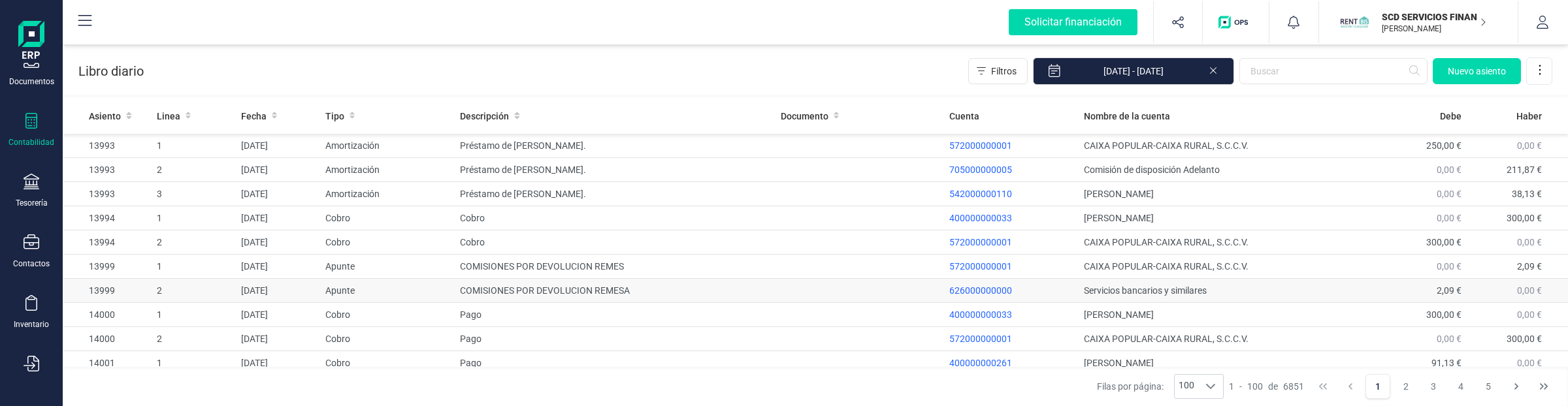
click at [615, 294] on td "COMISIONES POR DEVOLUCION REMESA" at bounding box center [614, 291] width 320 height 24
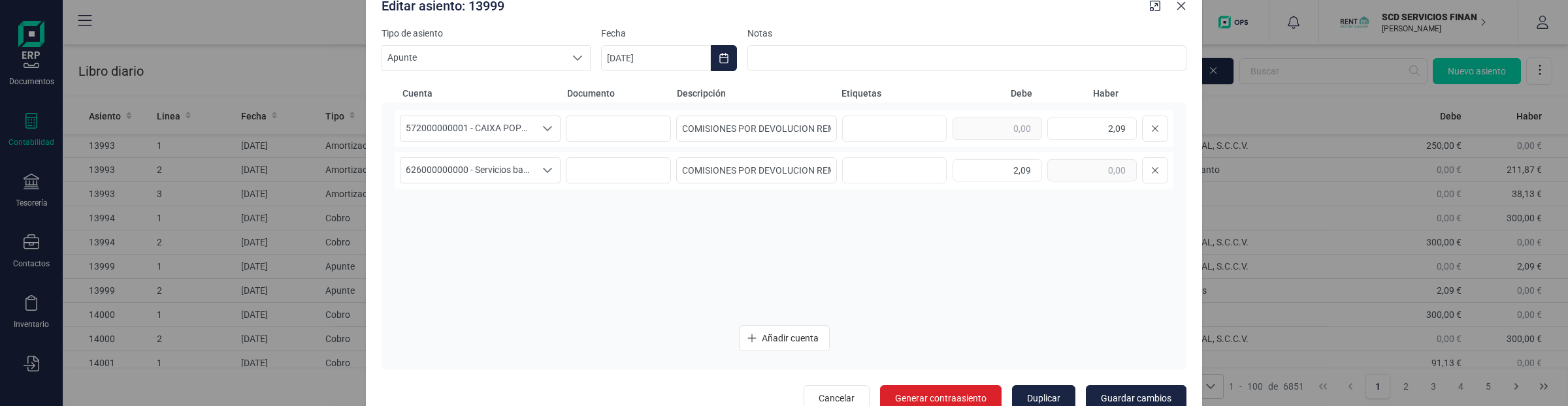
click at [1174, 5] on button "button" at bounding box center [1180, 5] width 21 height 21
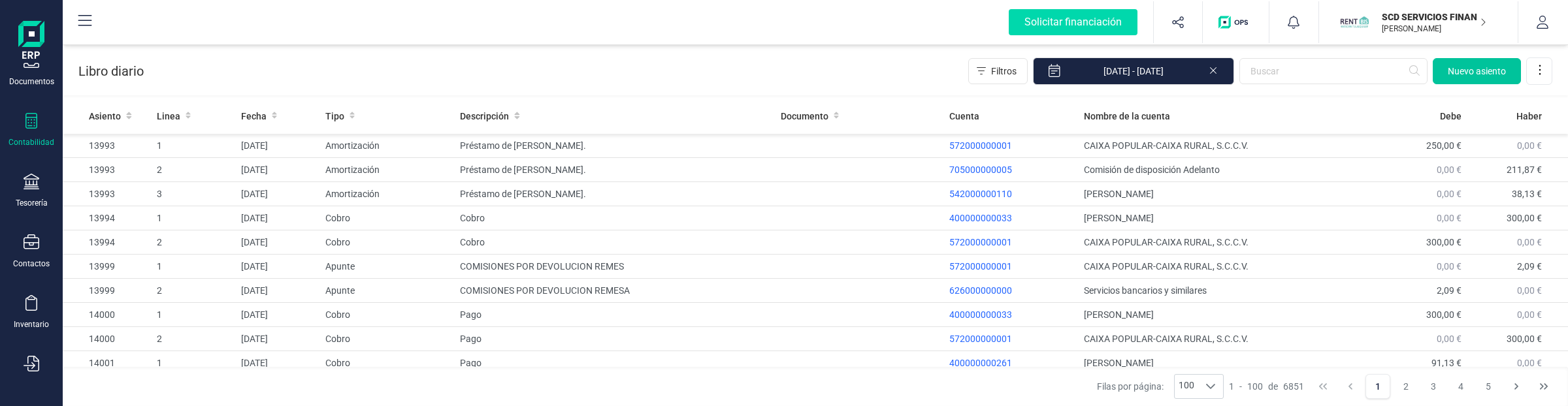
drag, startPoint x: 1462, startPoint y: 70, endPoint x: 1446, endPoint y: 76, distance: 17.1
click at [1462, 70] on span "Nuevo asiento" at bounding box center [1476, 71] width 58 height 13
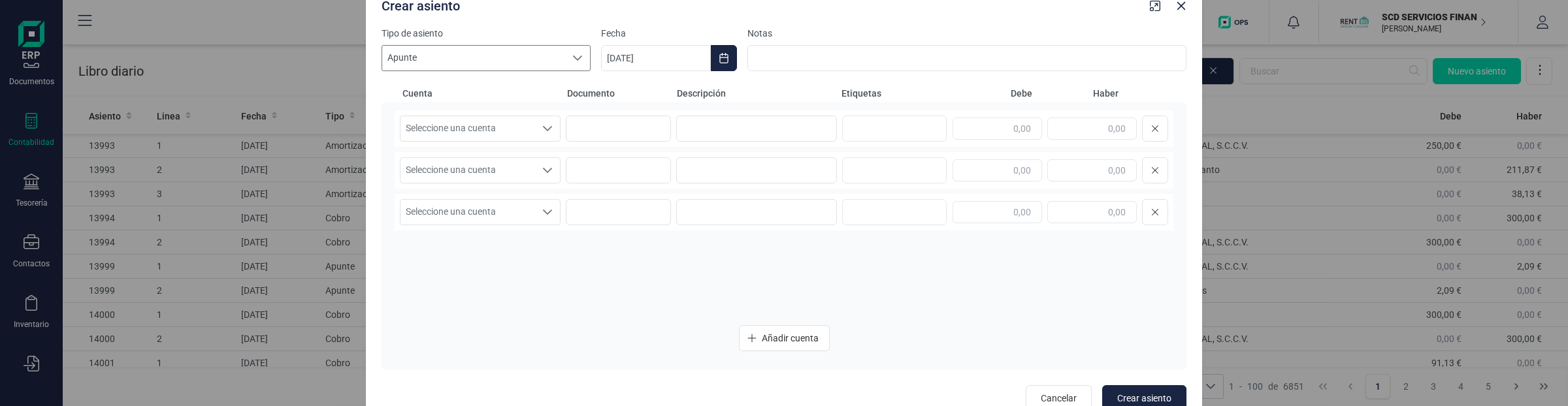
click at [503, 65] on span "Apunte" at bounding box center [473, 58] width 183 height 24
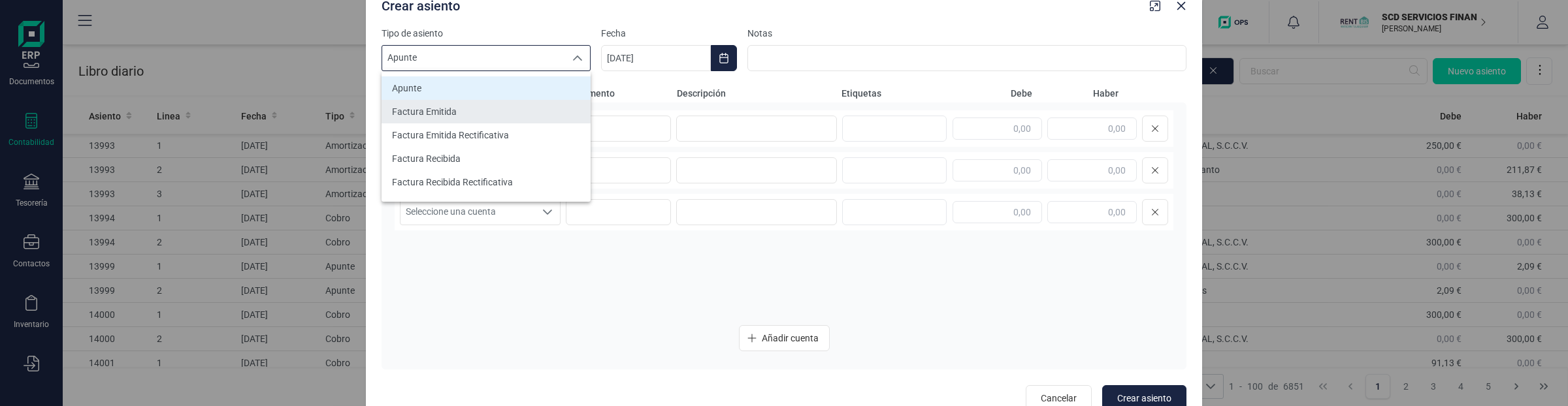
click at [484, 106] on li "Factura Emitida" at bounding box center [486, 112] width 209 height 24
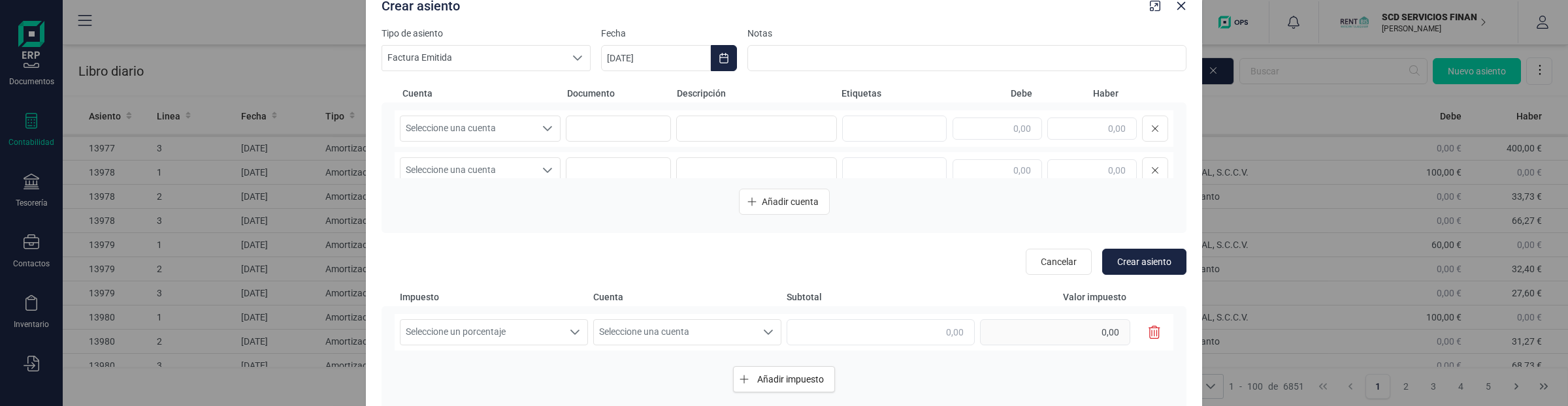
scroll to position [489, 0]
click at [1184, 5] on icon "button" at bounding box center [1181, 6] width 11 height 11
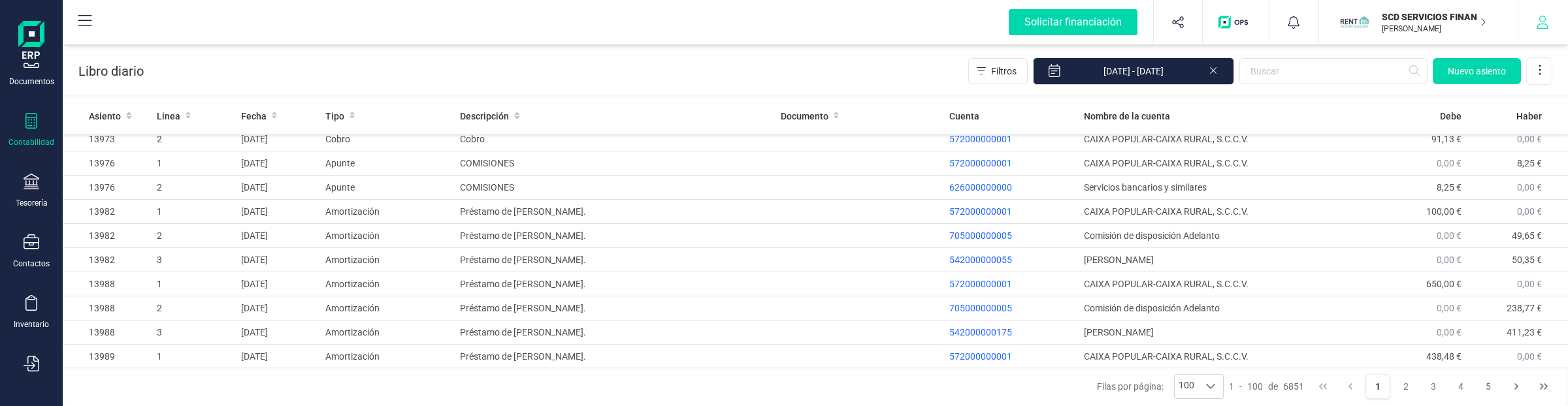
click at [1539, 28] on icon "button" at bounding box center [1542, 21] width 13 height 13
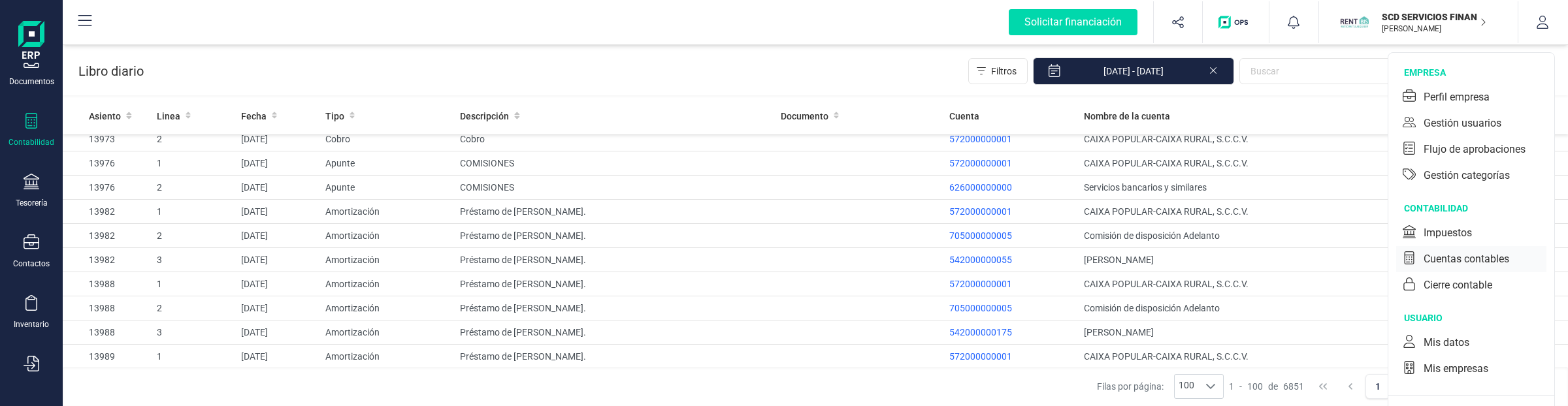
click at [1474, 255] on div "Cuentas contables" at bounding box center [1466, 259] width 86 height 15
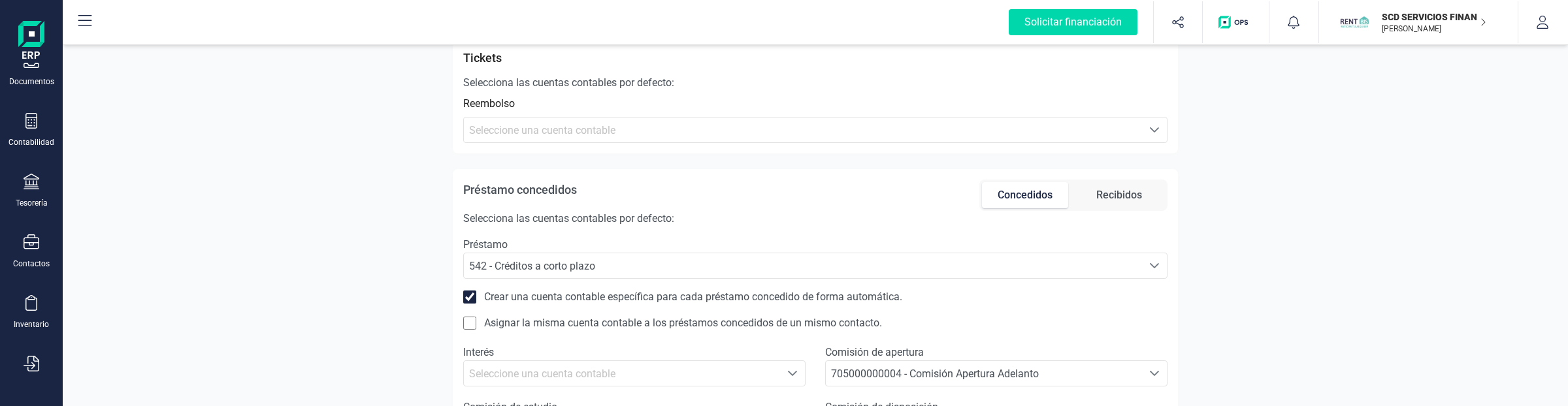
scroll to position [866, 0]
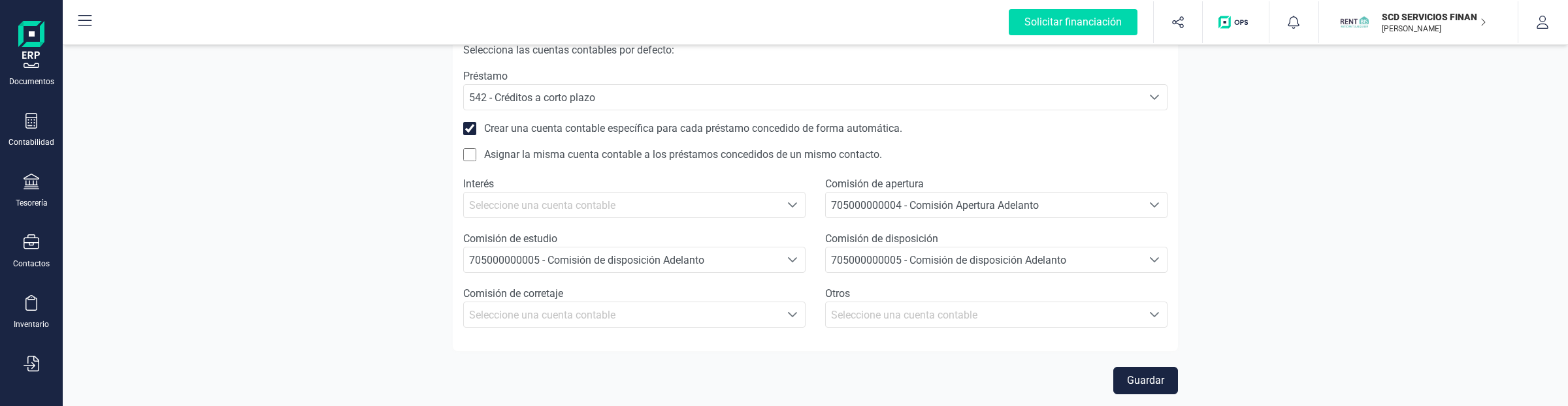
click at [40, 235] on div "Contactos" at bounding box center [31, 252] width 52 height 34
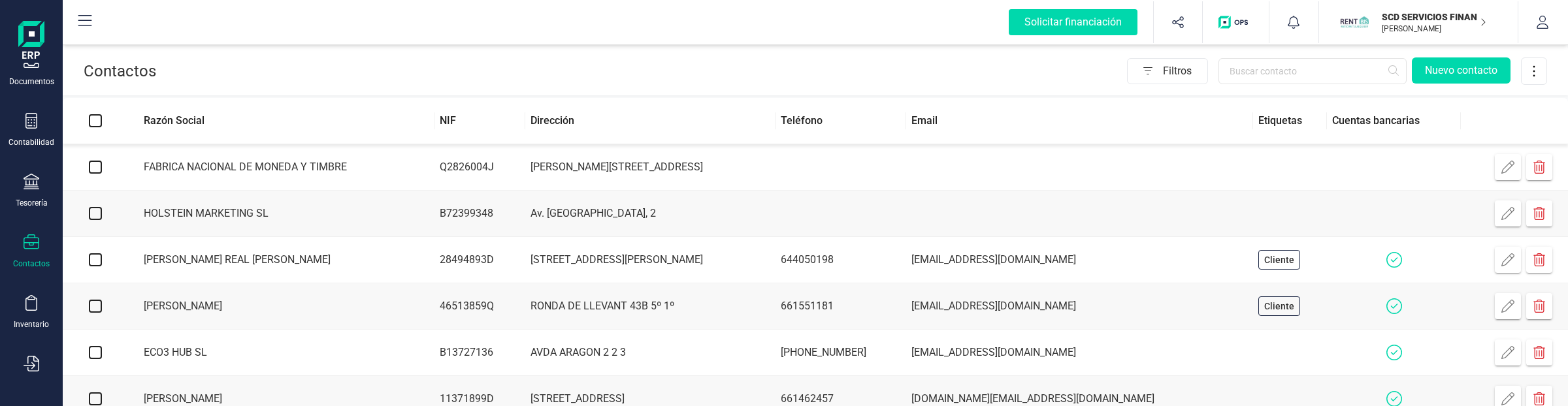
click at [34, 193] on div "Tesorería" at bounding box center [31, 190] width 52 height 34
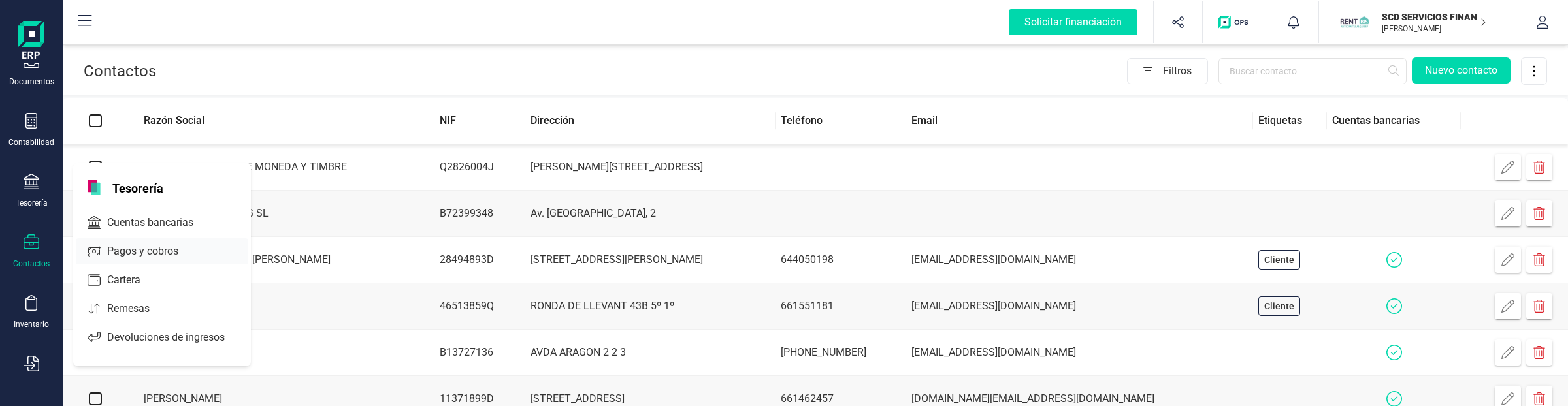
click at [138, 253] on span "Pagos y cobros" at bounding box center [151, 252] width 100 height 15
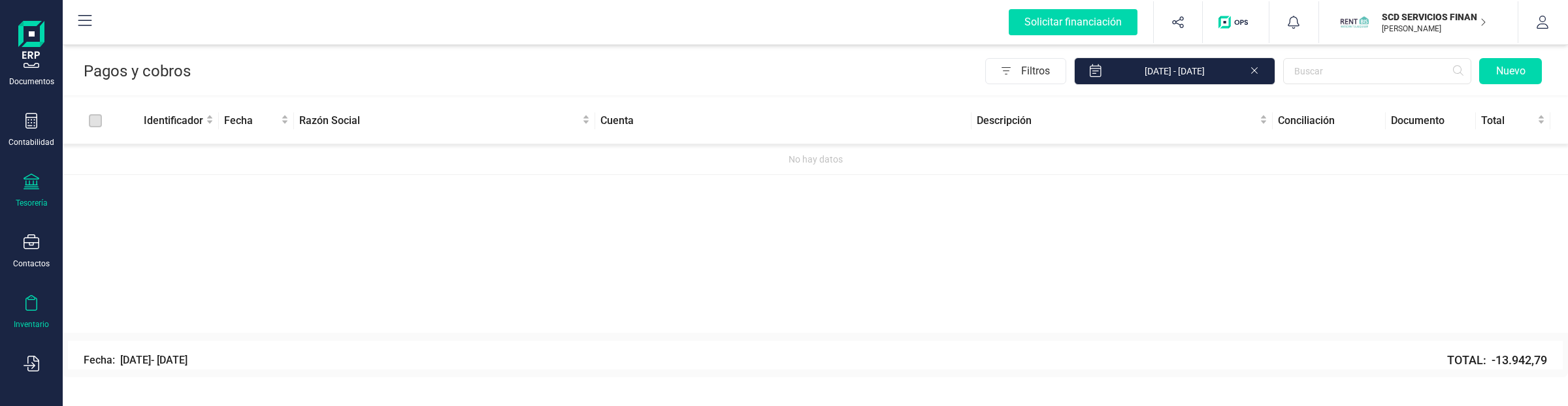
click at [28, 304] on icon at bounding box center [31, 303] width 15 height 15
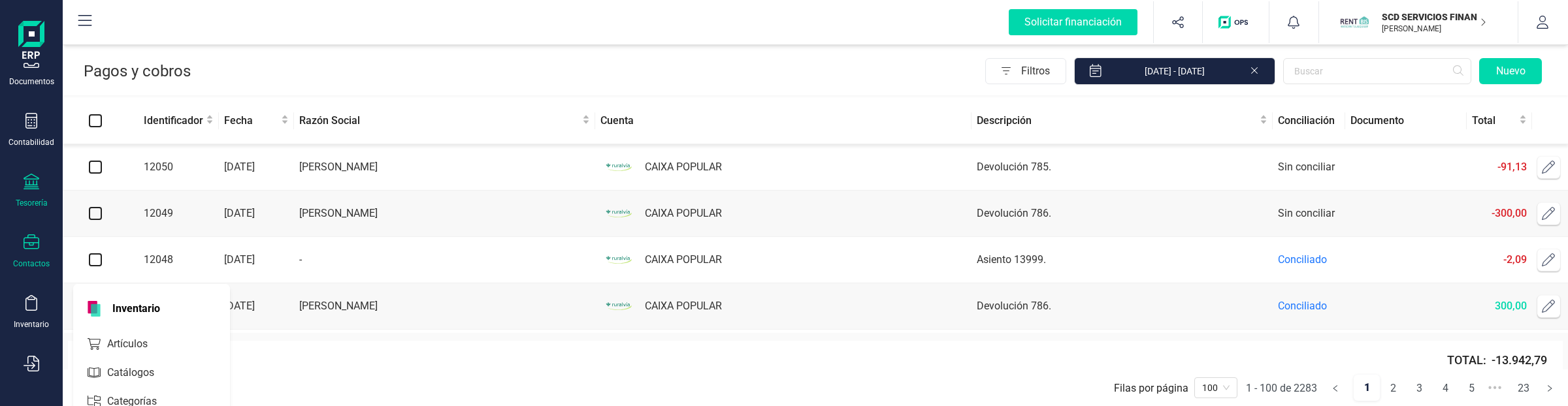
click at [28, 253] on div "Contactos" at bounding box center [31, 252] width 52 height 34
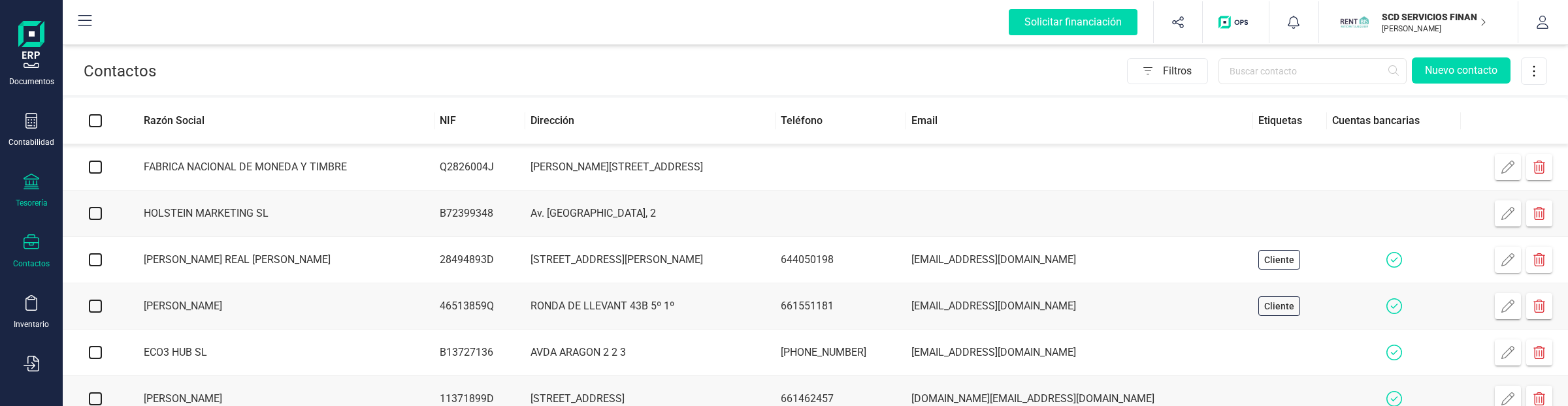
click at [28, 203] on div "Tesorería" at bounding box center [31, 203] width 32 height 11
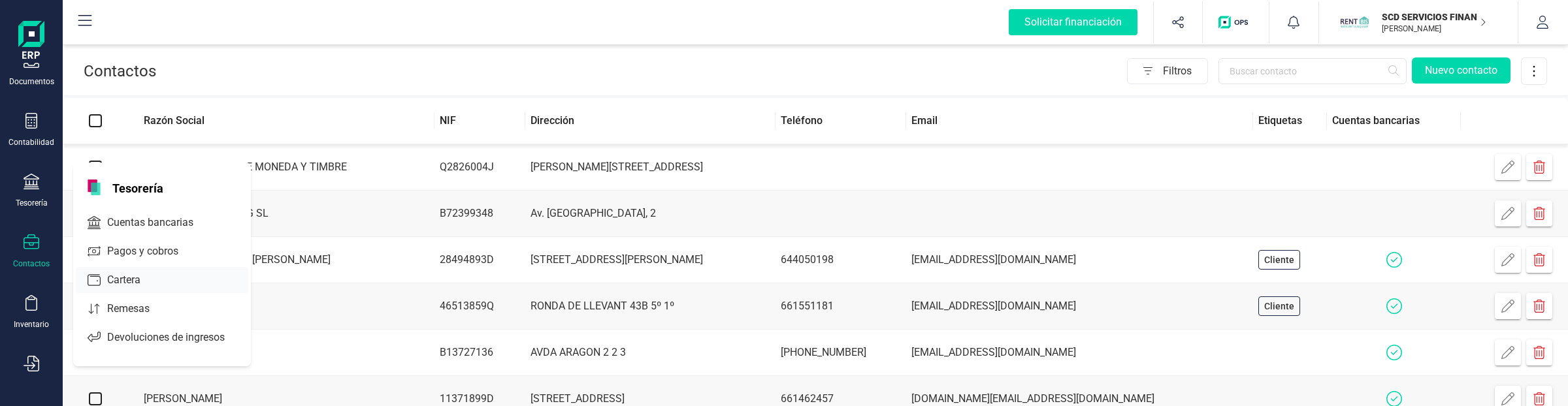
click at [95, 246] on icon at bounding box center [93, 252] width 13 height 11
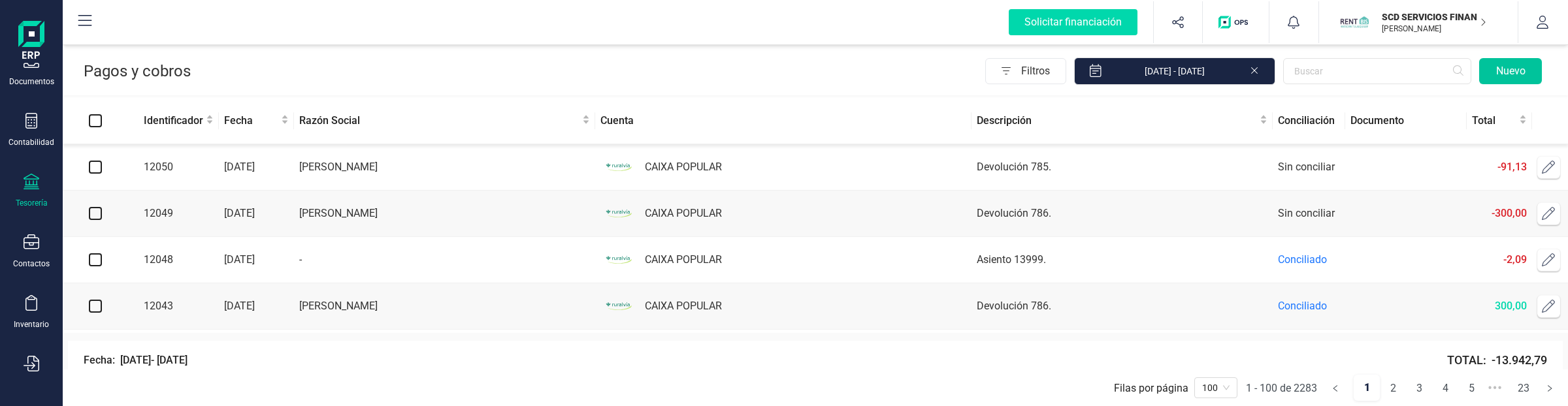
click at [1494, 69] on button "Nuevo" at bounding box center [1510, 71] width 63 height 26
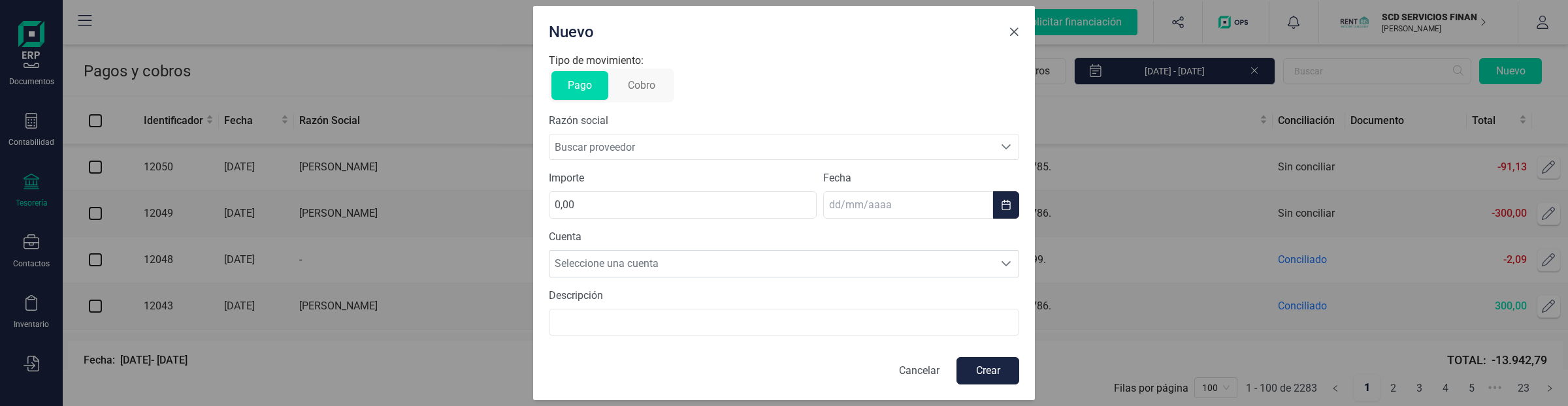
click at [1006, 33] on button "Close" at bounding box center [1013, 31] width 21 height 21
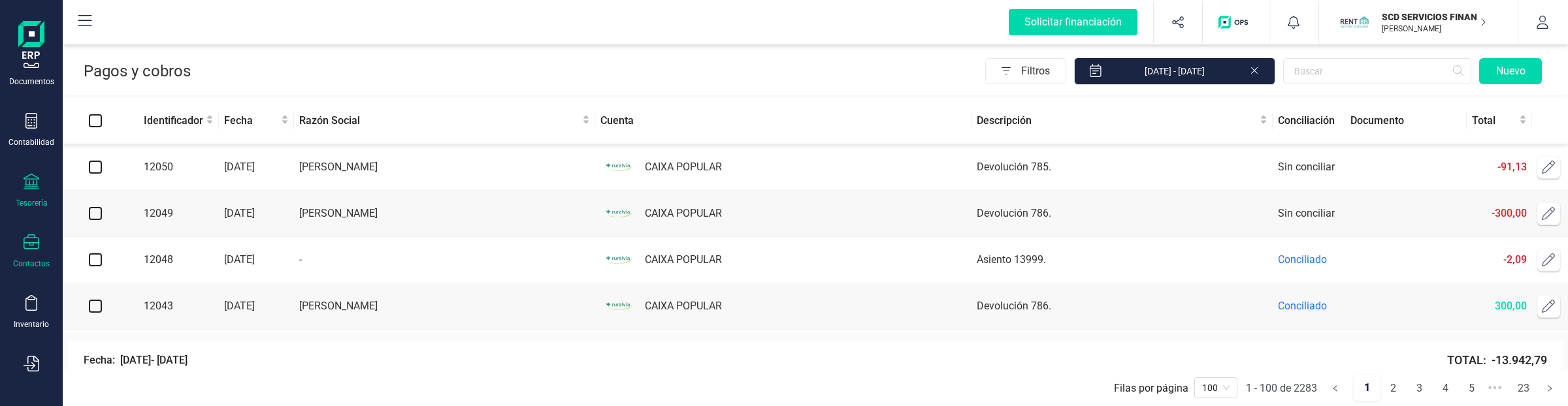
click at [20, 252] on div "Contactos" at bounding box center [31, 252] width 52 height 34
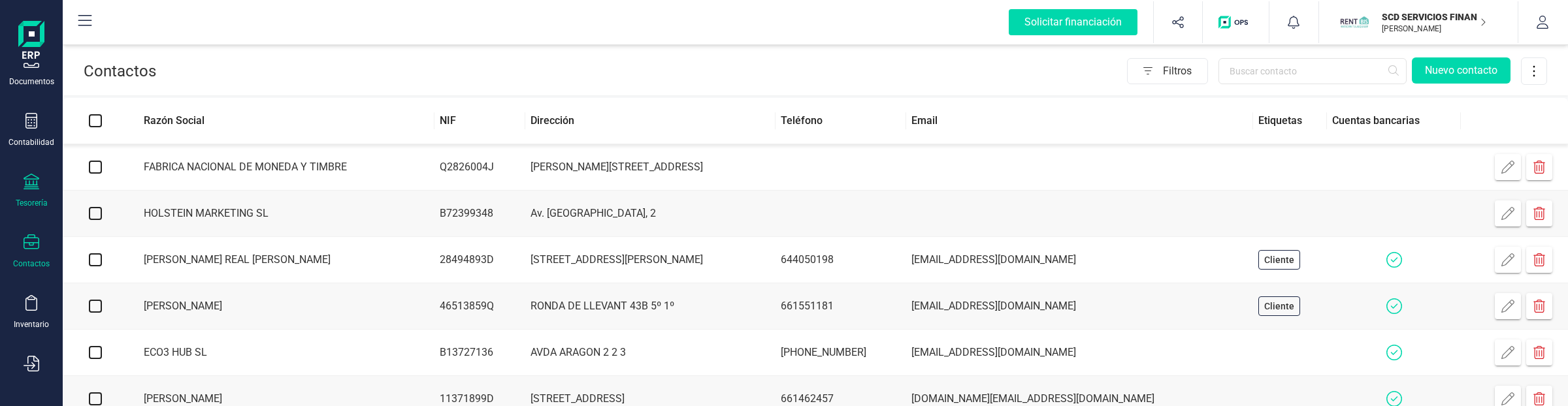
click at [38, 180] on icon at bounding box center [31, 181] width 15 height 15
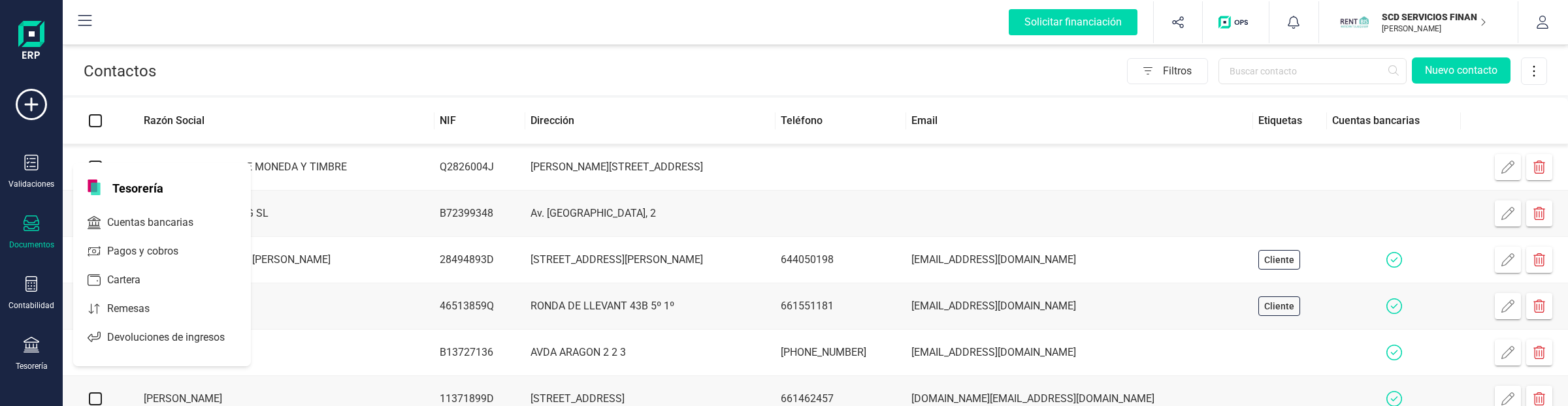
click at [31, 226] on icon at bounding box center [31, 223] width 15 height 15
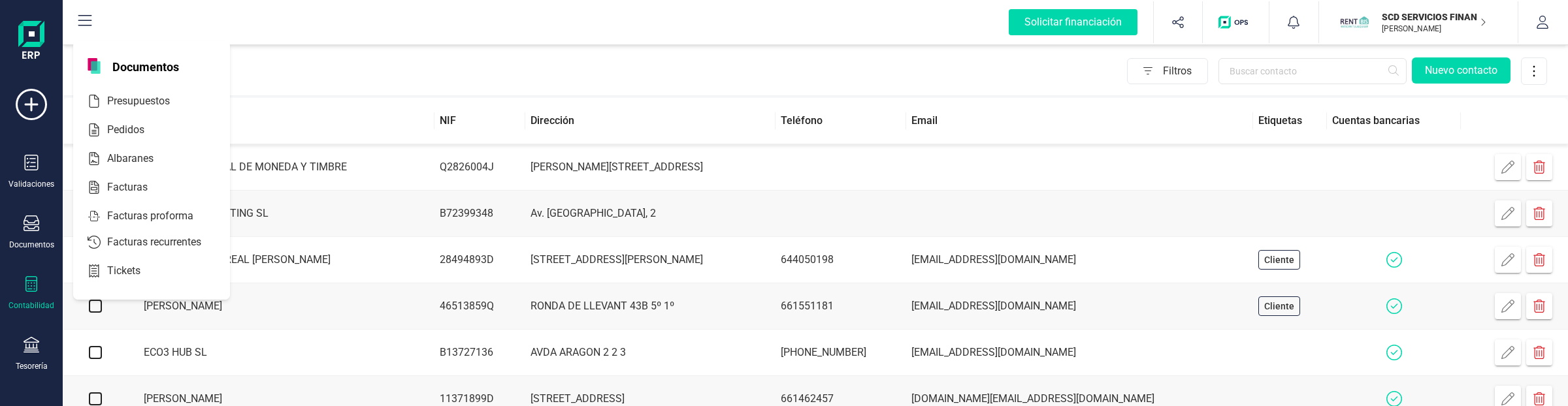
click at [37, 283] on icon at bounding box center [31, 284] width 11 height 15
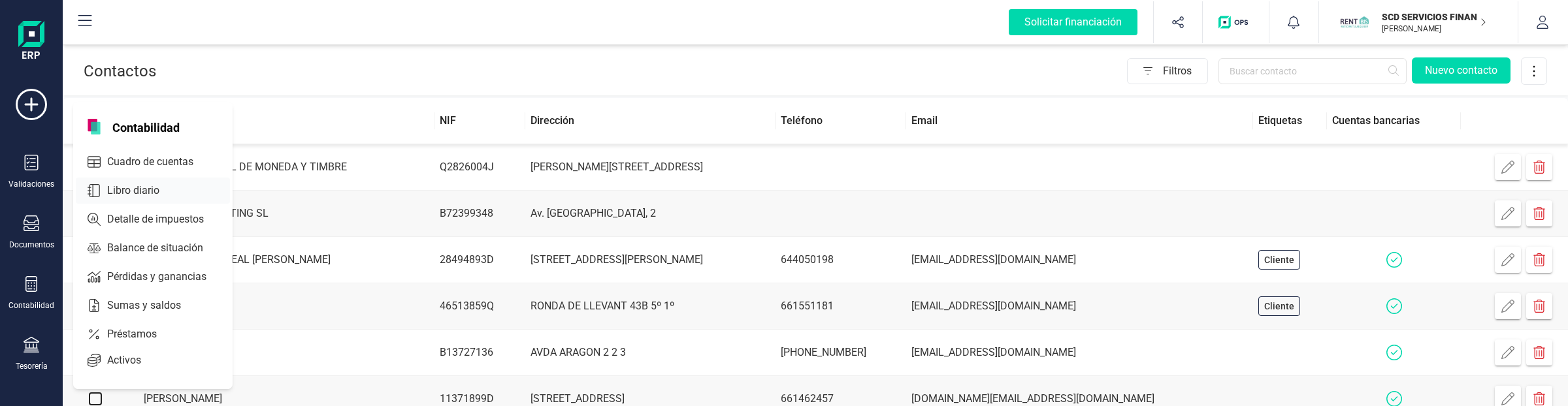
click at [119, 190] on span "Libro diario" at bounding box center [142, 190] width 81 height 15
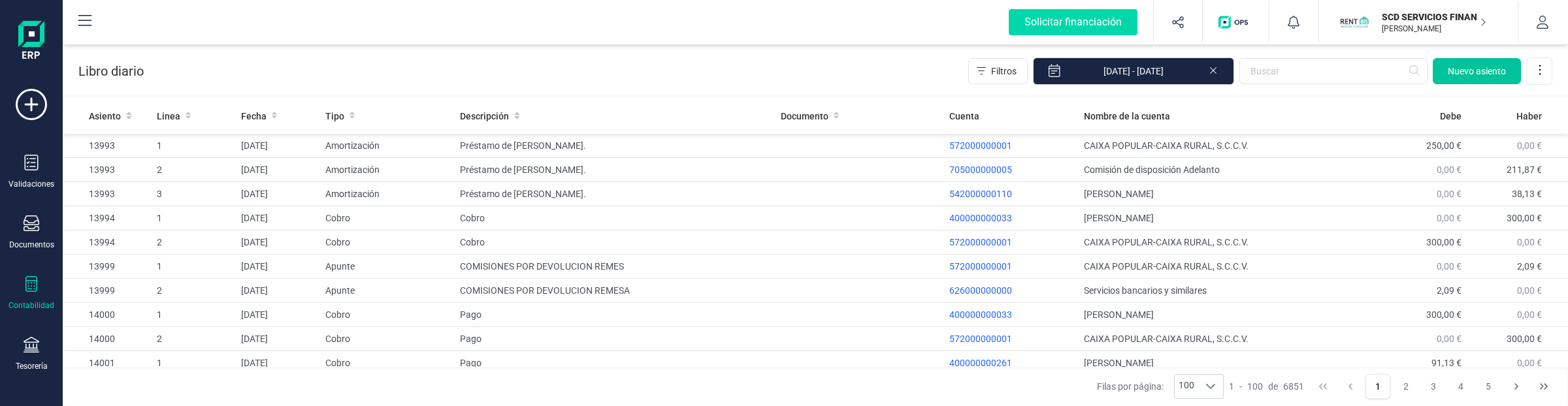
drag, startPoint x: 1459, startPoint y: 87, endPoint x: 1465, endPoint y: 73, distance: 15.2
click at [1460, 83] on div "Libro diario Filtros 01/01/2025 - 17/09/2025 Nuevo asiento" at bounding box center [815, 69] width 1505 height 54
click at [1465, 73] on span "Nuevo asiento" at bounding box center [1476, 71] width 58 height 13
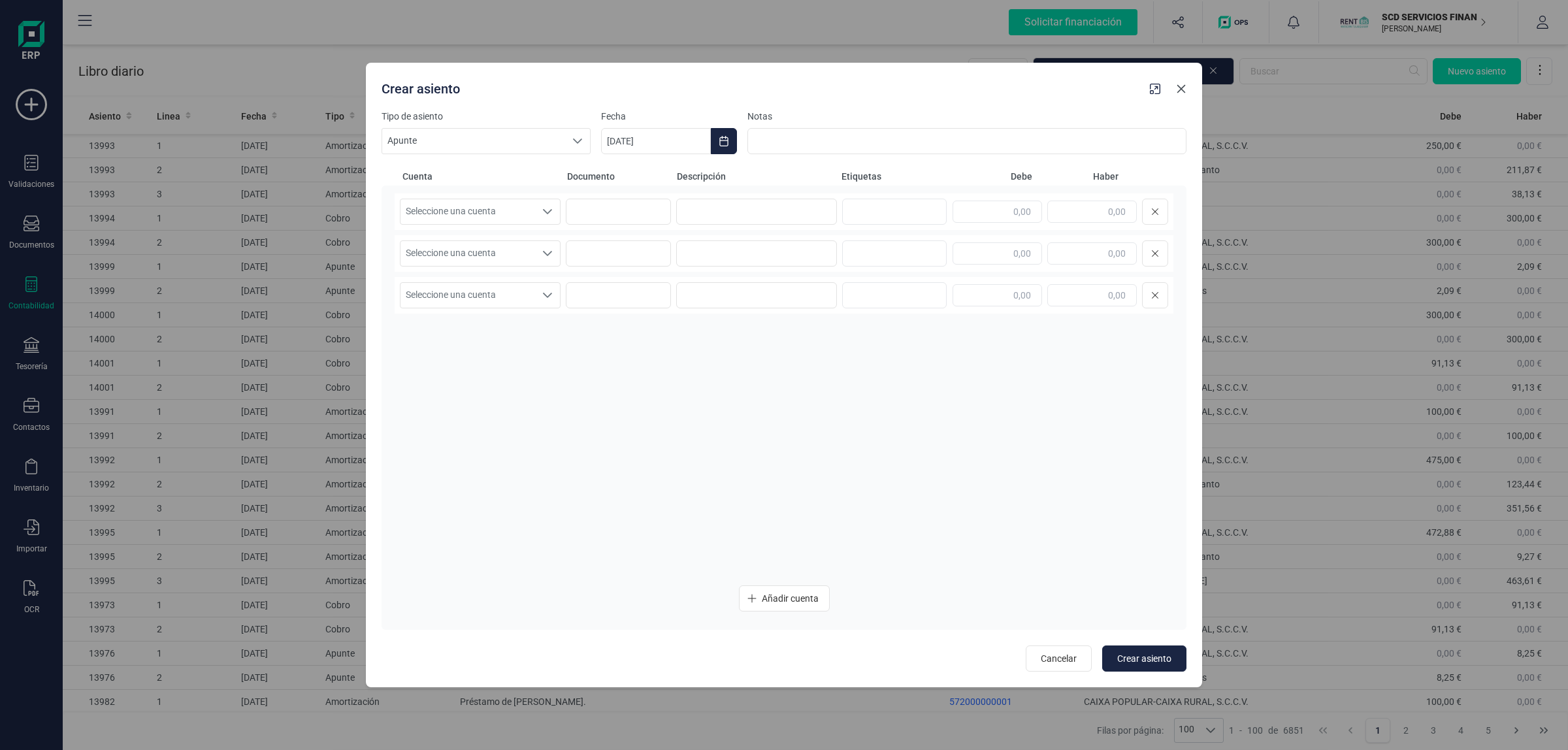
click at [1183, 90] on icon "button" at bounding box center [1181, 89] width 11 height 11
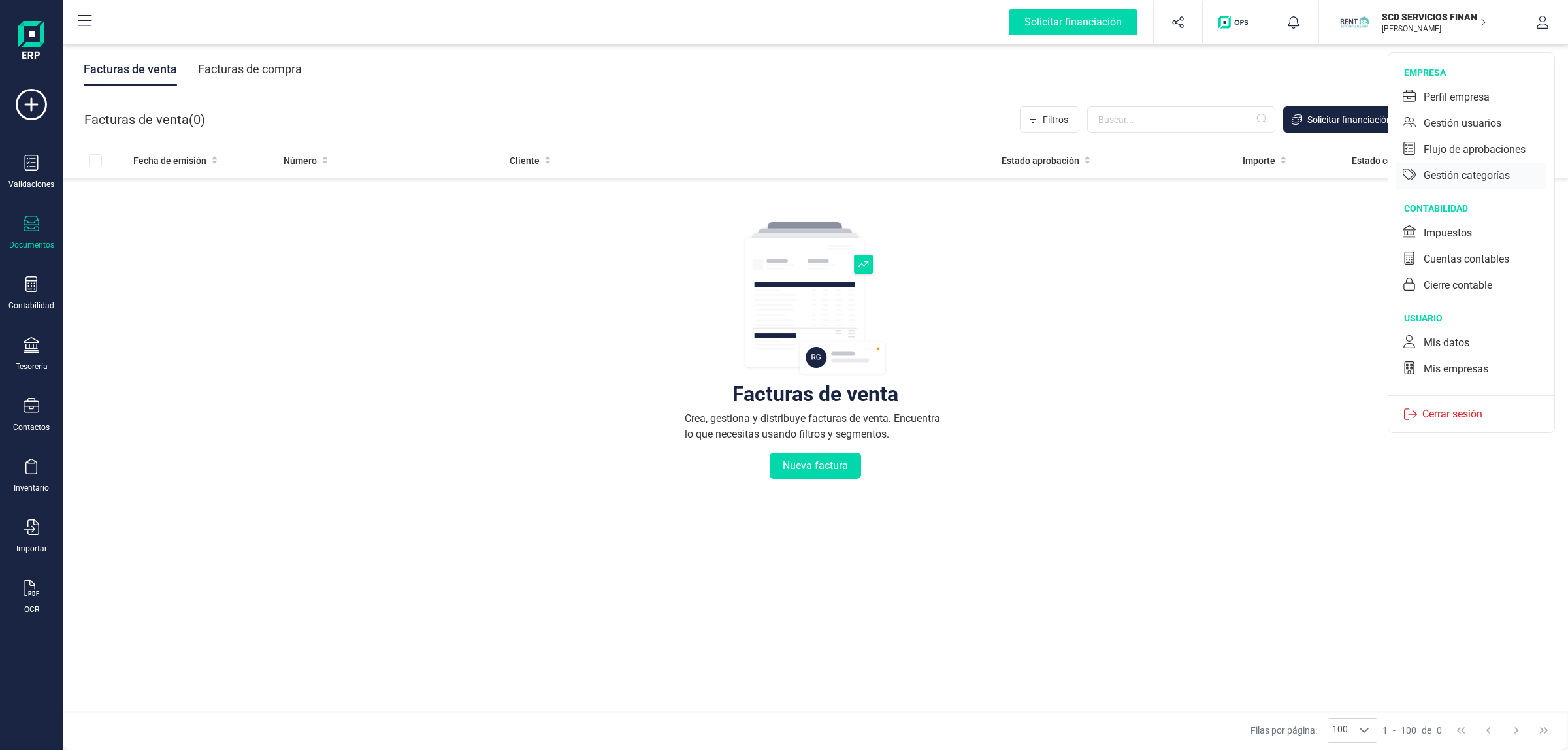
click at [1466, 177] on div "Gestión categorías" at bounding box center [1466, 175] width 86 height 15
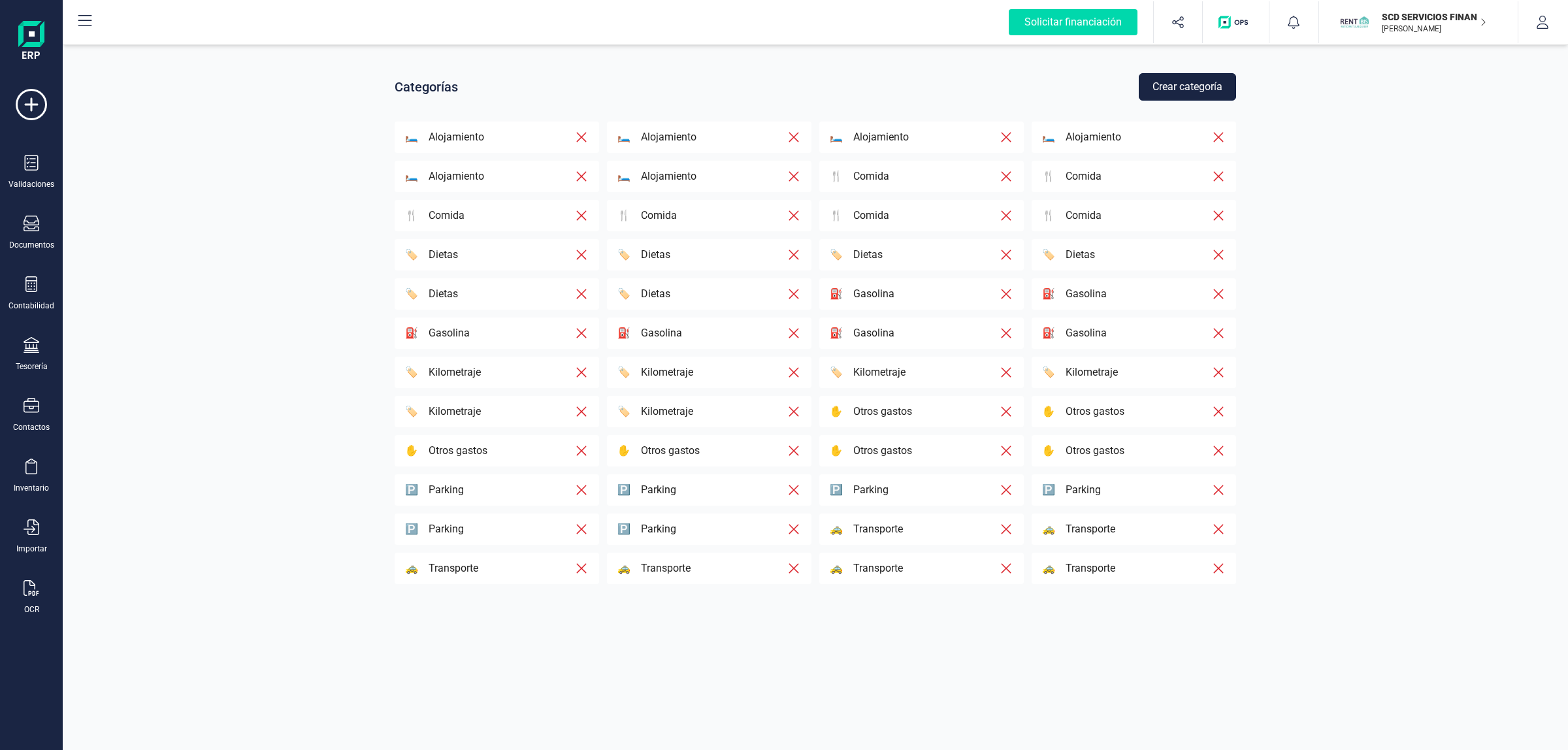
click at [1174, 88] on button "Crear categoría" at bounding box center [1186, 87] width 97 height 28
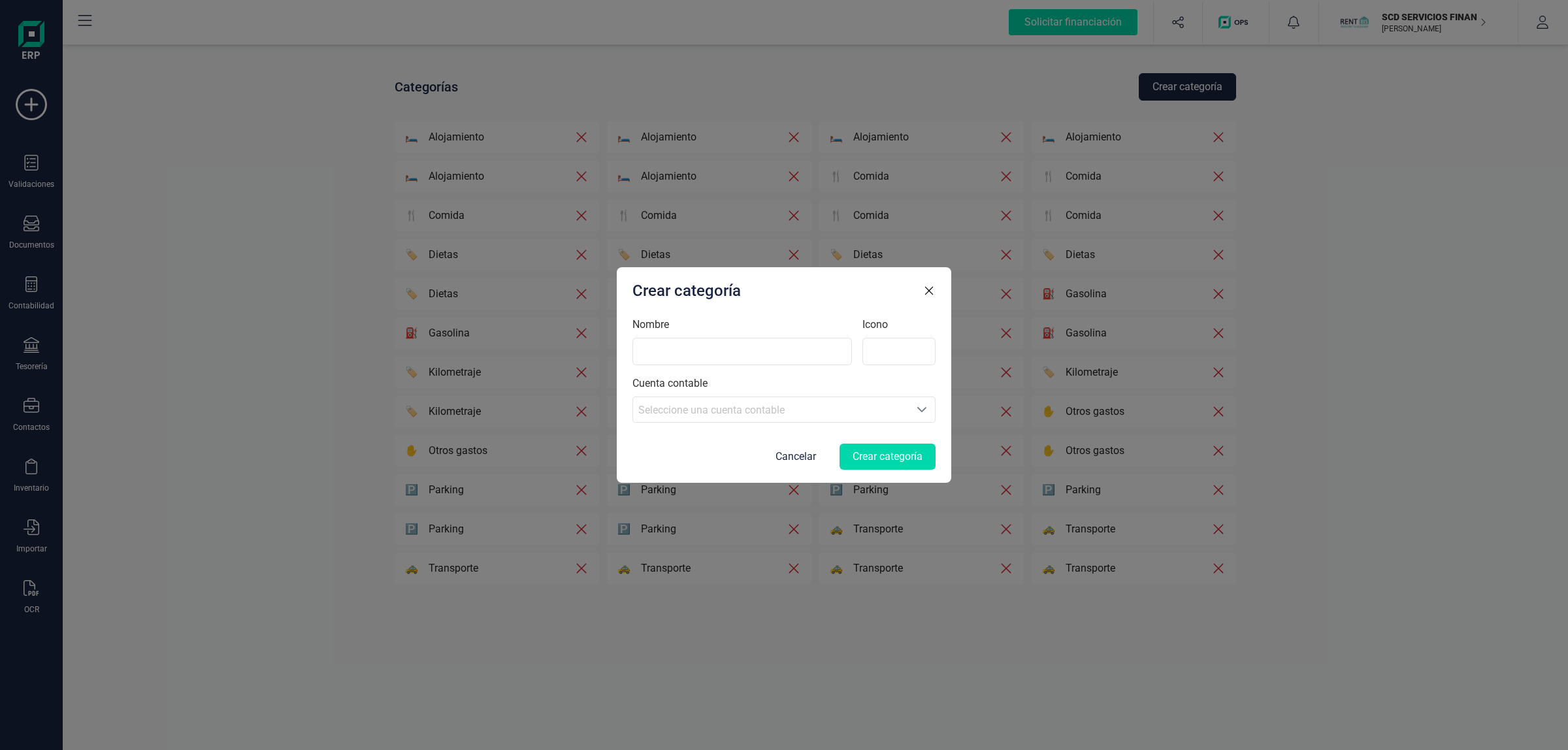
click at [926, 291] on icon "button" at bounding box center [929, 290] width 13 height 13
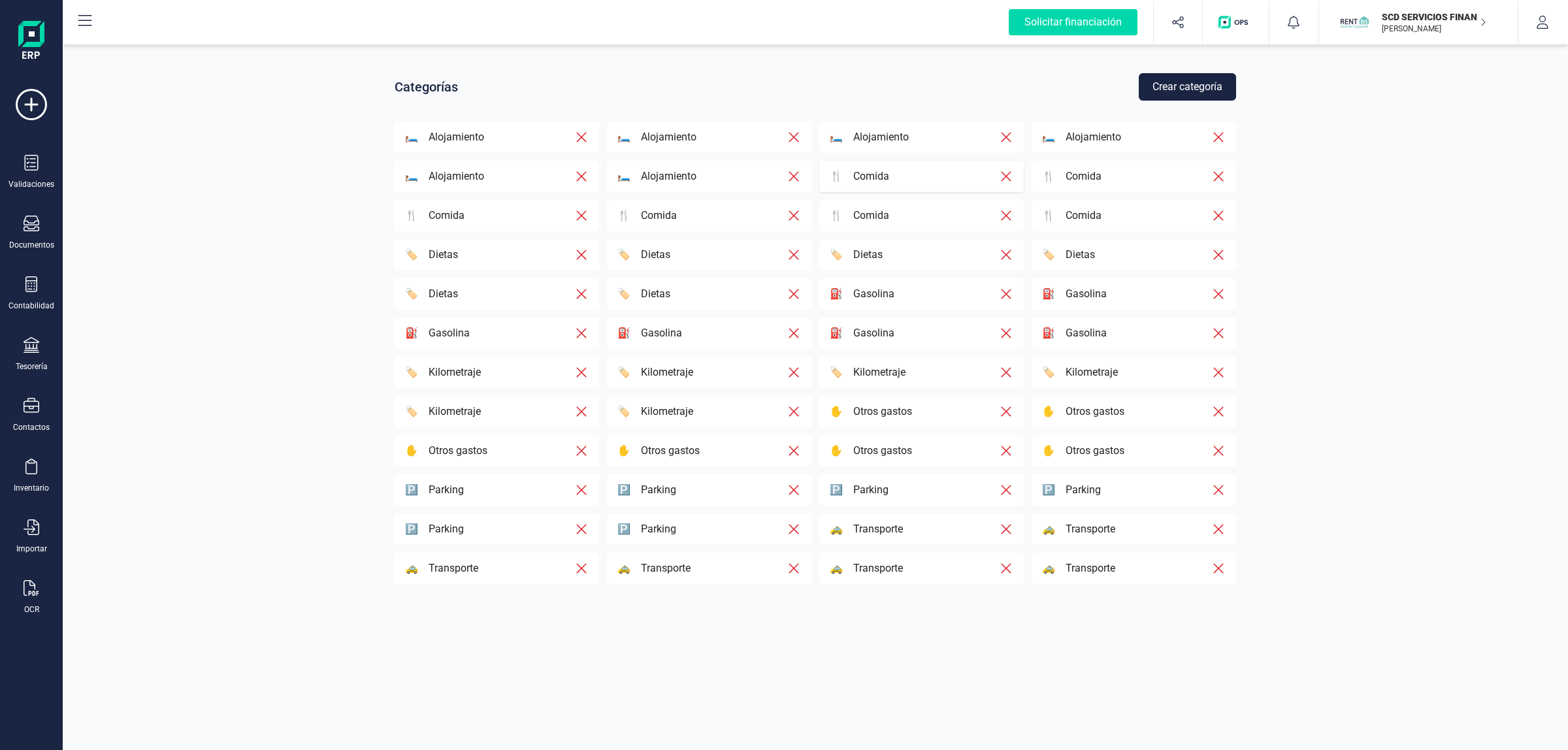
click at [939, 181] on div "🍴 Comida" at bounding box center [914, 176] width 169 height 15
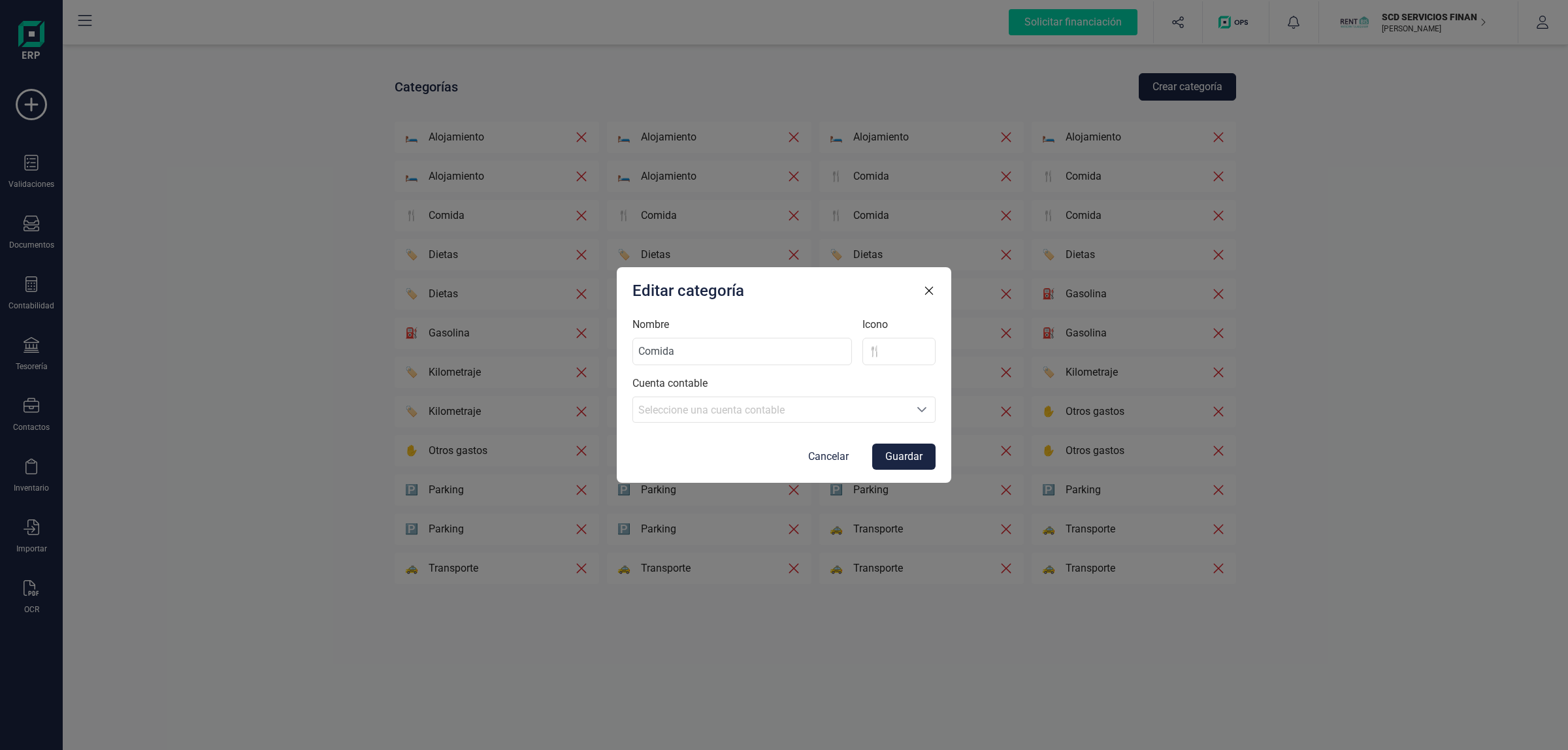
drag, startPoint x: 818, startPoint y: 458, endPoint x: 942, endPoint y: 259, distance: 234.5
click at [844, 420] on form "Nombre Comida Icono 🍴 Cuenta contable Seleccione una cuenta Seleccione una cuen…" at bounding box center [784, 393] width 303 height 153
click at [932, 294] on icon "button" at bounding box center [929, 291] width 8 height 8
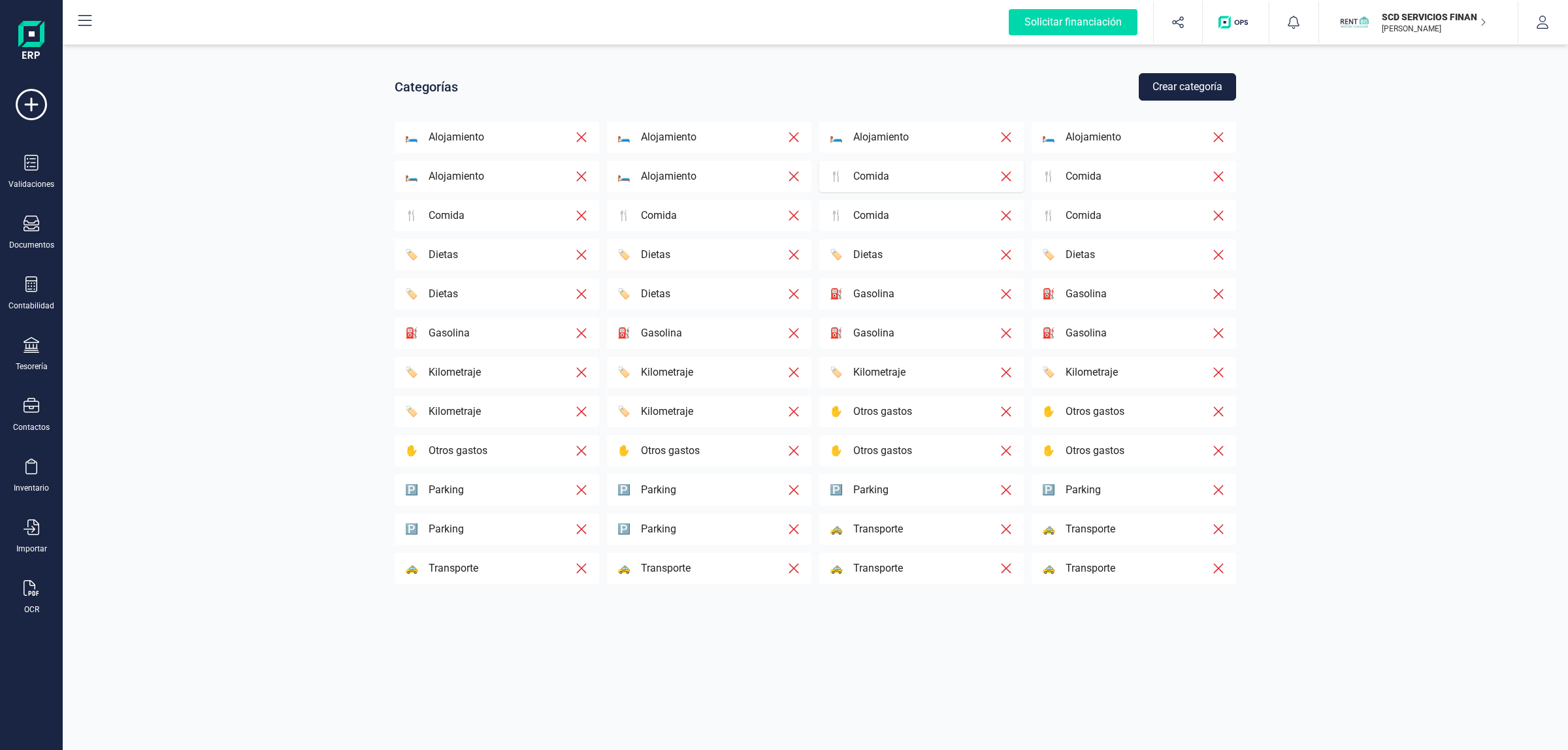
click at [1001, 173] on icon "button" at bounding box center [1005, 177] width 10 height 10
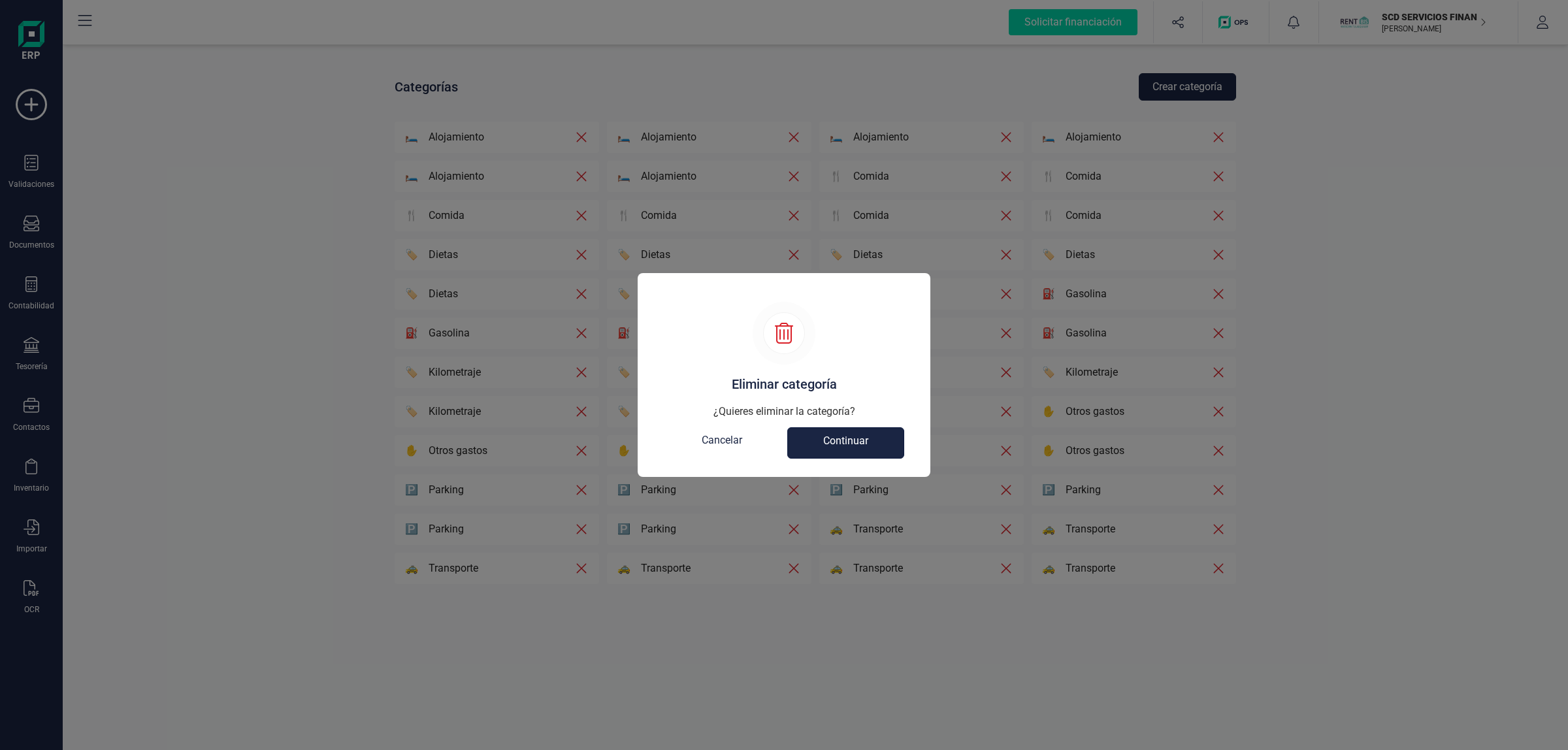
click at [830, 432] on button "Continuar" at bounding box center [845, 442] width 117 height 31
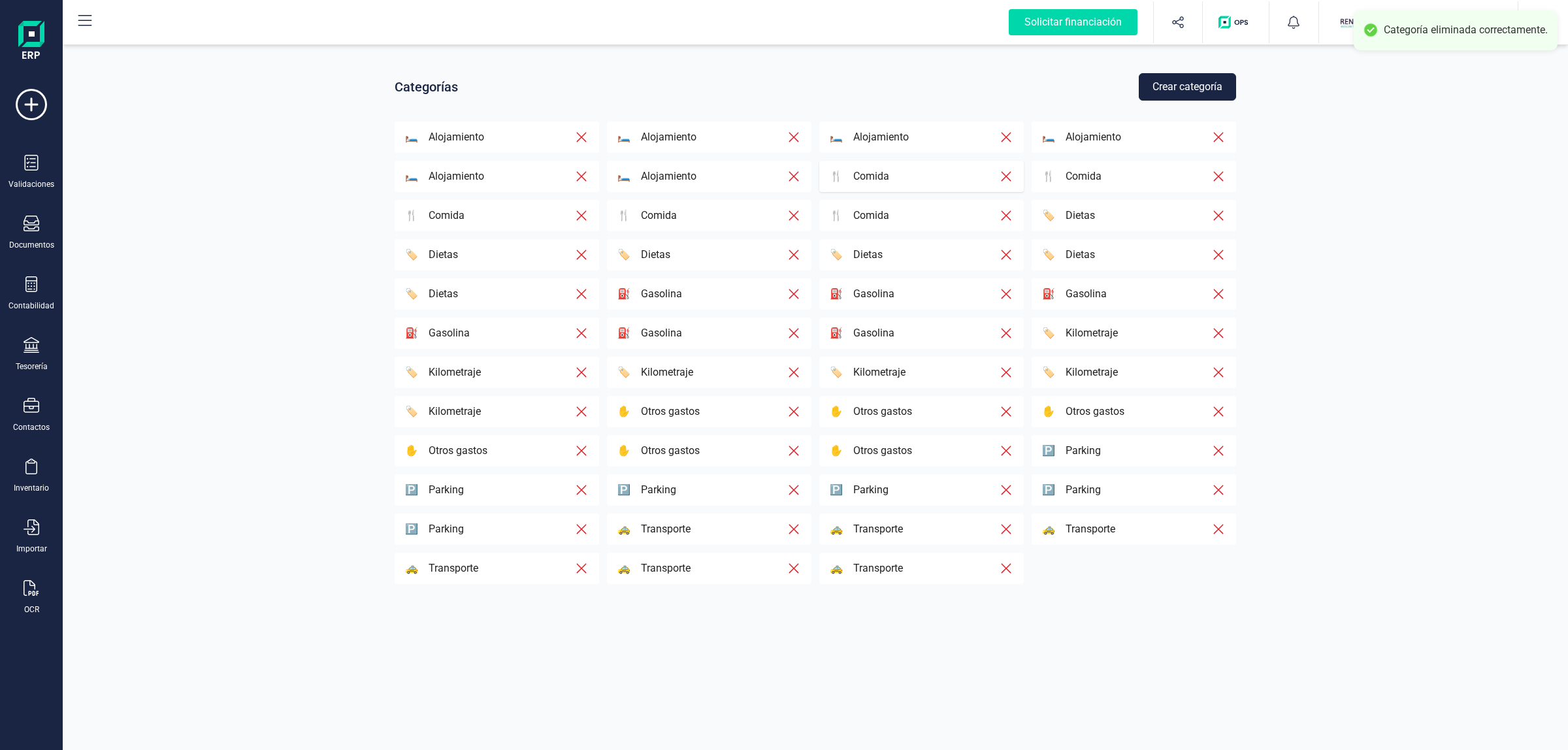
click at [938, 171] on div "🍴 Comida" at bounding box center [914, 176] width 169 height 15
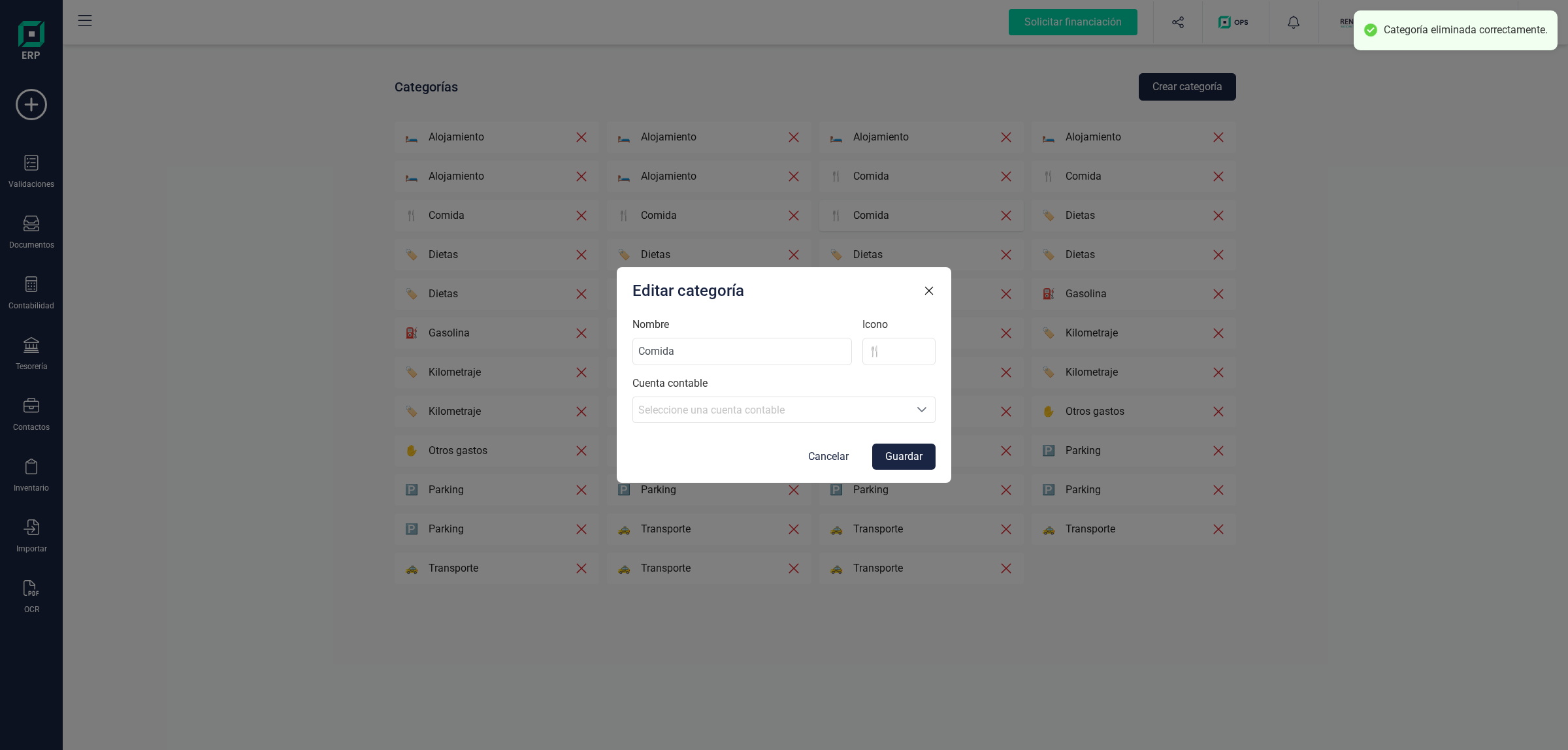
drag, startPoint x: 932, startPoint y: 289, endPoint x: 981, endPoint y: 220, distance: 84.6
click at [932, 289] on icon "button" at bounding box center [929, 290] width 13 height 13
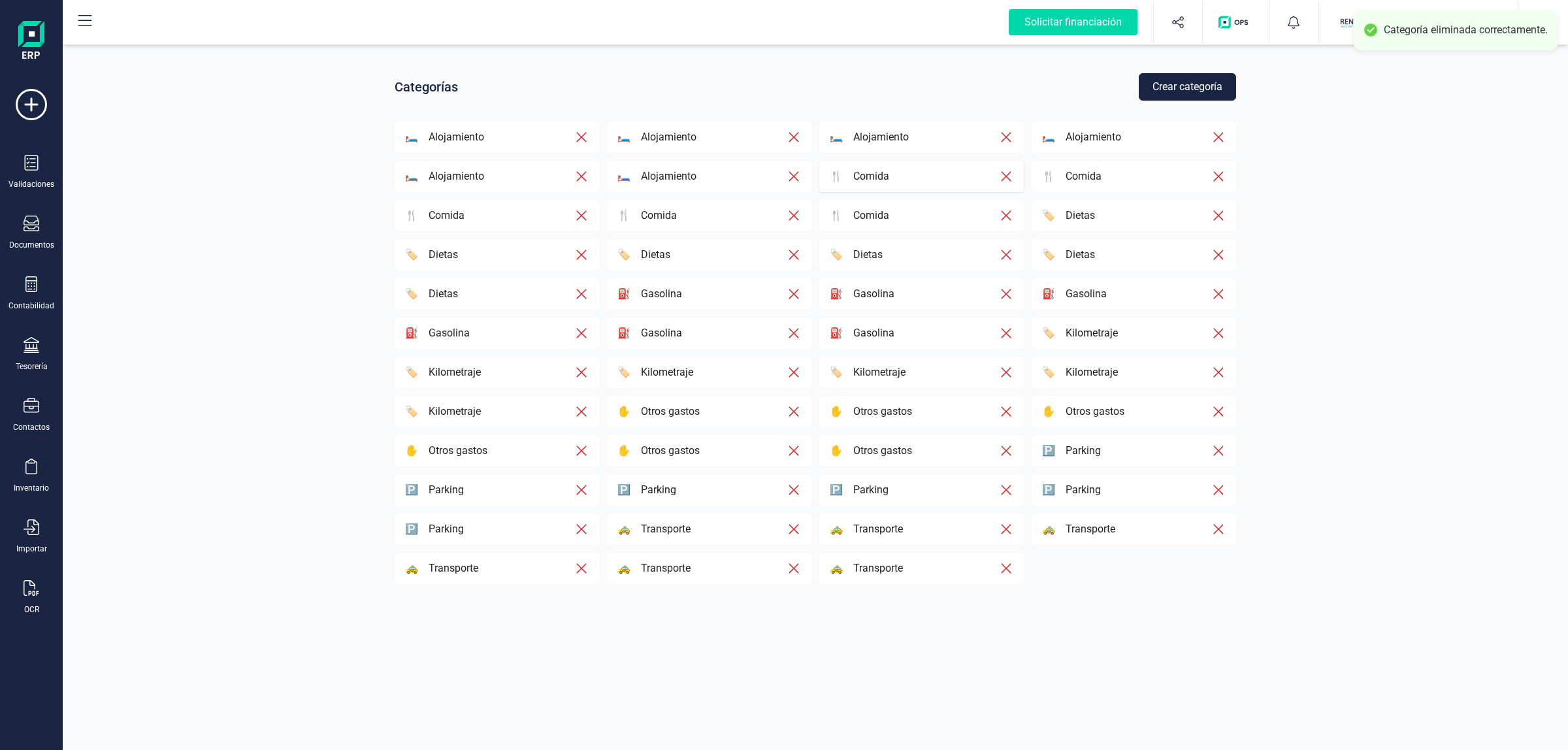
click at [1007, 170] on icon "button" at bounding box center [1006, 176] width 15 height 15
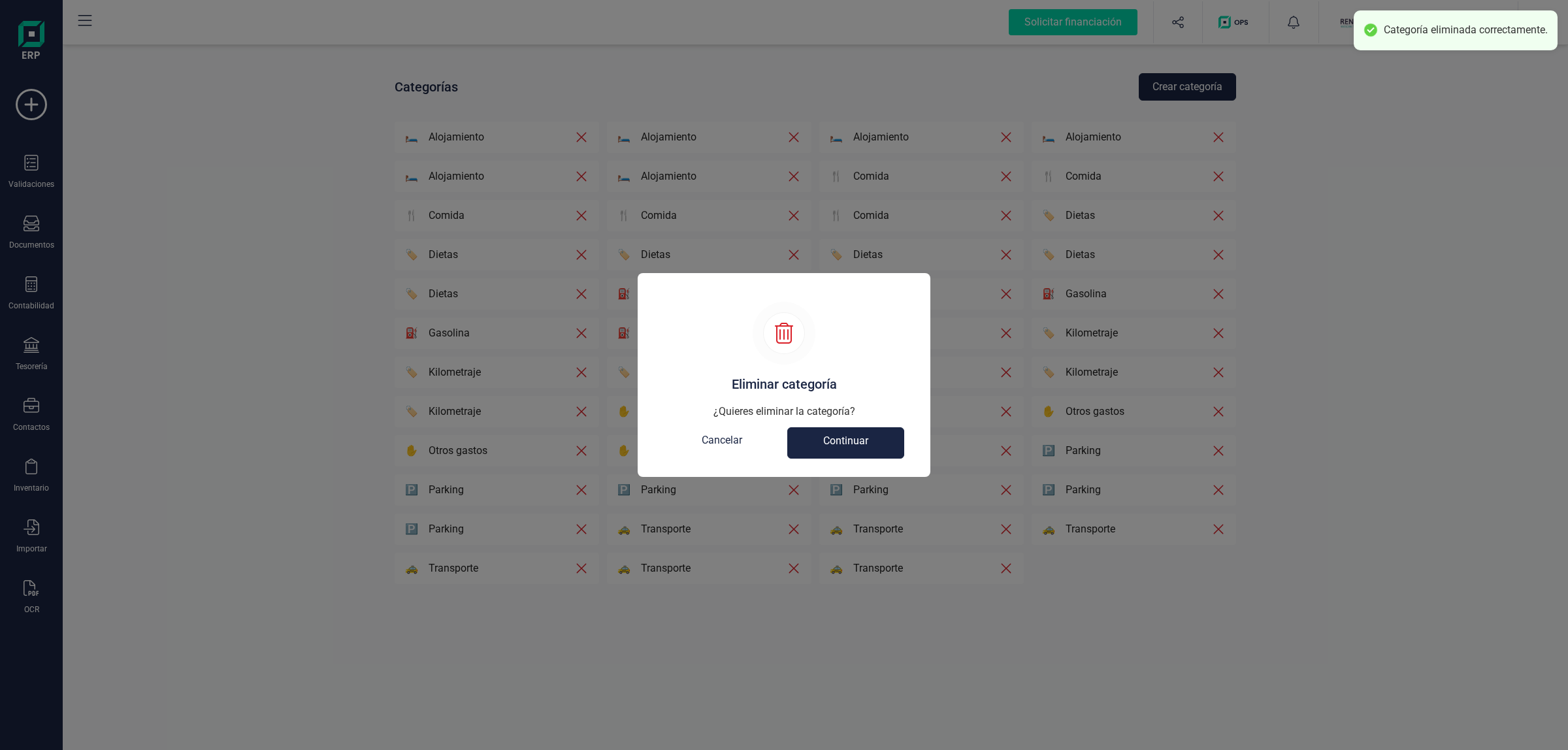
drag, startPoint x: 846, startPoint y: 429, endPoint x: 853, endPoint y: 423, distance: 9.2
click at [847, 430] on button "Continuar" at bounding box center [845, 442] width 117 height 31
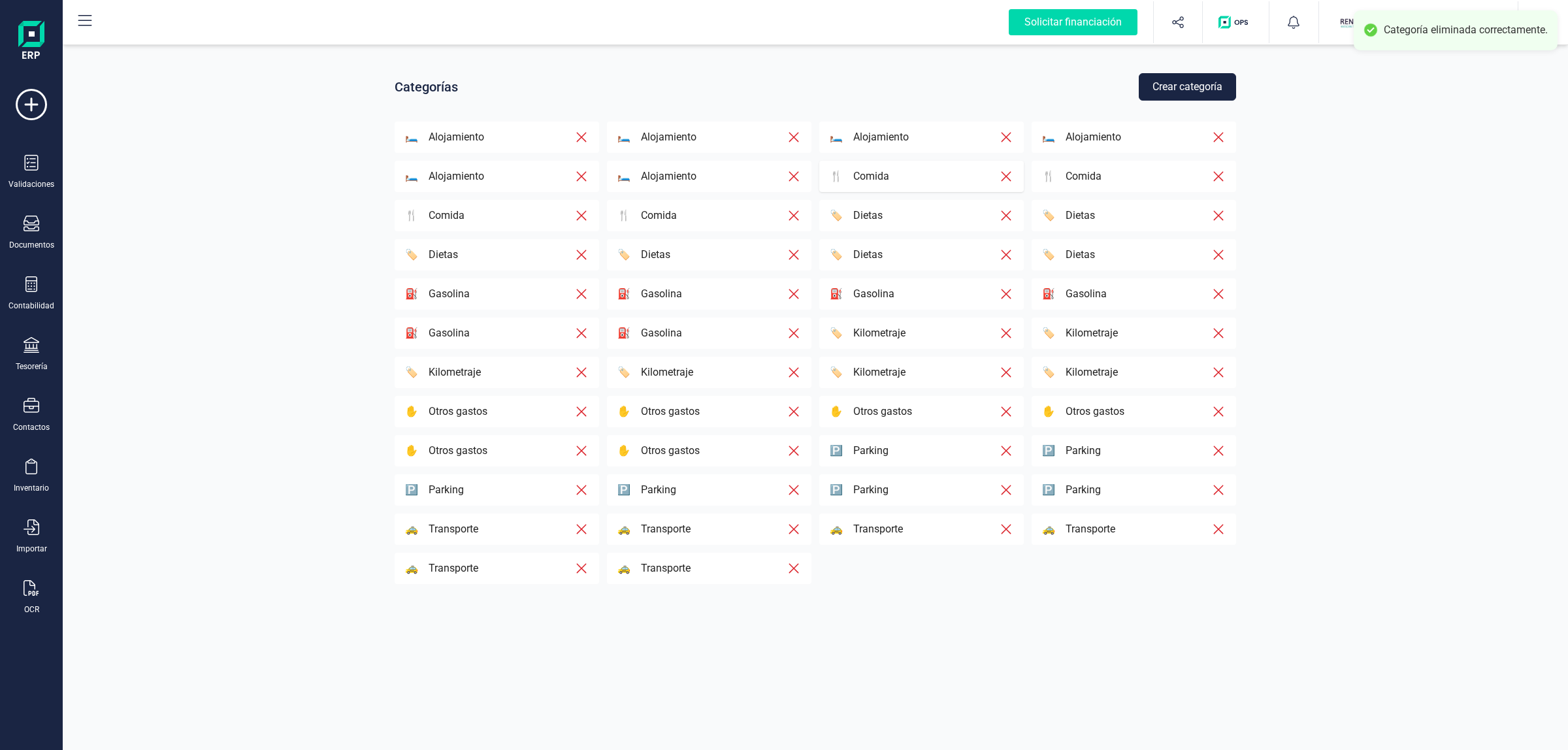
click at [941, 172] on div "🍴 Comida" at bounding box center [914, 176] width 169 height 15
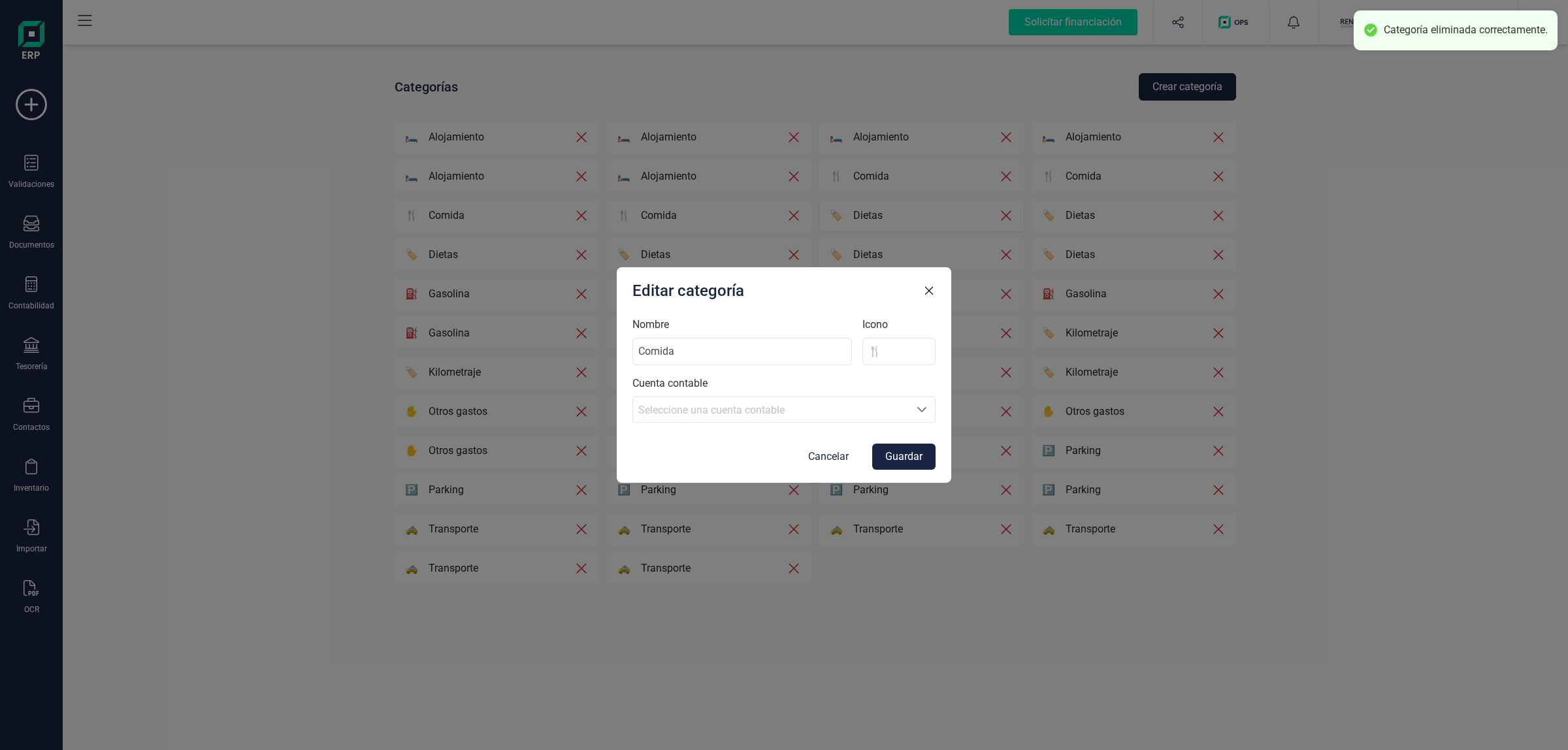
drag, startPoint x: 931, startPoint y: 292, endPoint x: 986, endPoint y: 226, distance: 85.9
click at [935, 284] on icon "button" at bounding box center [929, 290] width 13 height 13
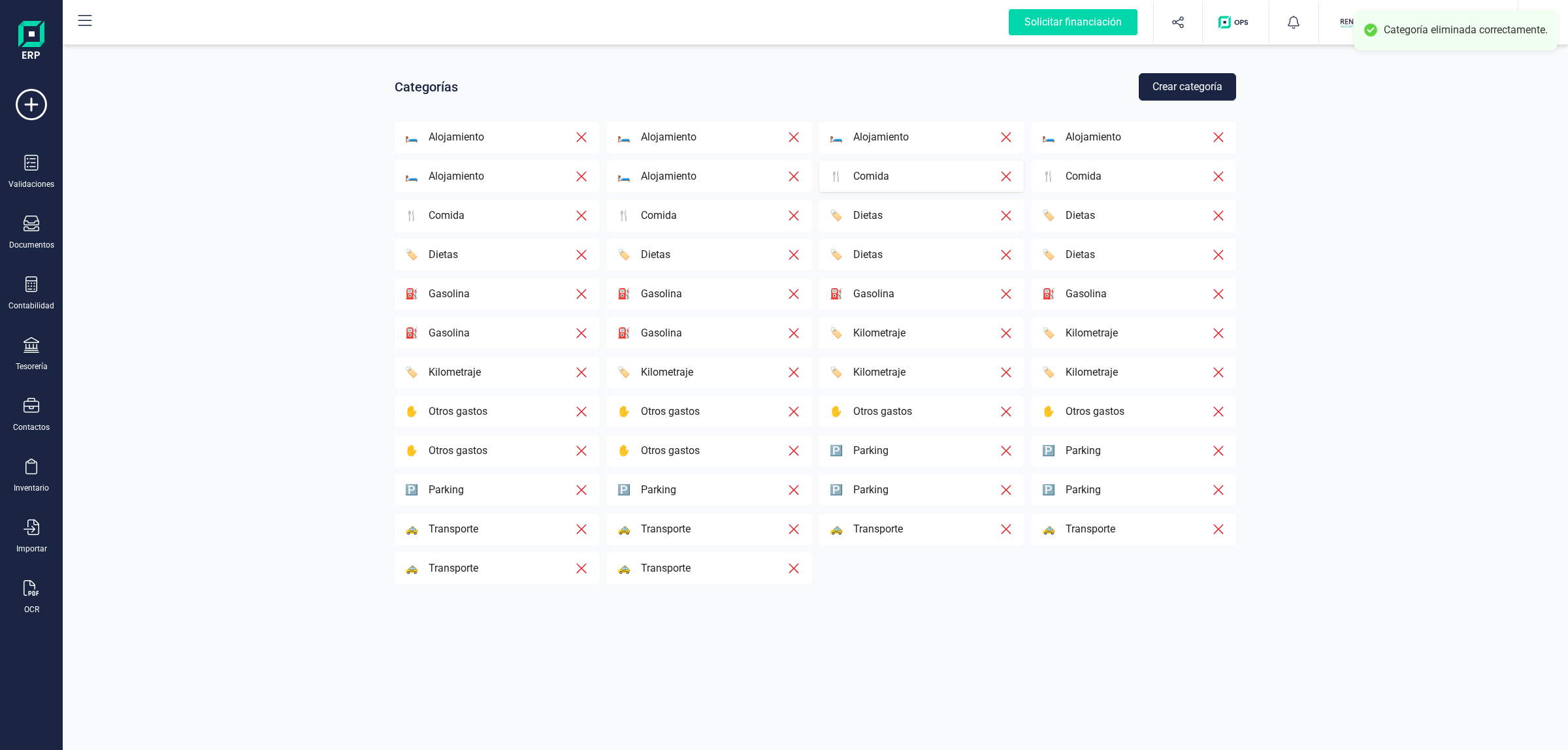
click at [1007, 174] on icon "button" at bounding box center [1005, 177] width 10 height 10
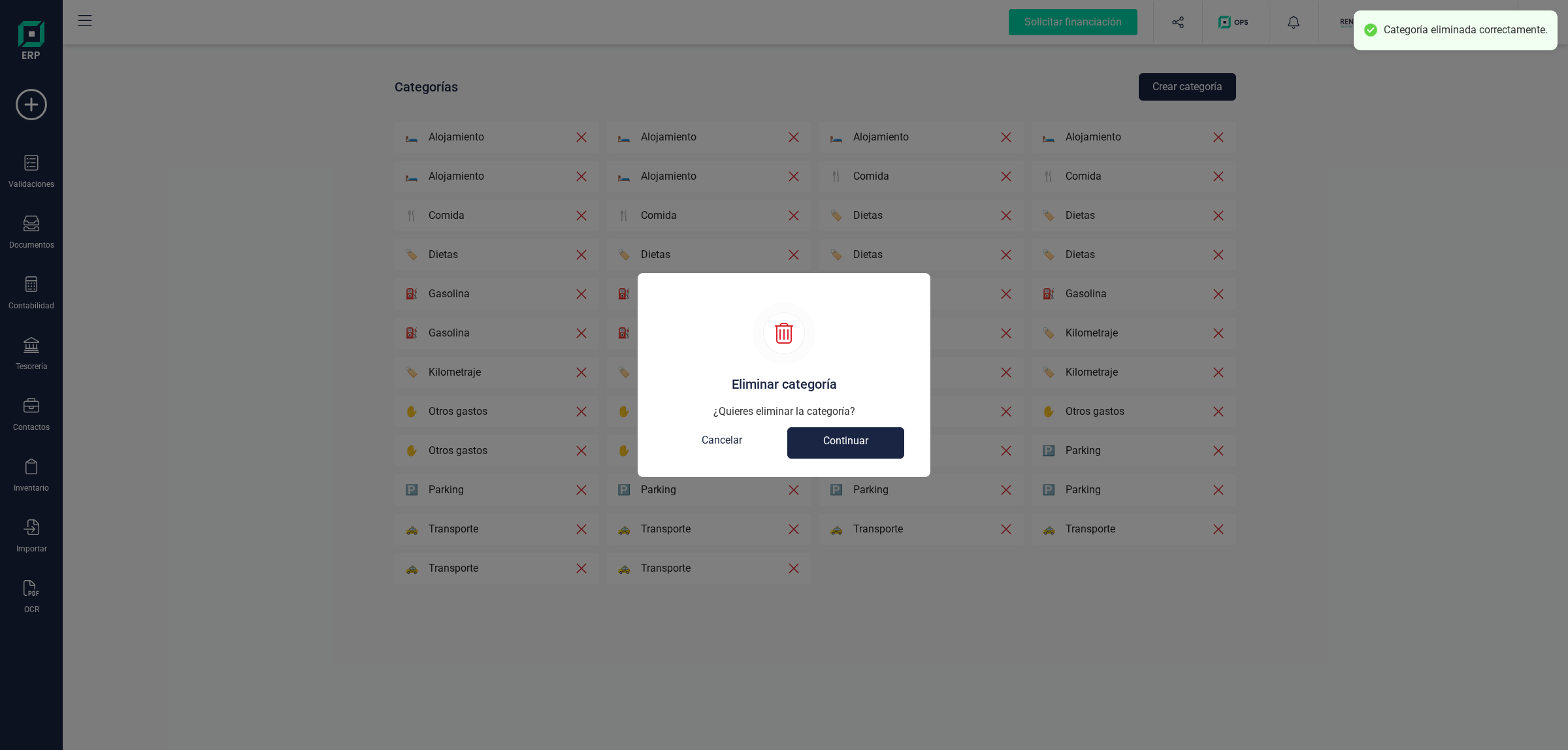
drag, startPoint x: 866, startPoint y: 438, endPoint x: 997, endPoint y: 206, distance: 266.4
click at [866, 436] on span "Continuar" at bounding box center [845, 443] width 45 height 20
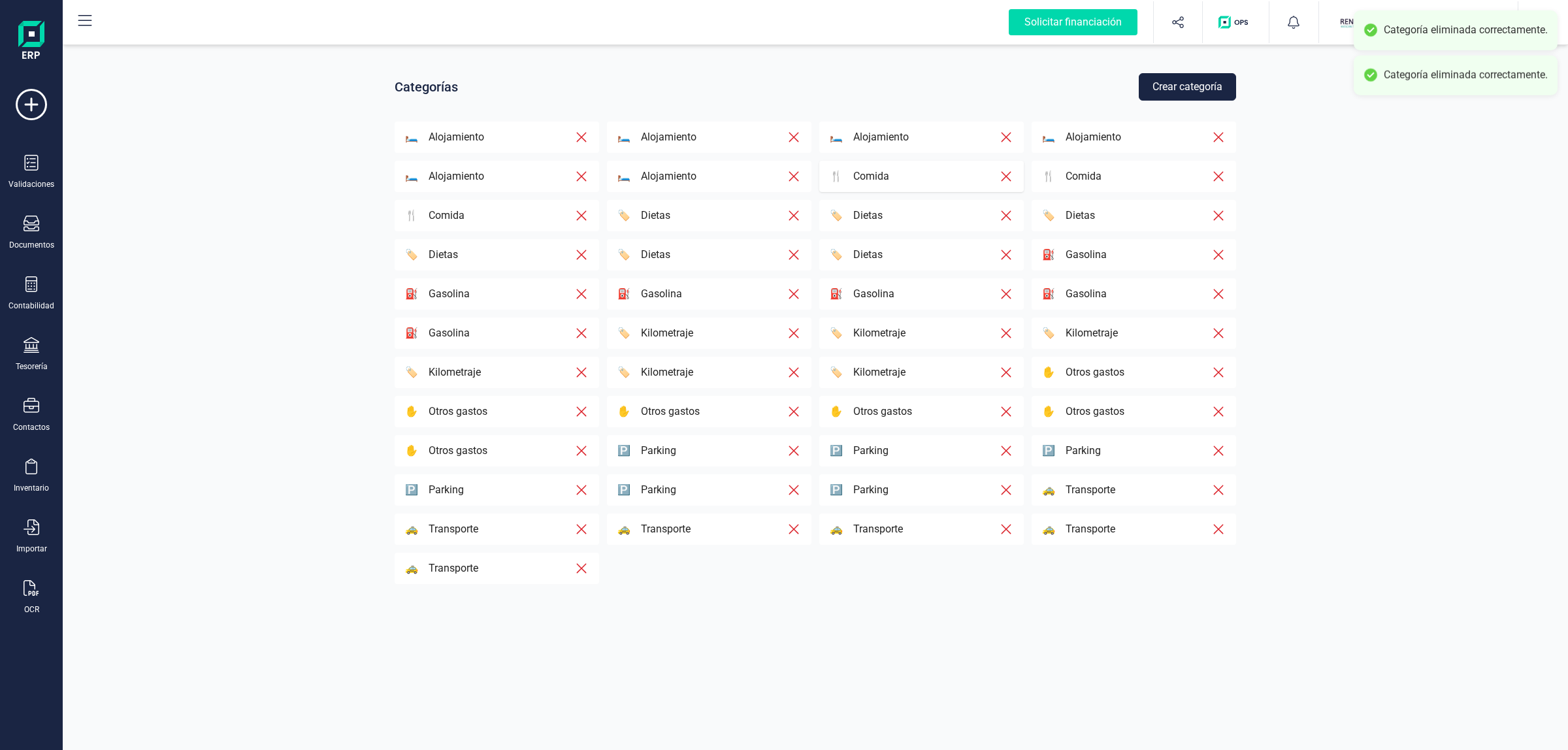
click at [954, 177] on div "🍴 Comida" at bounding box center [914, 176] width 169 height 15
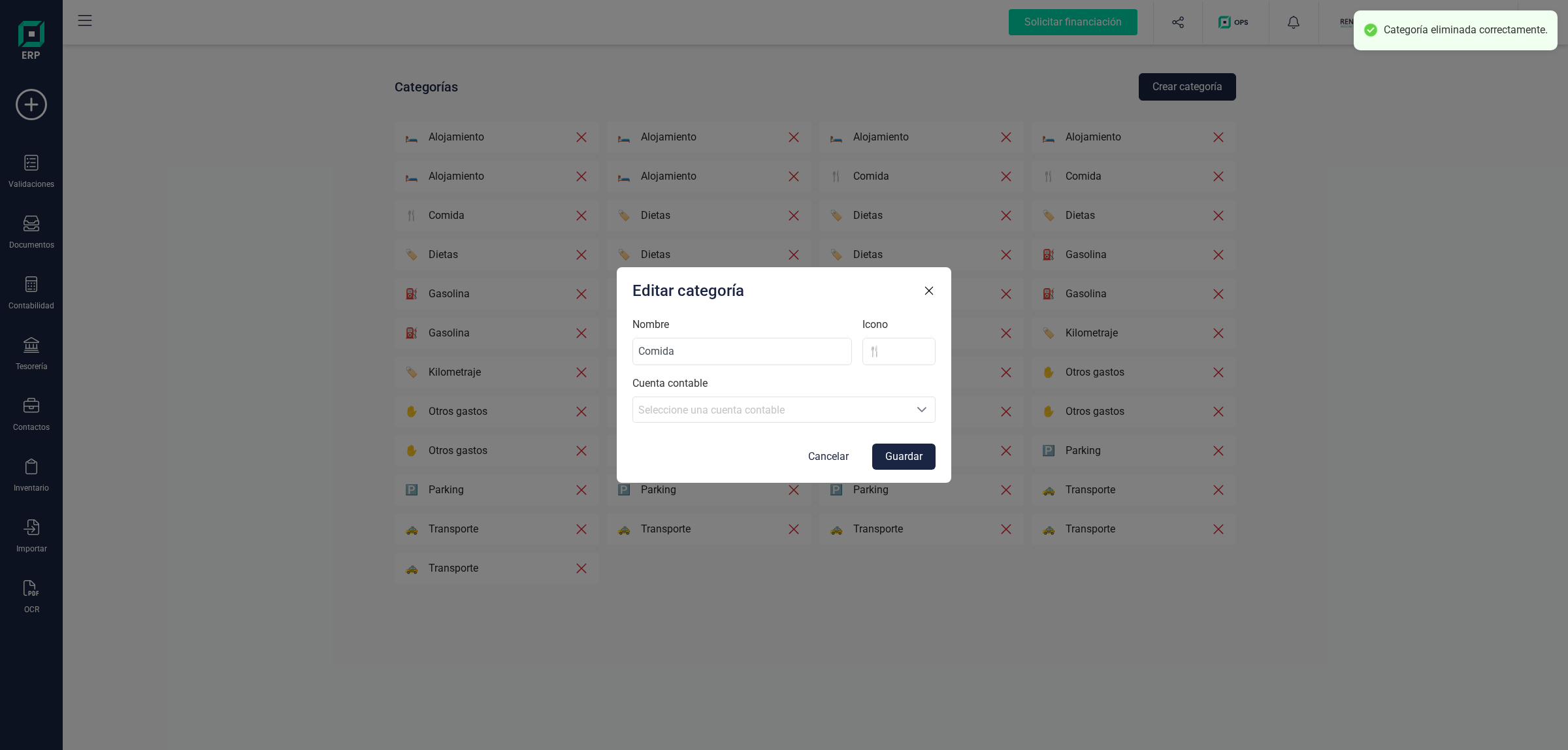
drag, startPoint x: 931, startPoint y: 284, endPoint x: 1023, endPoint y: 199, distance: 125.3
click at [935, 284] on icon "button" at bounding box center [929, 290] width 13 height 13
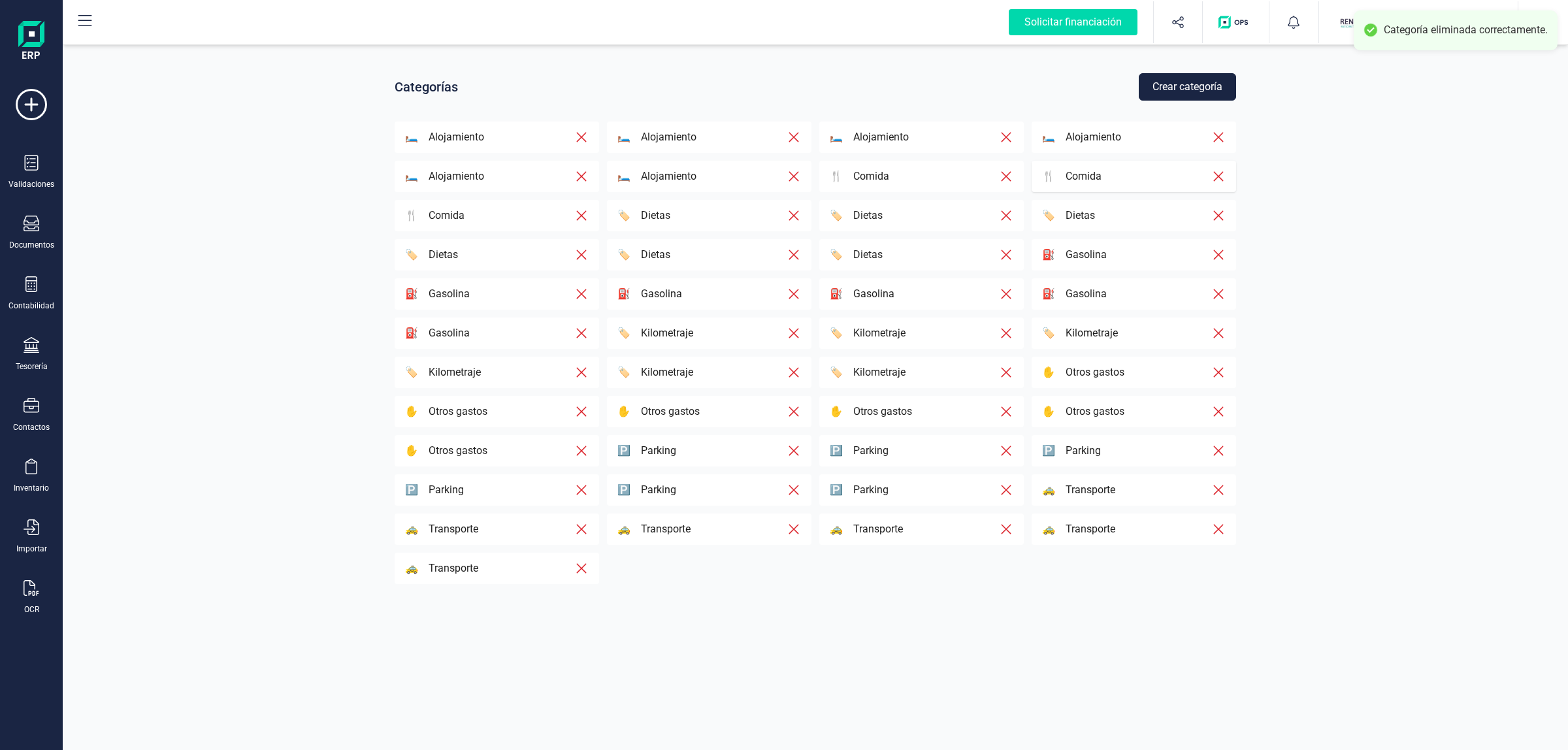
click at [1055, 181] on p "Comida" at bounding box center [1078, 176] width 47 height 15
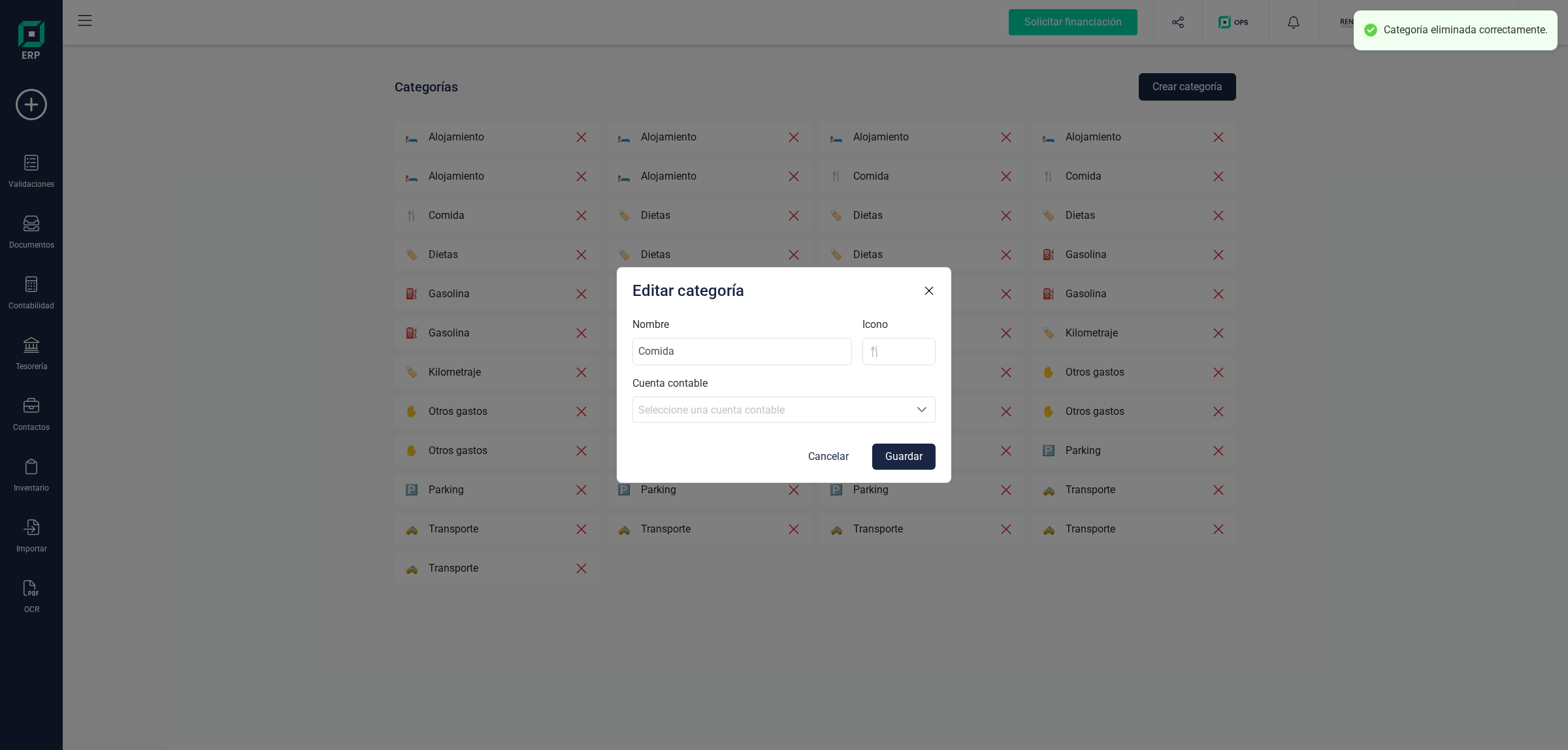
click at [929, 293] on icon "button" at bounding box center [929, 290] width 13 height 13
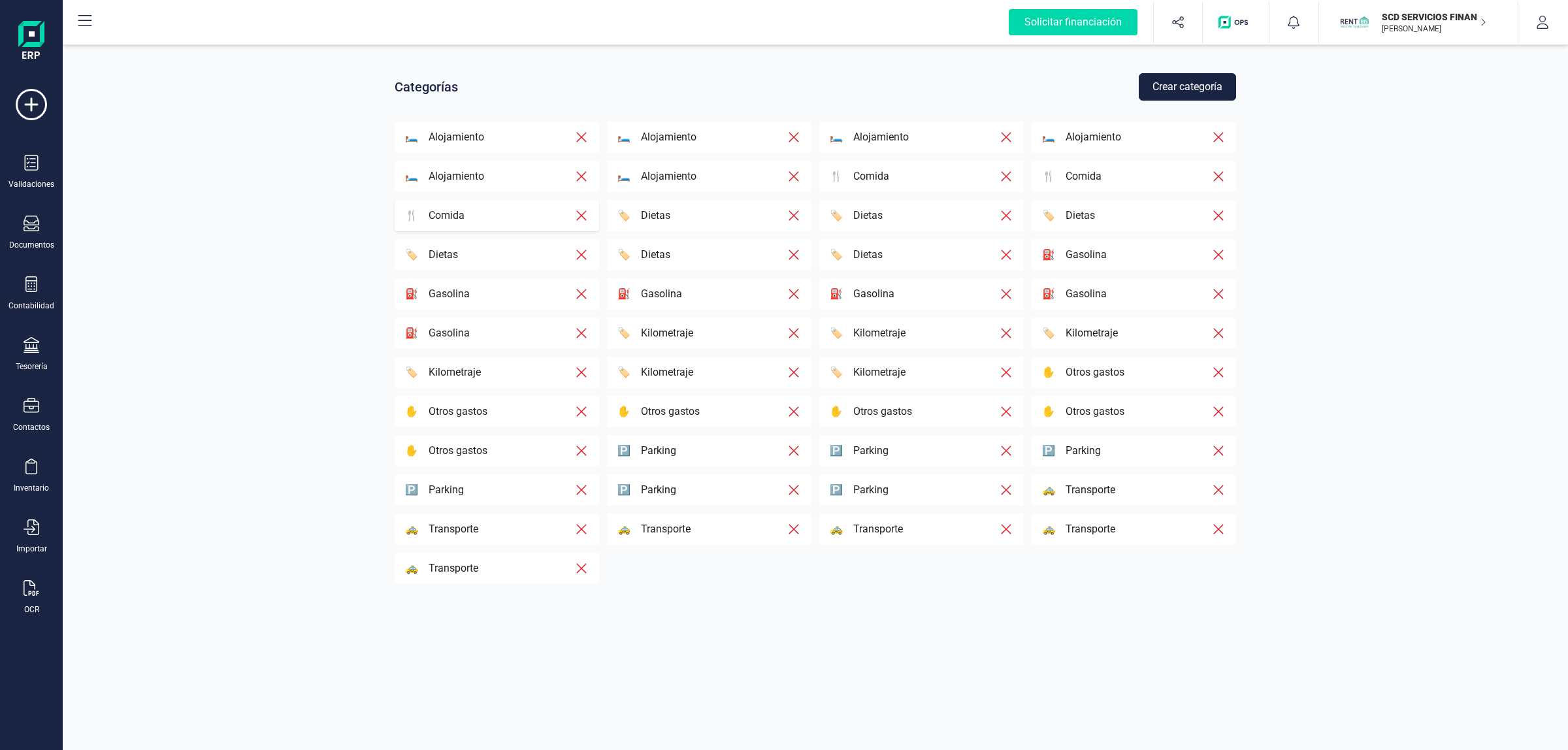
click at [506, 216] on div "🍴 Comida" at bounding box center [489, 216] width 169 height 15
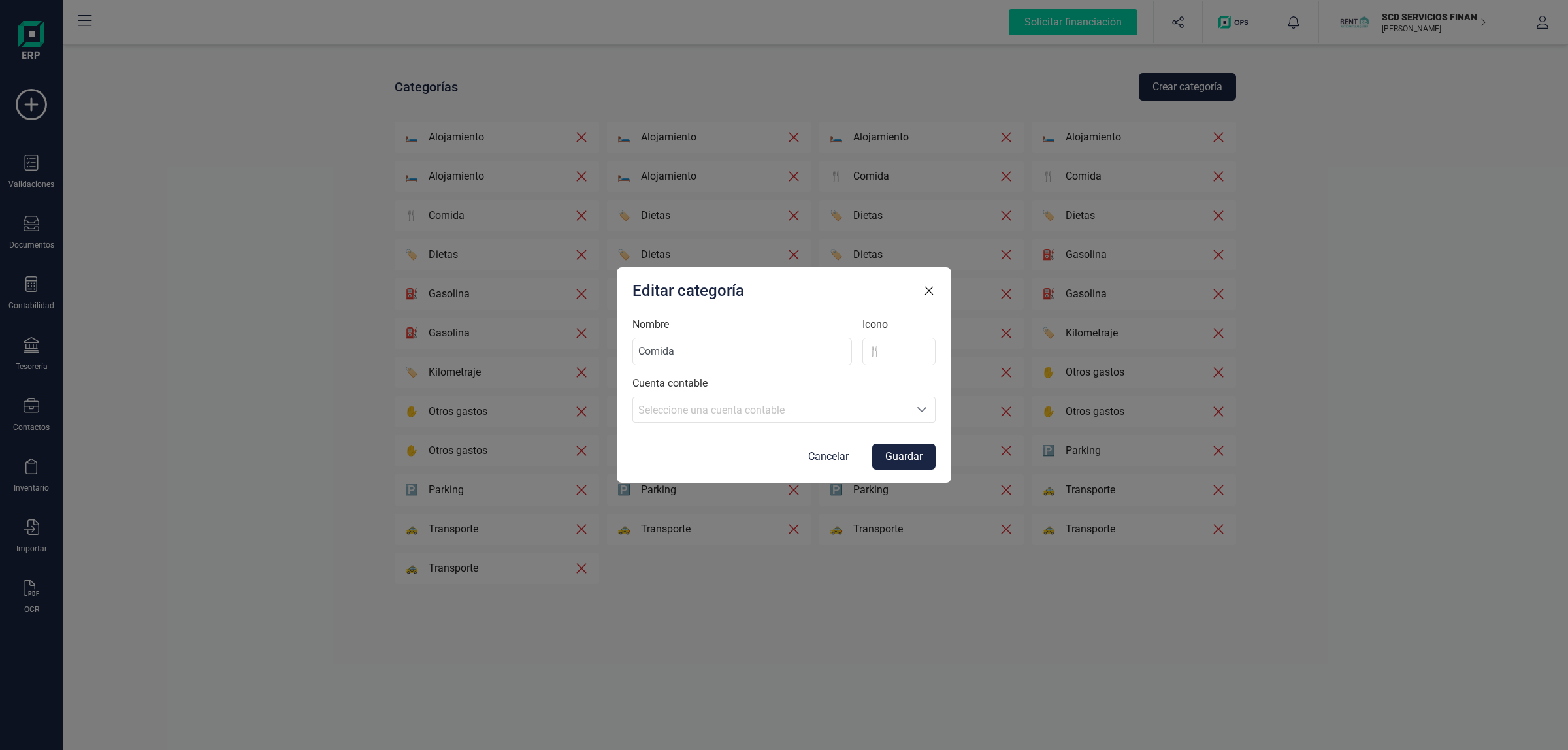
click at [931, 292] on icon "button" at bounding box center [929, 291] width 8 height 8
